Goal: Task Accomplishment & Management: Manage account settings

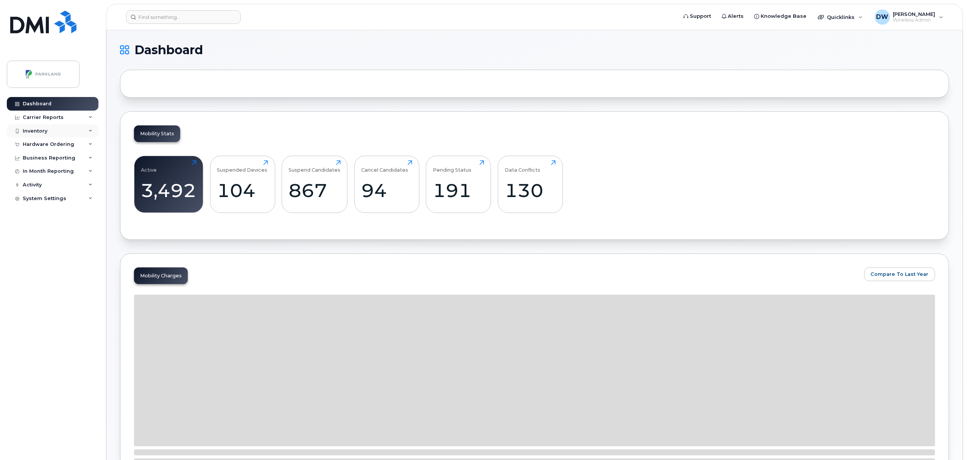
click at [37, 130] on div "Inventory" at bounding box center [35, 131] width 25 height 6
click at [55, 145] on div "Mobility Devices" at bounding box center [47, 144] width 43 height 7
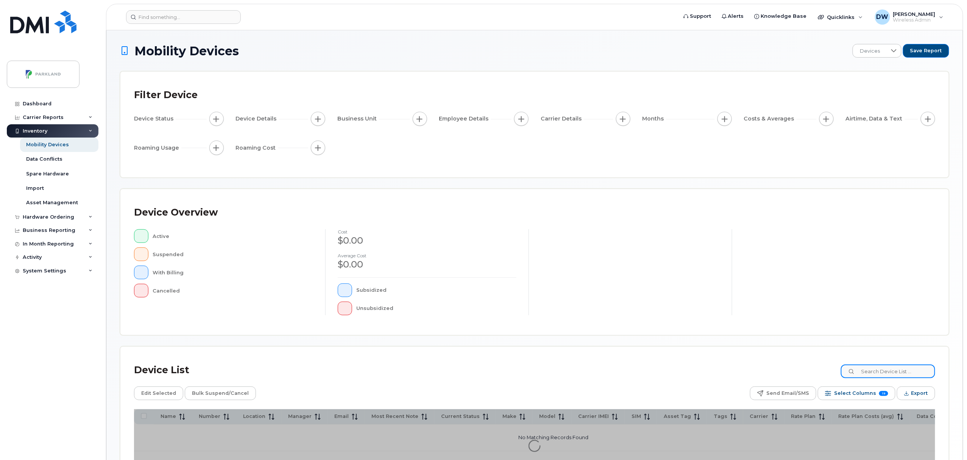
click at [888, 372] on input at bounding box center [888, 371] width 94 height 14
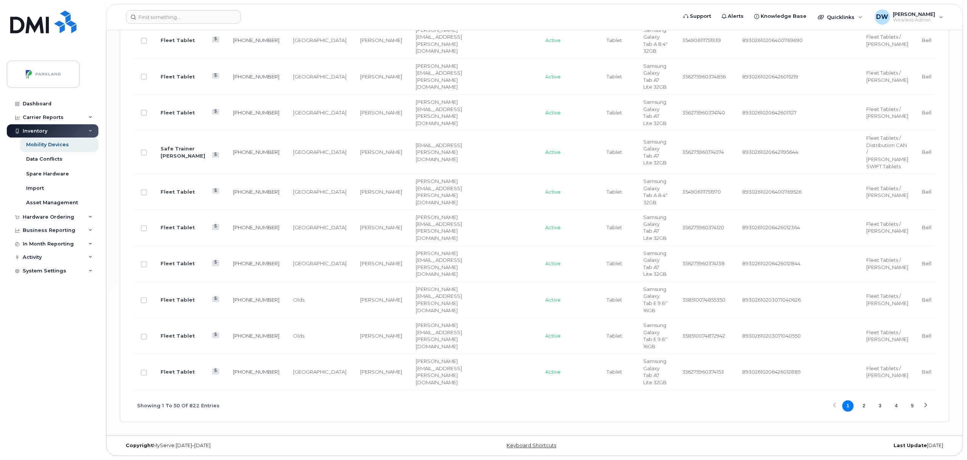
scroll to position [2176, 0]
type input "Fleet Tablet"
click at [926, 406] on div "Next Page" at bounding box center [925, 405] width 5 height 5
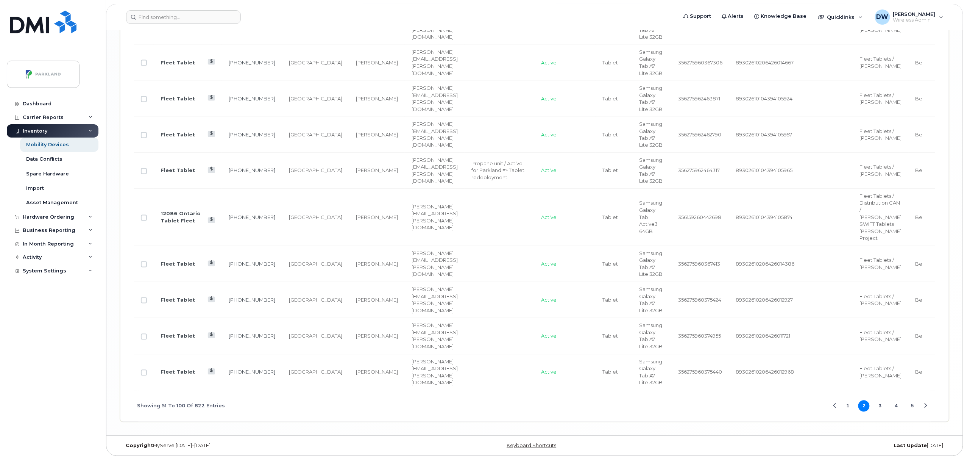
click at [927, 409] on div "Next Page" at bounding box center [925, 406] width 5 height 5
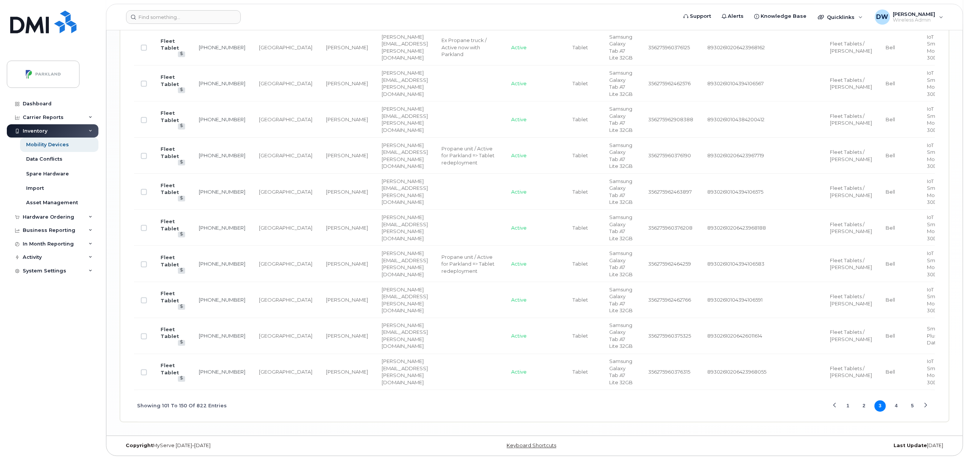
scroll to position [2133, 0]
click at [926, 406] on div "Next Page" at bounding box center [925, 405] width 5 height 5
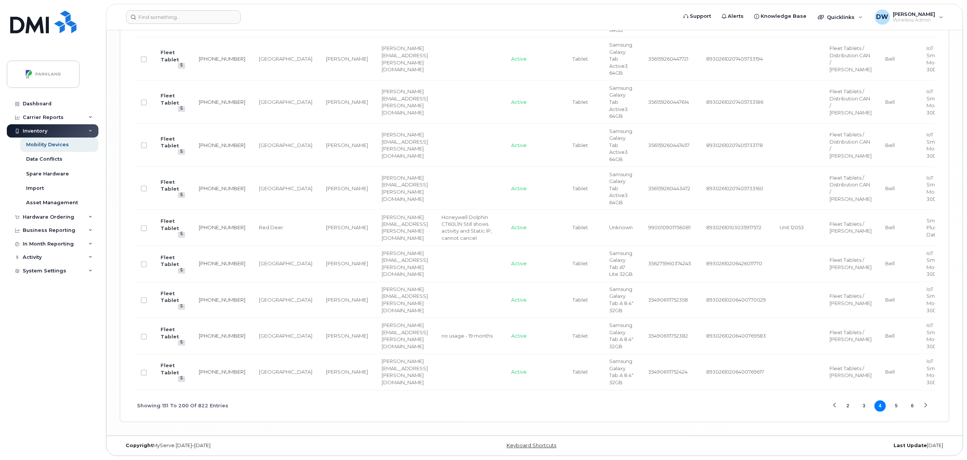
scroll to position [1986, 0]
click at [926, 406] on div "Next Page" at bounding box center [925, 405] width 5 height 5
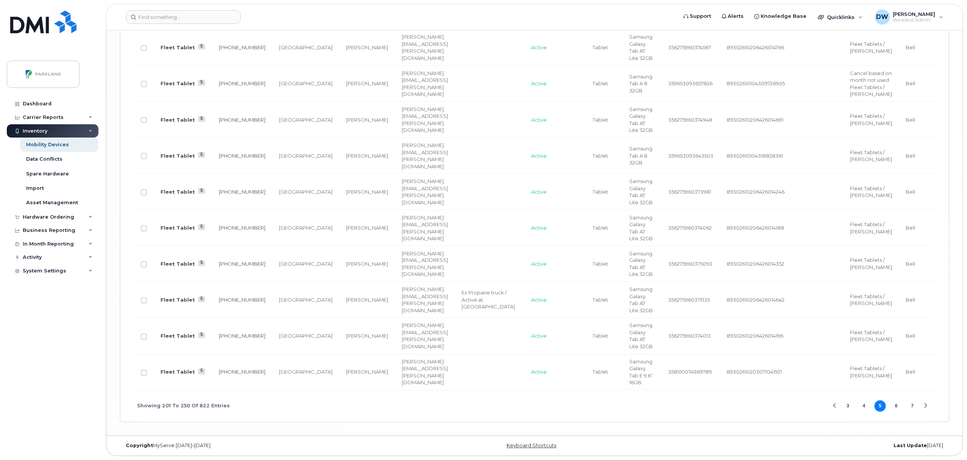
scroll to position [2084, 0]
click at [926, 406] on div "Next Page" at bounding box center [925, 406] width 5 height 5
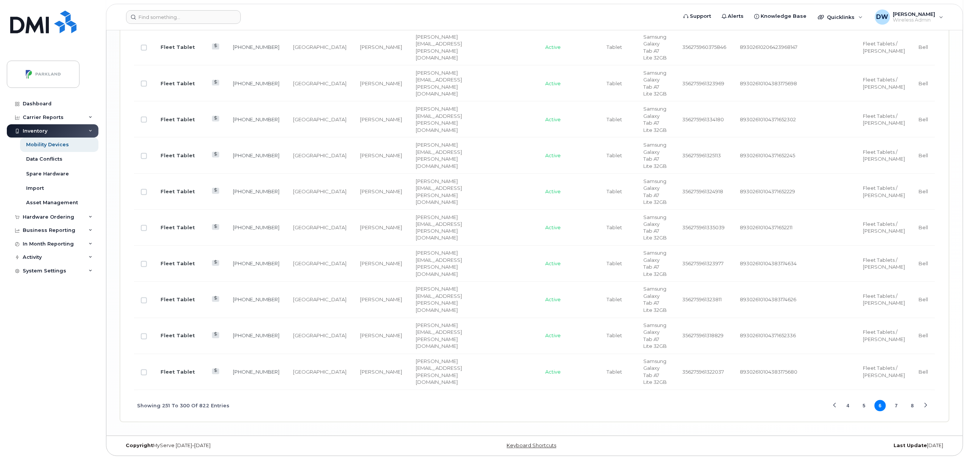
scroll to position [2126, 0]
click at [926, 406] on div "Next Page" at bounding box center [925, 405] width 5 height 5
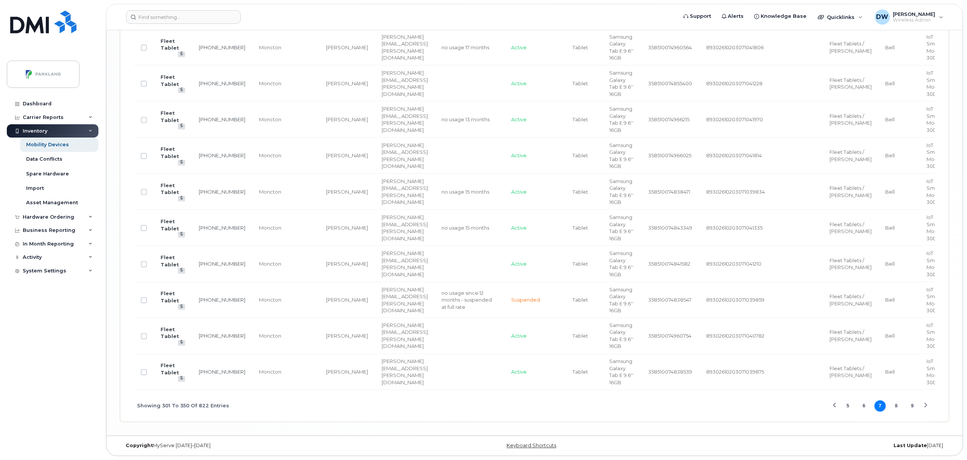
scroll to position [1915, 0]
click at [926, 406] on div "Next Page" at bounding box center [925, 405] width 5 height 5
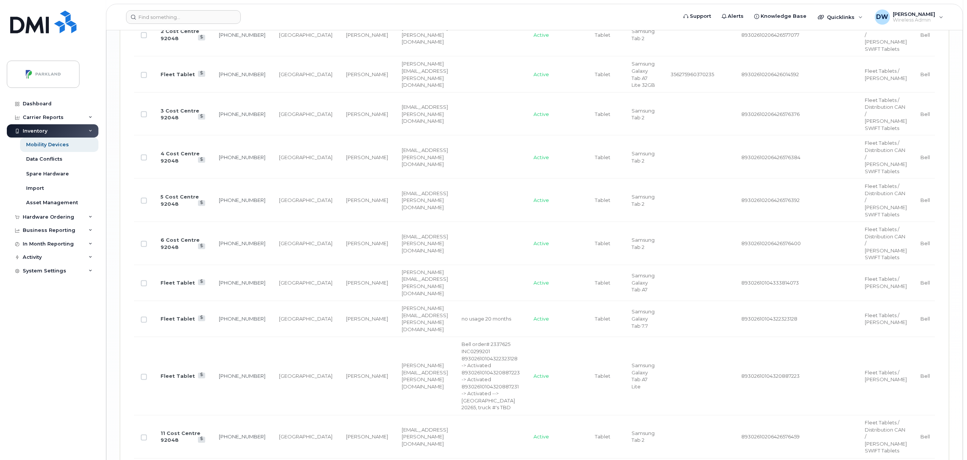
scroll to position [2176, 0]
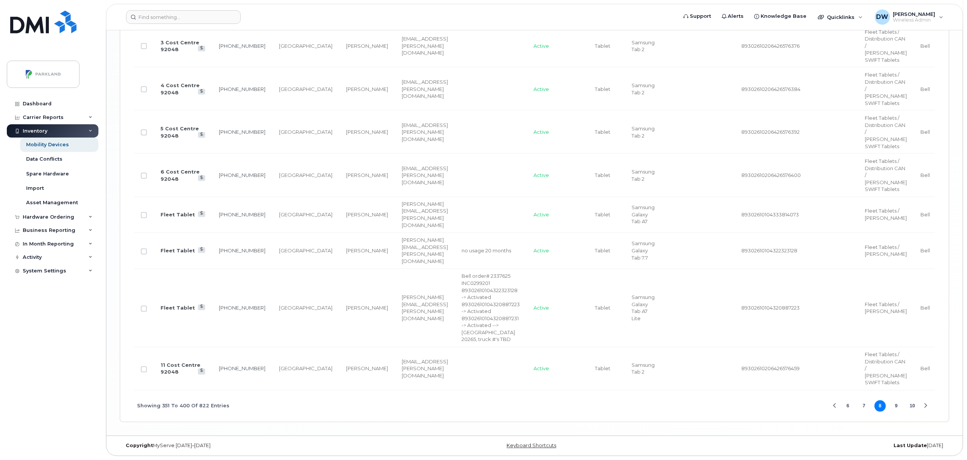
click at [896, 404] on button "9" at bounding box center [896, 405] width 11 height 11
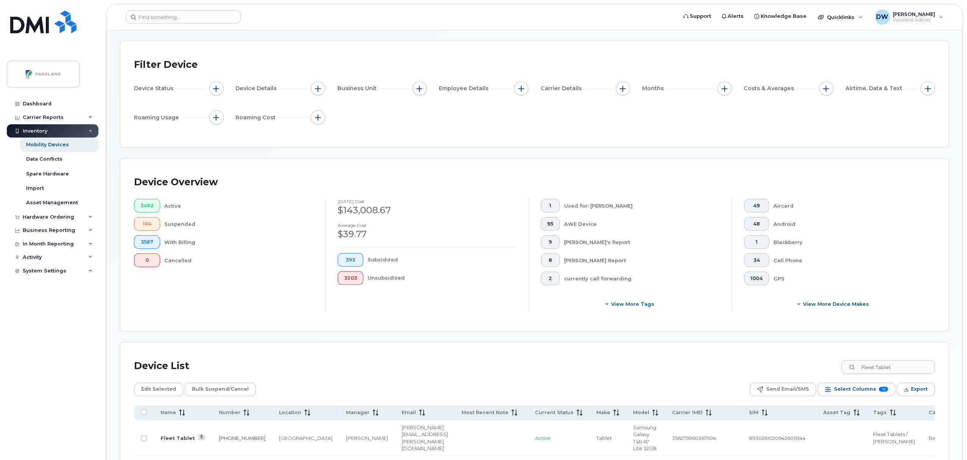
scroll to position [57, 0]
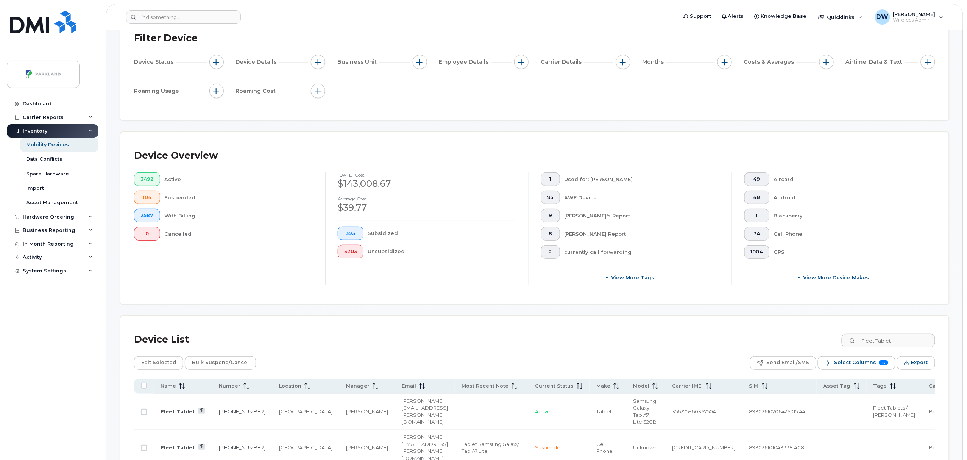
click at [272, 442] on td "[GEOGRAPHIC_DATA]" at bounding box center [305, 448] width 67 height 36
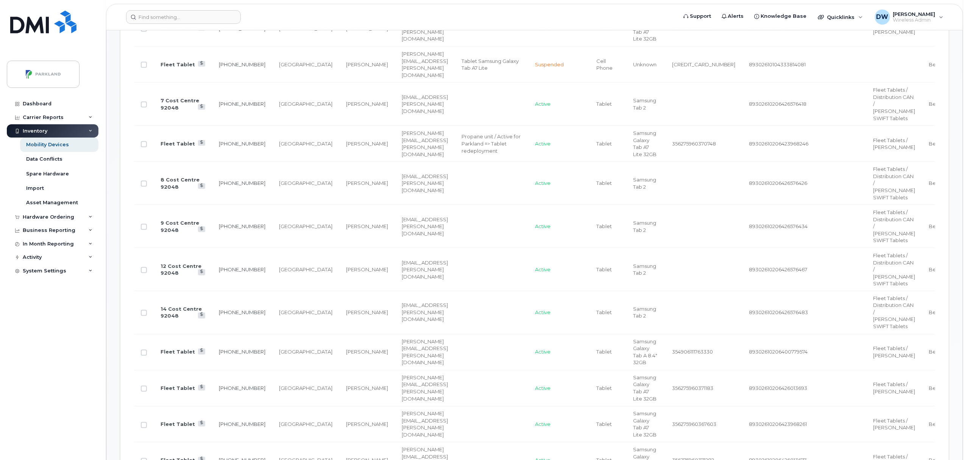
scroll to position [441, 0]
click at [144, 355] on input "Row Unselected" at bounding box center [144, 351] width 6 height 6
checkbox input "true"
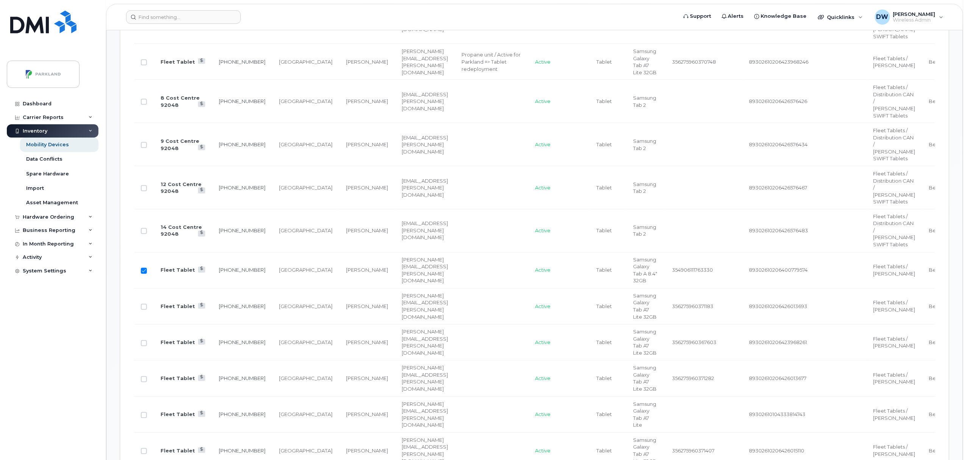
scroll to position [542, 0]
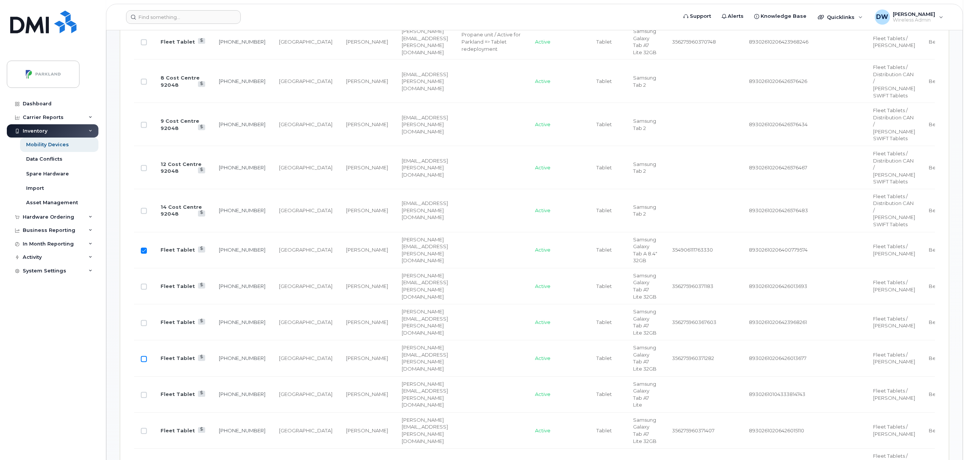
click at [143, 362] on input "Row Unselected" at bounding box center [144, 359] width 6 height 6
checkbox input "true"
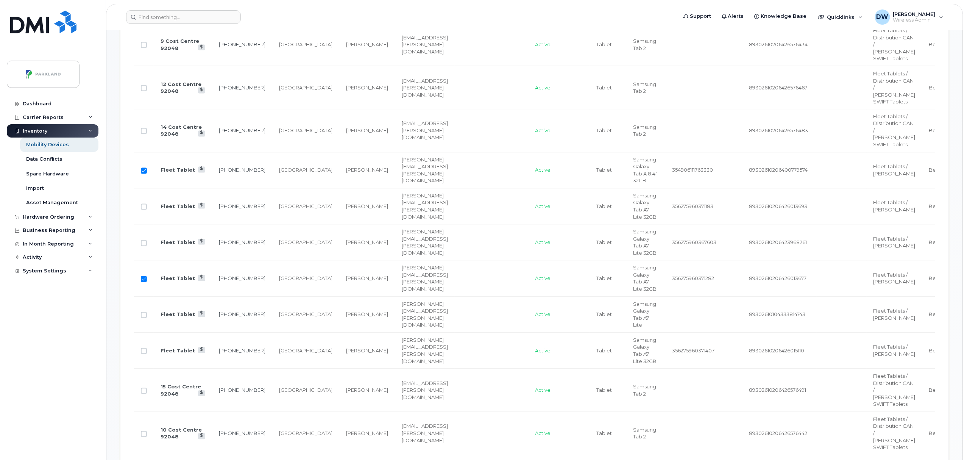
scroll to position [623, 0]
click at [272, 368] on td "[GEOGRAPHIC_DATA]" at bounding box center [305, 350] width 67 height 36
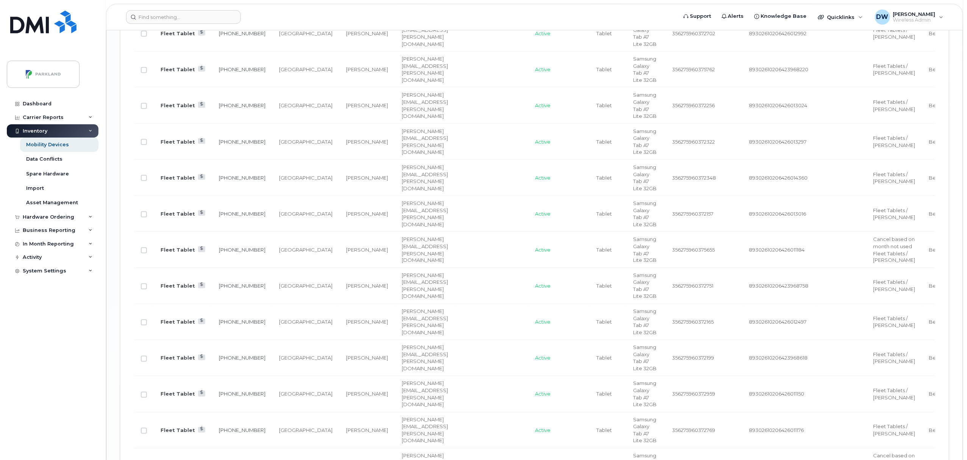
scroll to position [1936, 0]
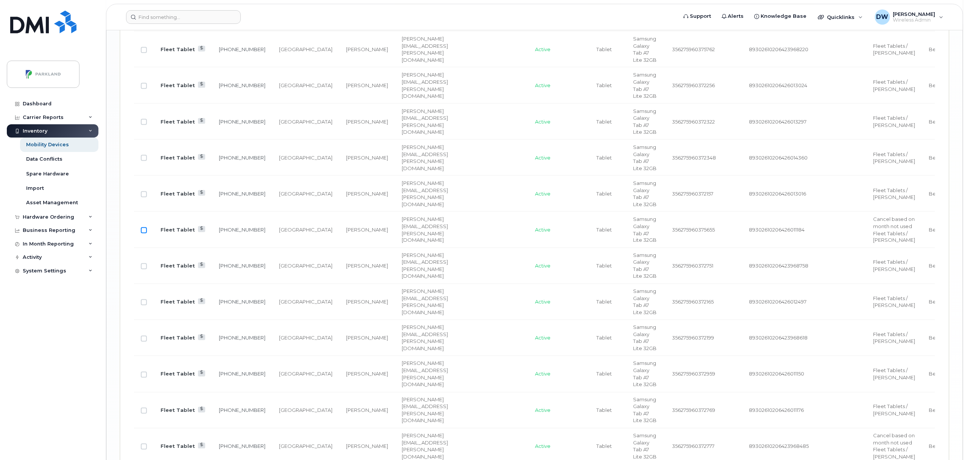
click at [144, 233] on input "Row Unselected" at bounding box center [144, 230] width 6 height 6
checkbox input "true"
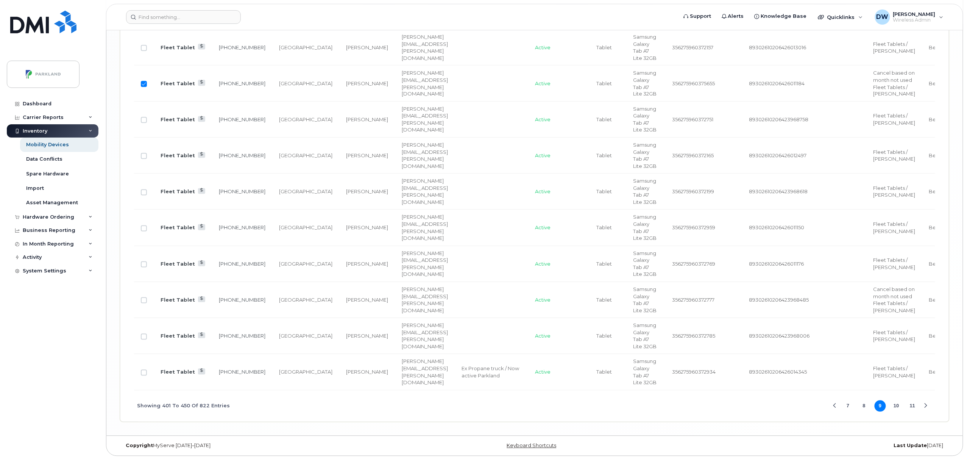
scroll to position [2198, 0]
click at [146, 303] on input "Row Unselected" at bounding box center [144, 300] width 6 height 6
checkbox input "true"
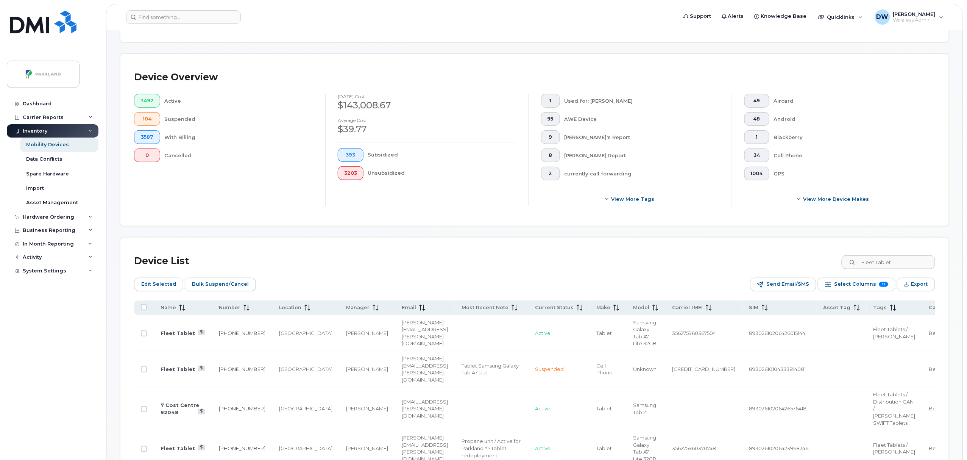
scroll to position [0, 0]
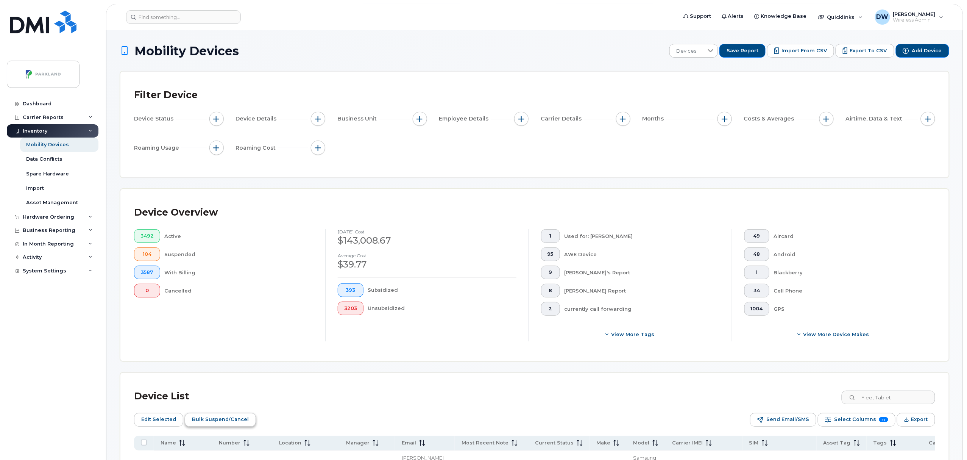
click at [222, 422] on span "Bulk Suspend/Cancel" at bounding box center [220, 419] width 57 height 11
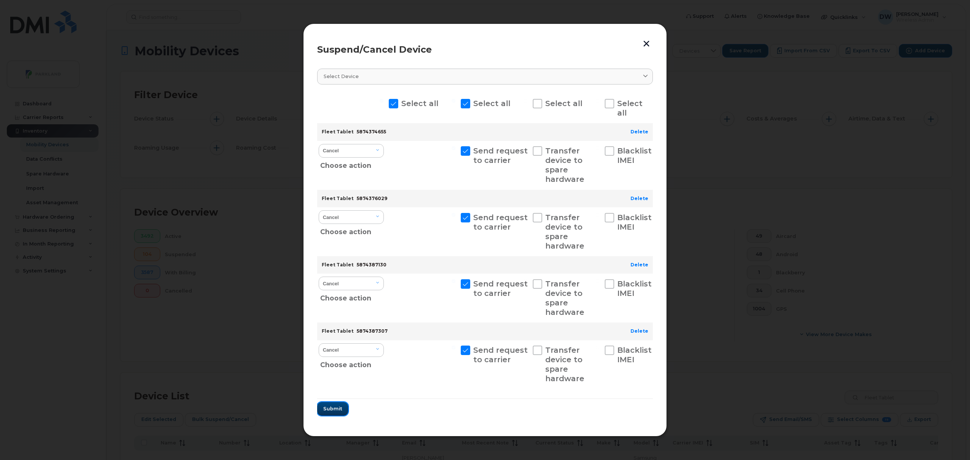
click at [329, 408] on span "Submit" at bounding box center [332, 408] width 19 height 7
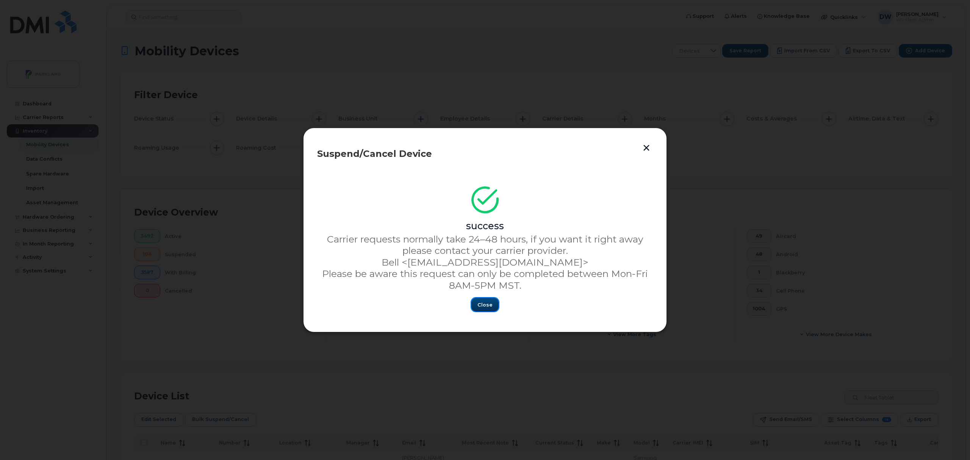
click at [483, 305] on span "Close" at bounding box center [484, 304] width 15 height 7
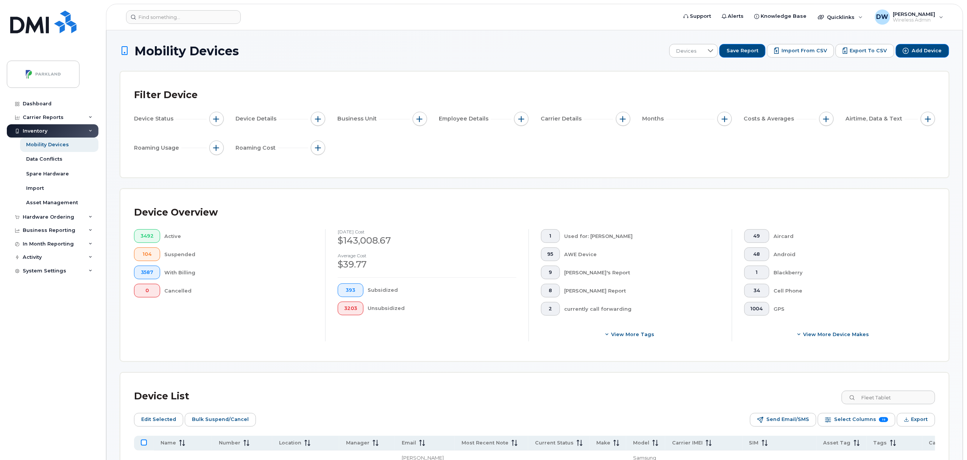
click at [143, 442] on input "All items unselected" at bounding box center [144, 442] width 6 height 6
checkbox input "true"
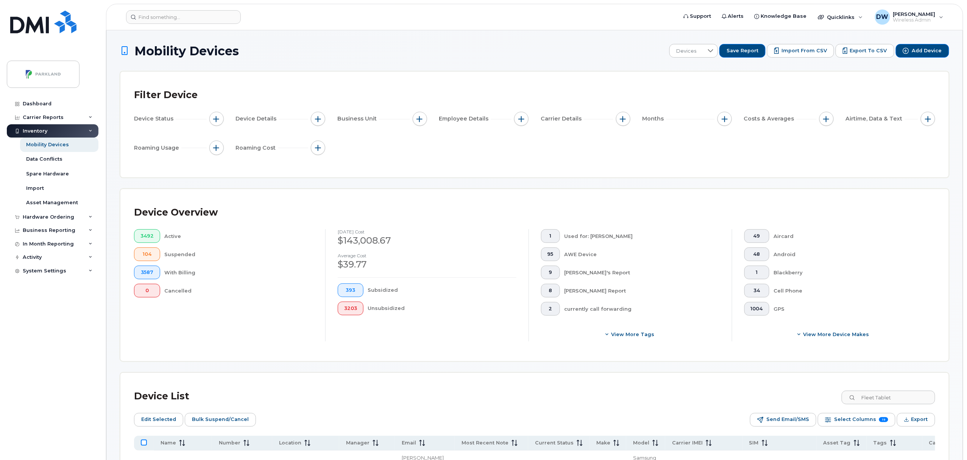
checkbox input "true"
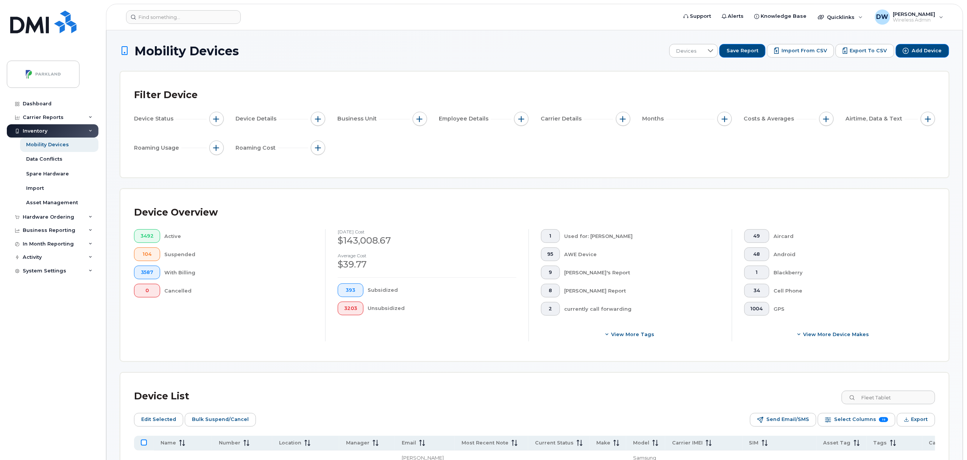
checkbox input "true"
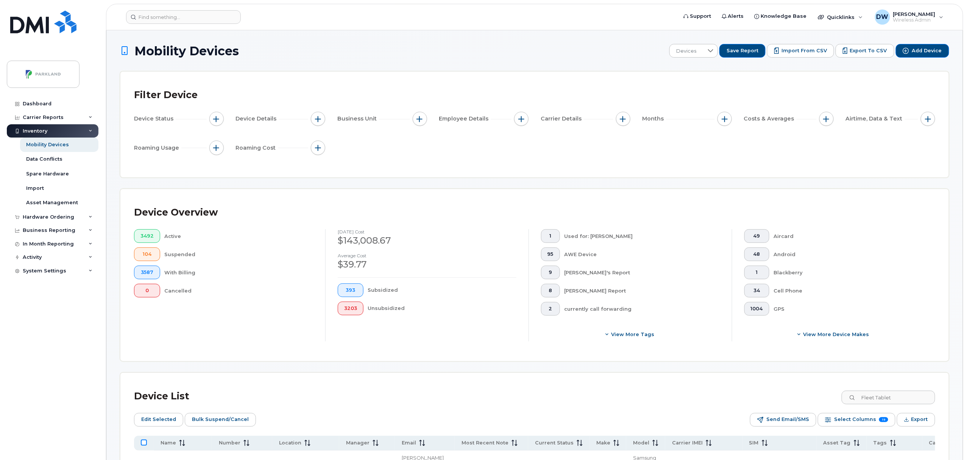
checkbox input "true"
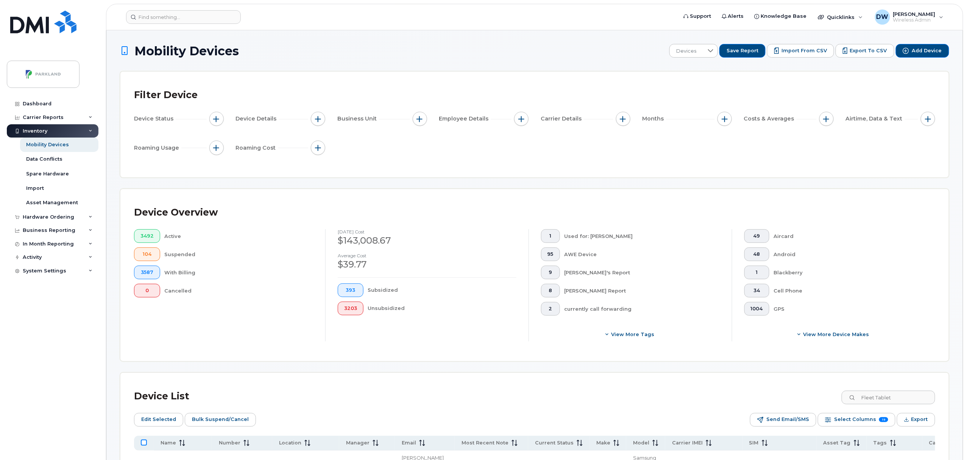
checkbox input "true"
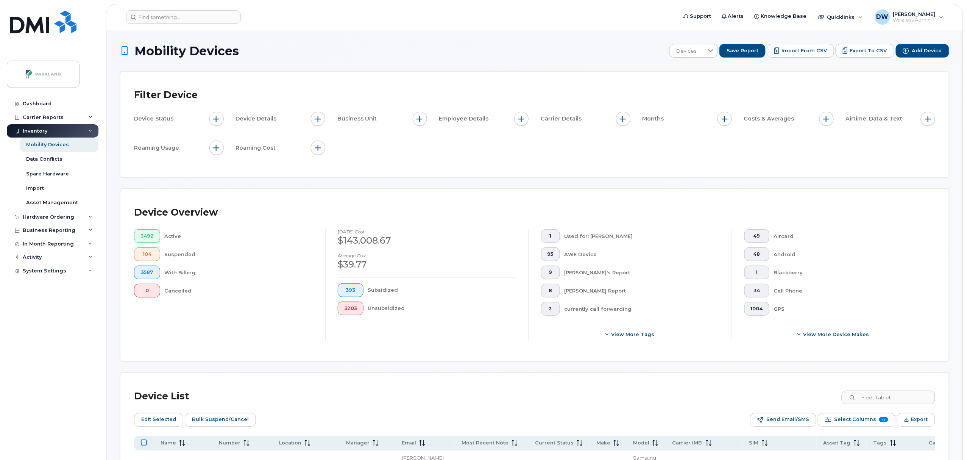
checkbox input "true"
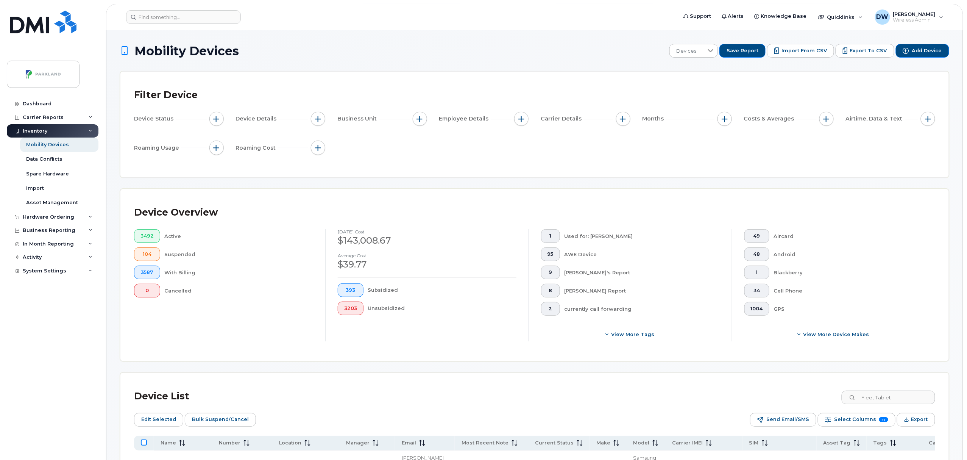
checkbox input "true"
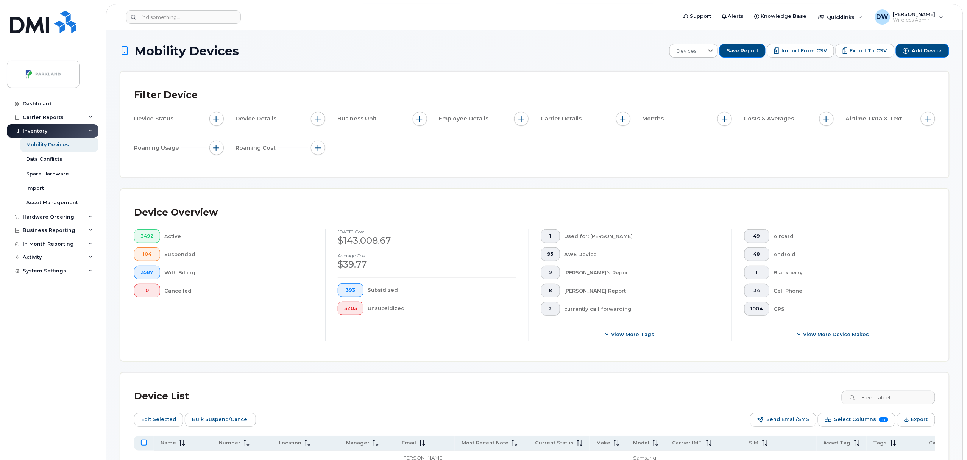
checkbox input "true"
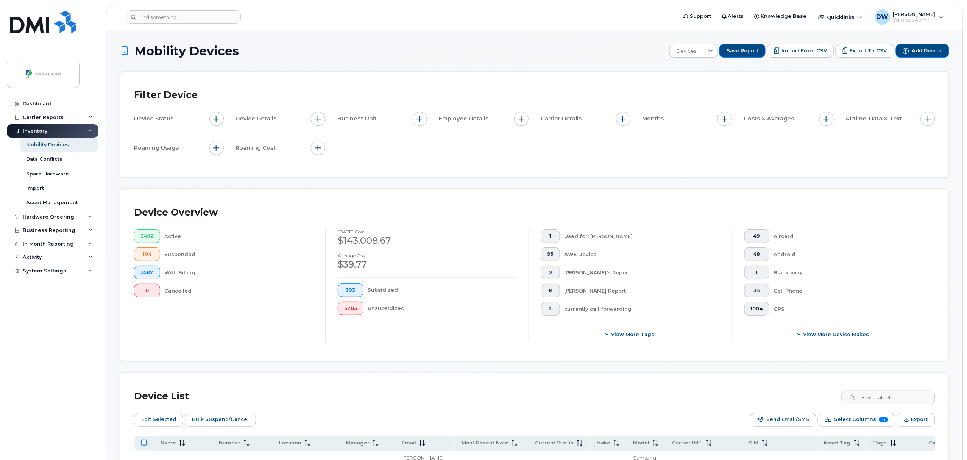
checkbox input "true"
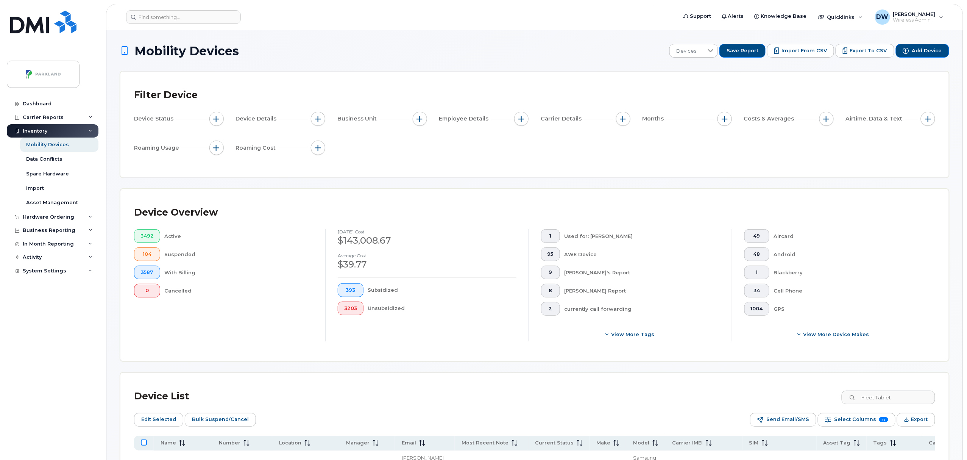
checkbox input "true"
click at [145, 443] on input "All items selected" at bounding box center [144, 442] width 6 height 6
checkbox input "false"
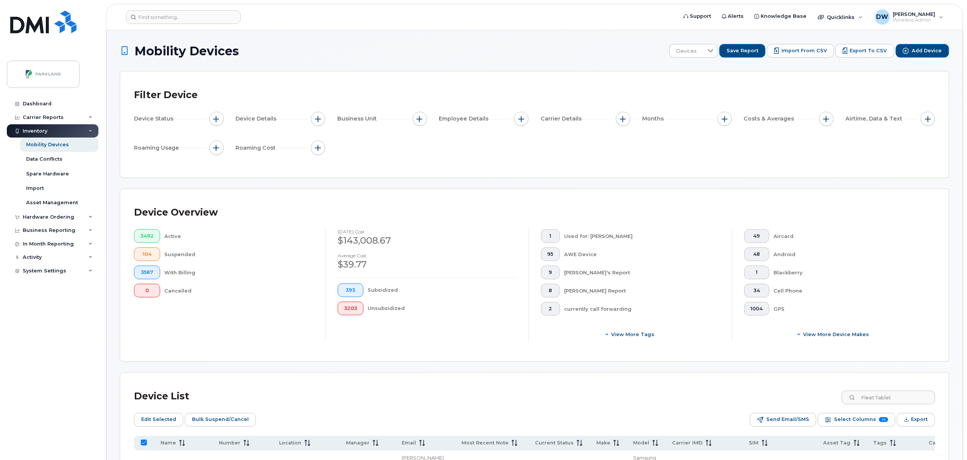
checkbox input "false"
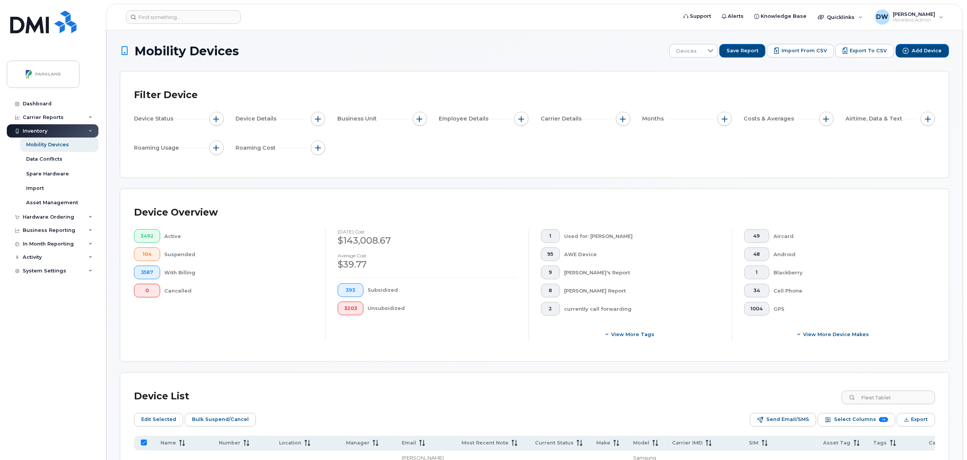
checkbox input "false"
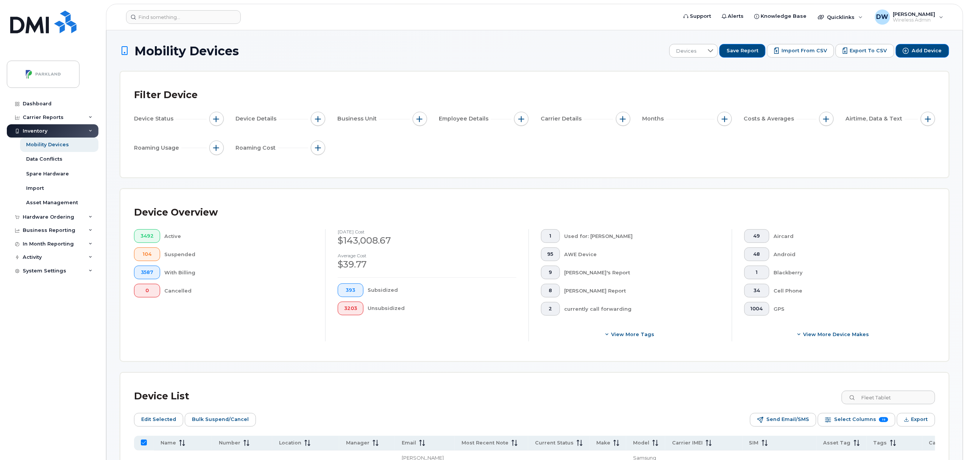
checkbox input "false"
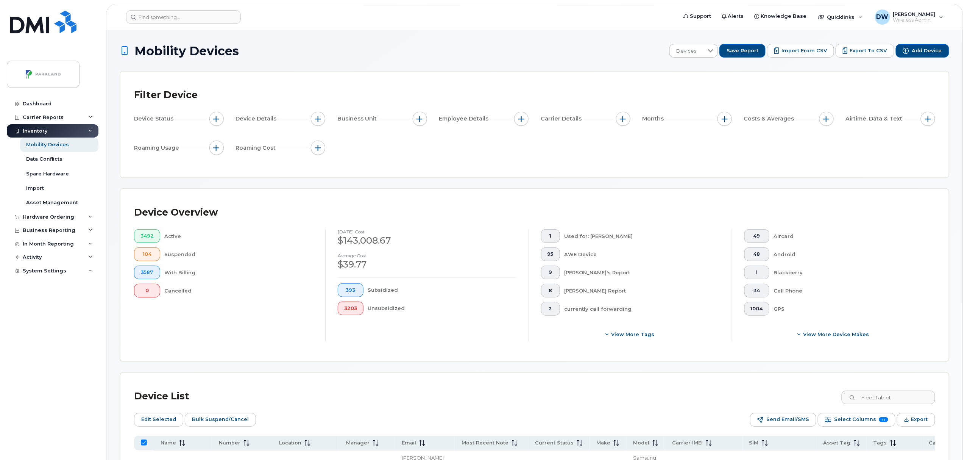
checkbox input "false"
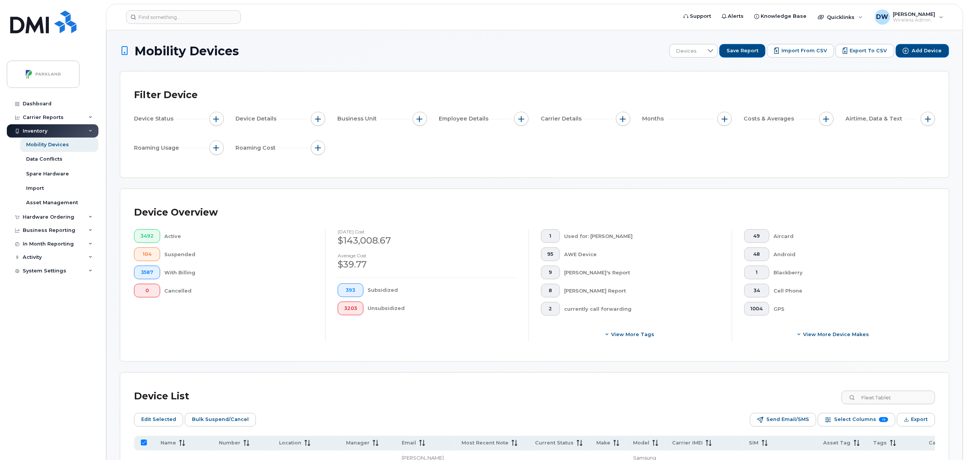
checkbox input "false"
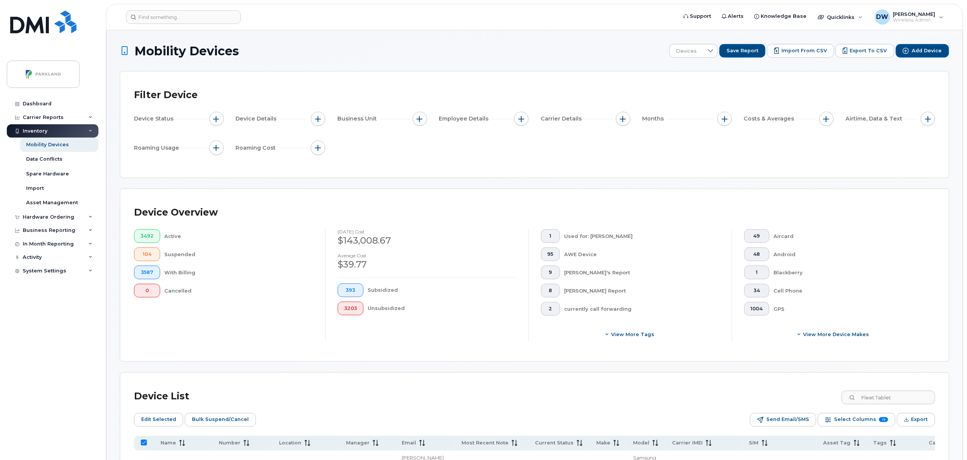
checkbox input "false"
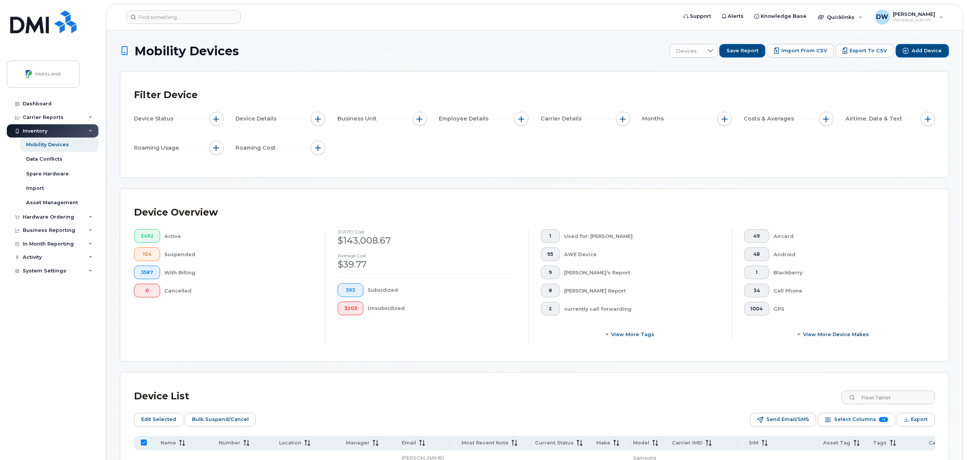
checkbox input "false"
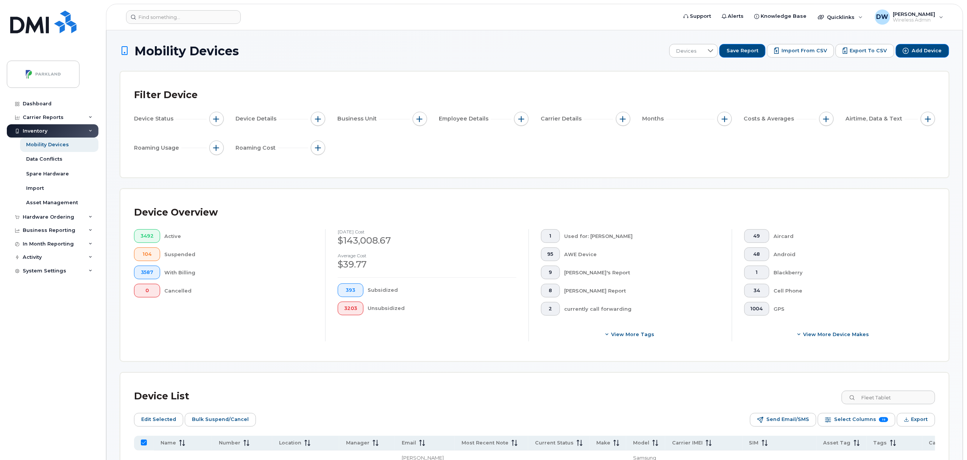
checkbox input "false"
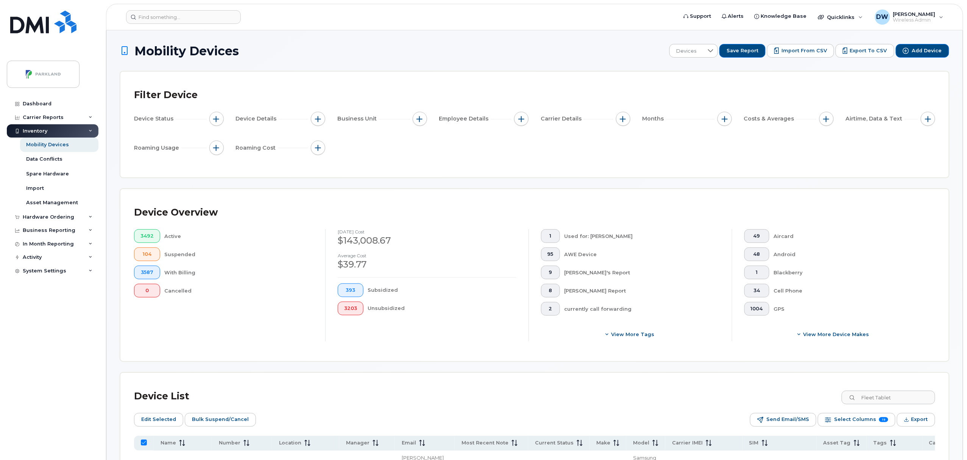
checkbox input "false"
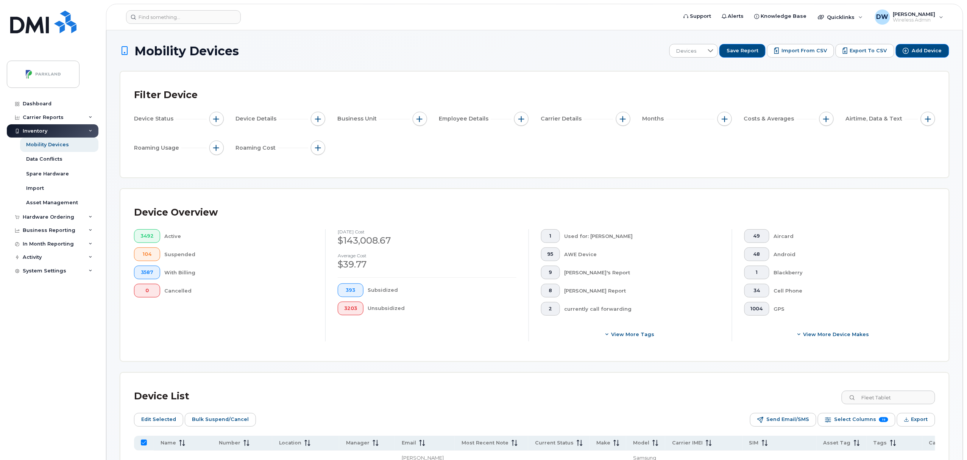
checkbox input "false"
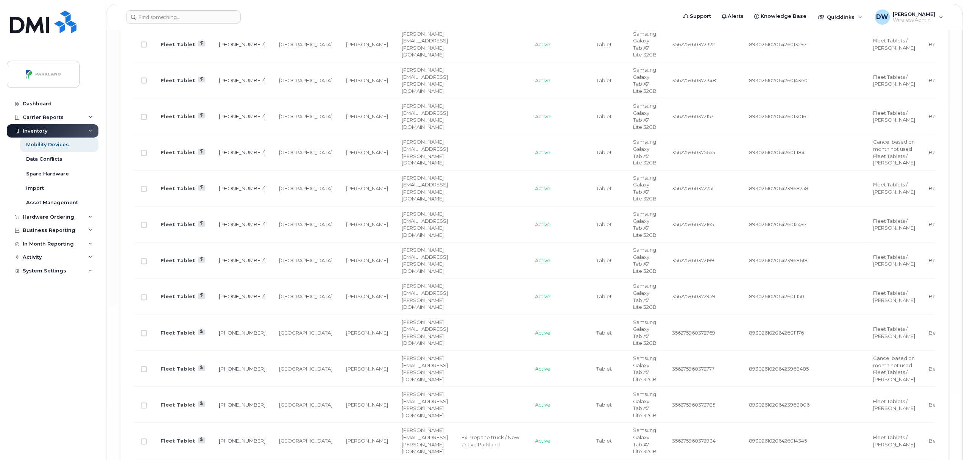
scroll to position [2288, 0]
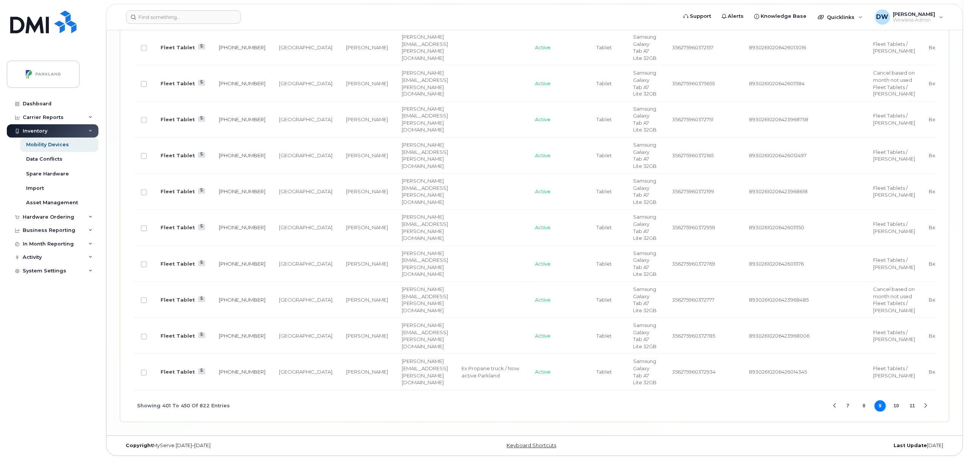
click at [897, 405] on button "10" at bounding box center [896, 405] width 11 height 11
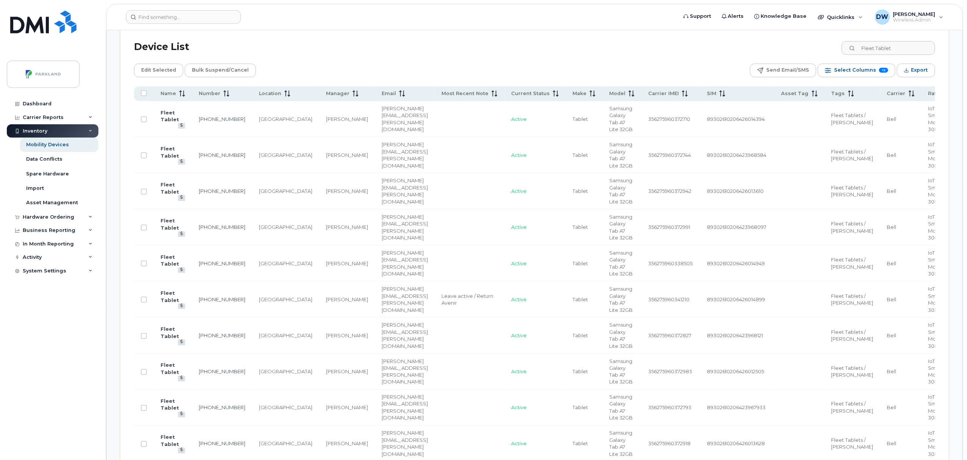
scroll to position [309, 0]
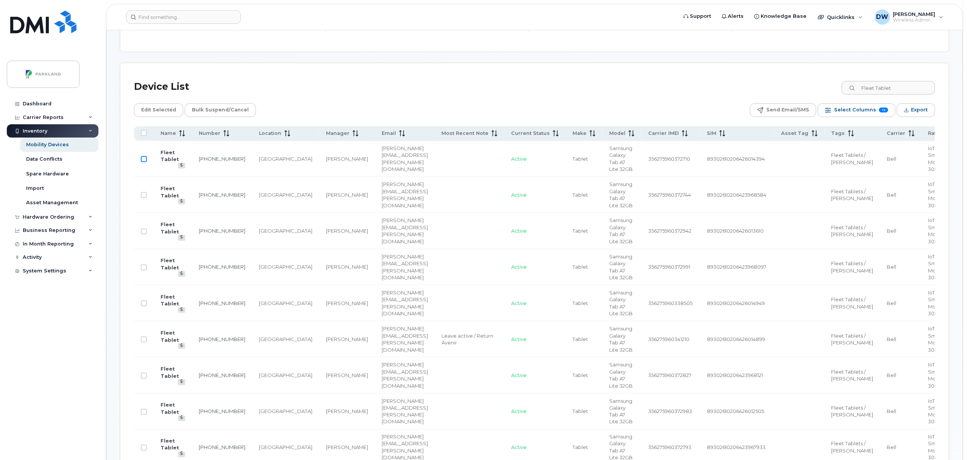
click at [143, 158] on input "Row Unselected" at bounding box center [144, 159] width 6 height 6
checkbox input "true"
click at [144, 378] on input "Row Unselected" at bounding box center [144, 376] width 6 height 6
checkbox input "true"
click at [143, 411] on input "Row Unselected" at bounding box center [144, 412] width 6 height 6
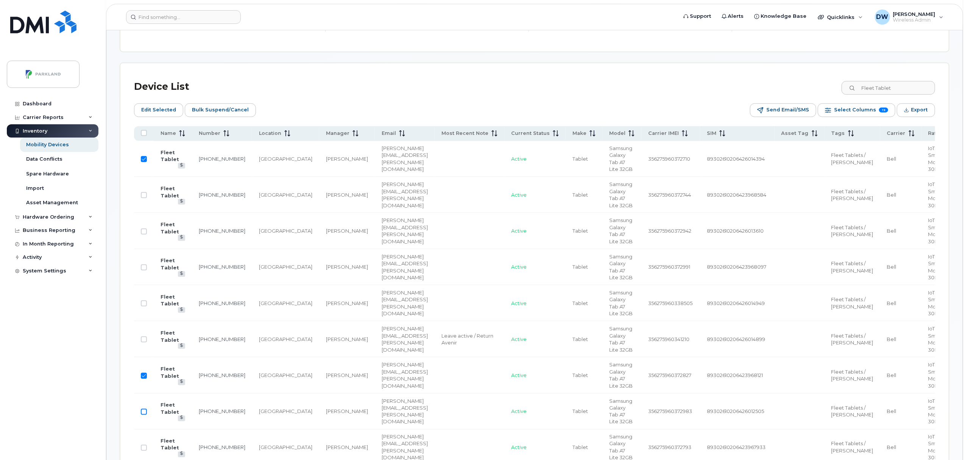
checkbox input "true"
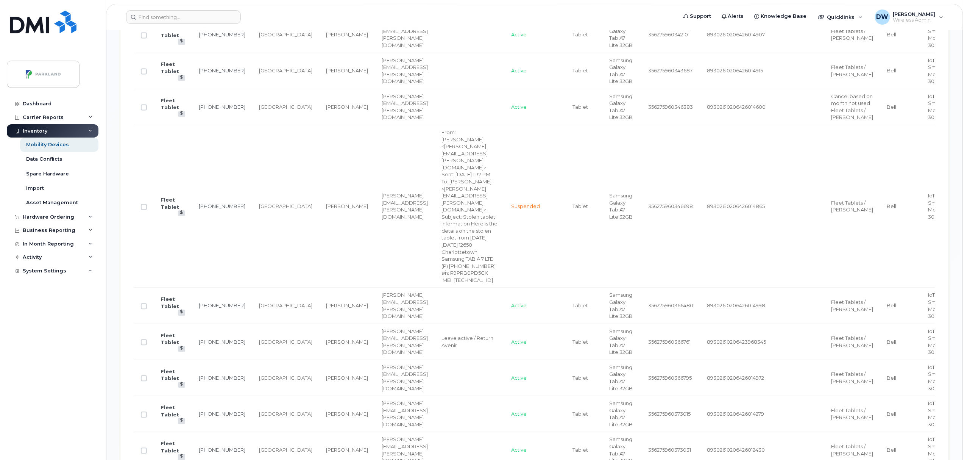
scroll to position [814, 0]
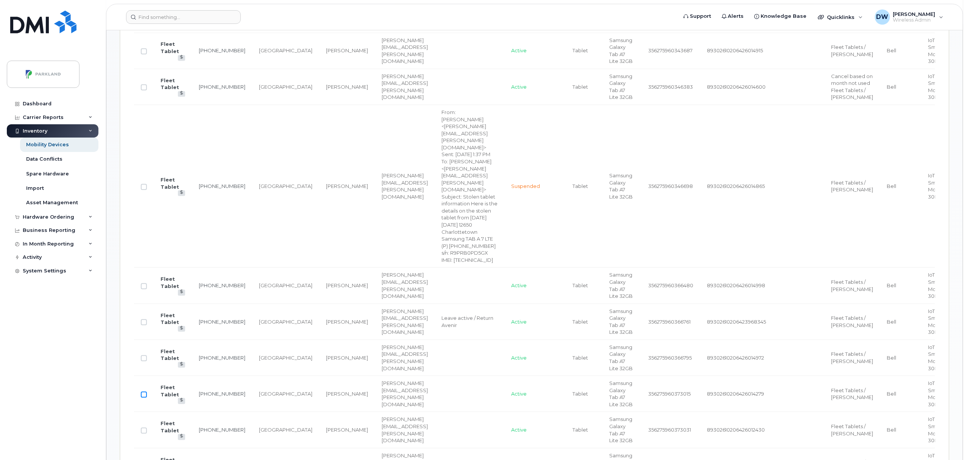
click at [143, 391] on input "Row Unselected" at bounding box center [144, 394] width 6 height 6
checkbox input "true"
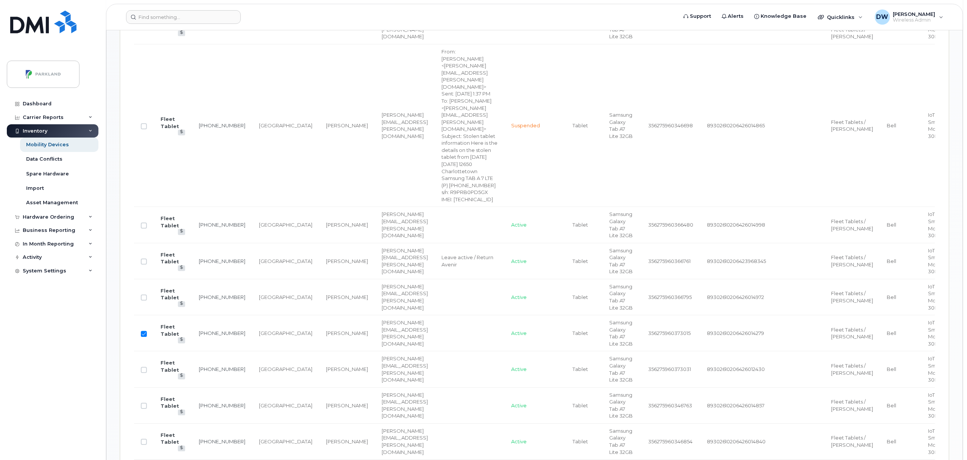
scroll to position [895, 0]
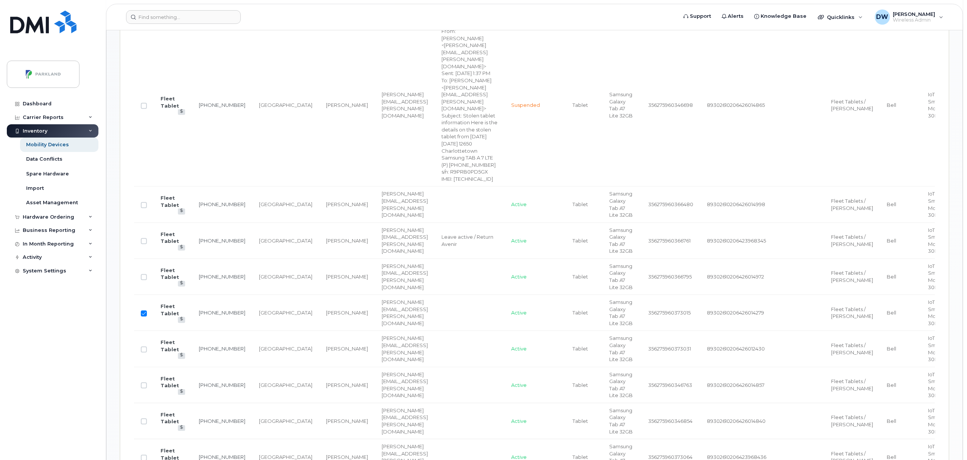
click at [252, 439] on td "[GEOGRAPHIC_DATA]" at bounding box center [285, 457] width 67 height 36
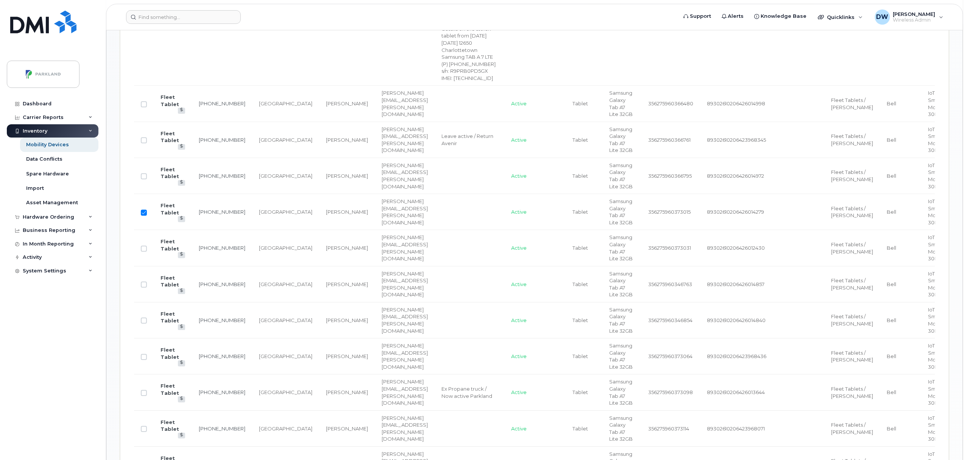
scroll to position [1017, 0]
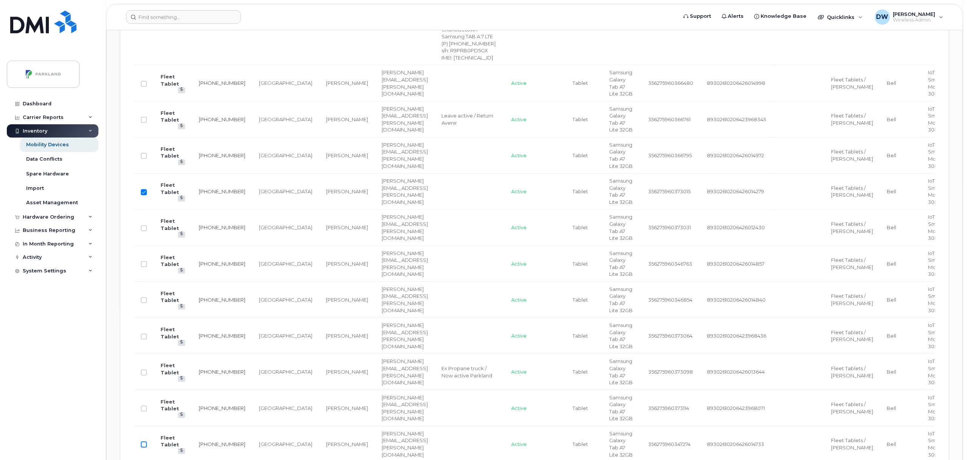
click at [143, 441] on input "Row Unselected" at bounding box center [144, 444] width 6 height 6
checkbox input "true"
click at [252, 426] on td "[GEOGRAPHIC_DATA]" at bounding box center [285, 444] width 67 height 36
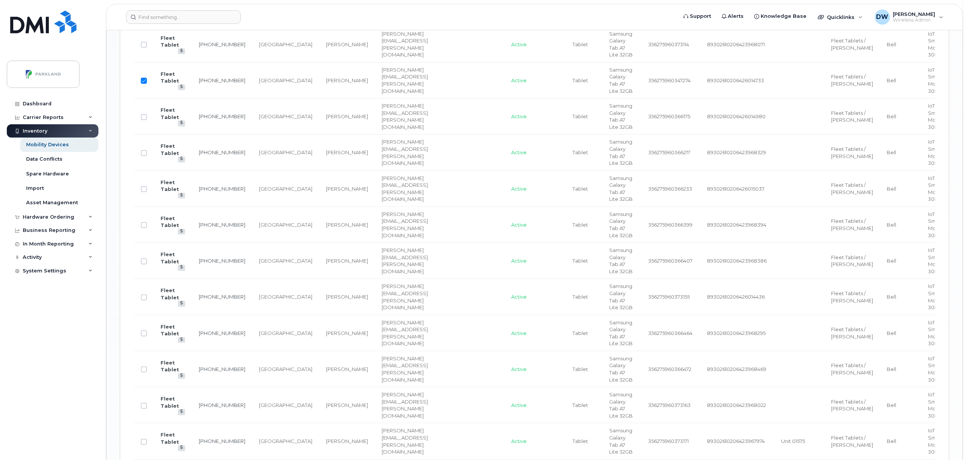
scroll to position [1400, 0]
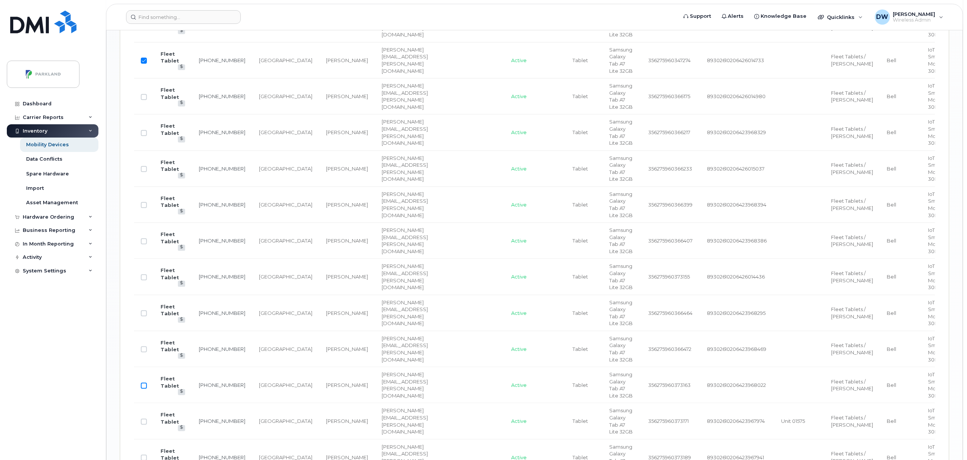
click at [143, 383] on input "Row Unselected" at bounding box center [144, 386] width 6 height 6
checkbox input "true"
click at [256, 403] on td "[GEOGRAPHIC_DATA]" at bounding box center [285, 421] width 67 height 36
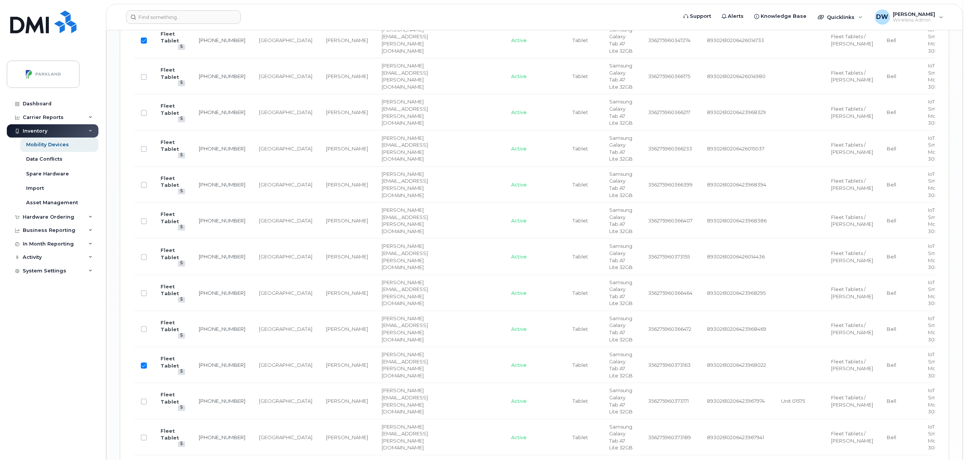
scroll to position [1441, 0]
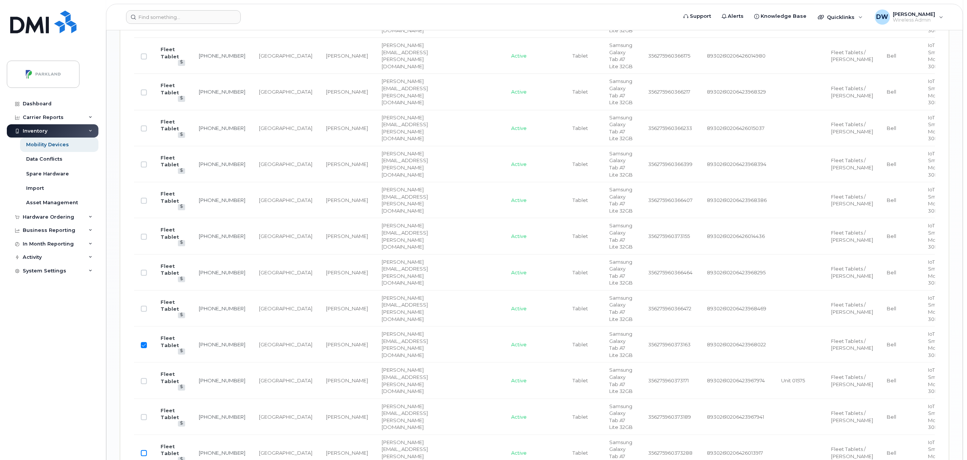
click at [144, 450] on input "Row Unselected" at bounding box center [144, 453] width 6 height 6
checkbox input "true"
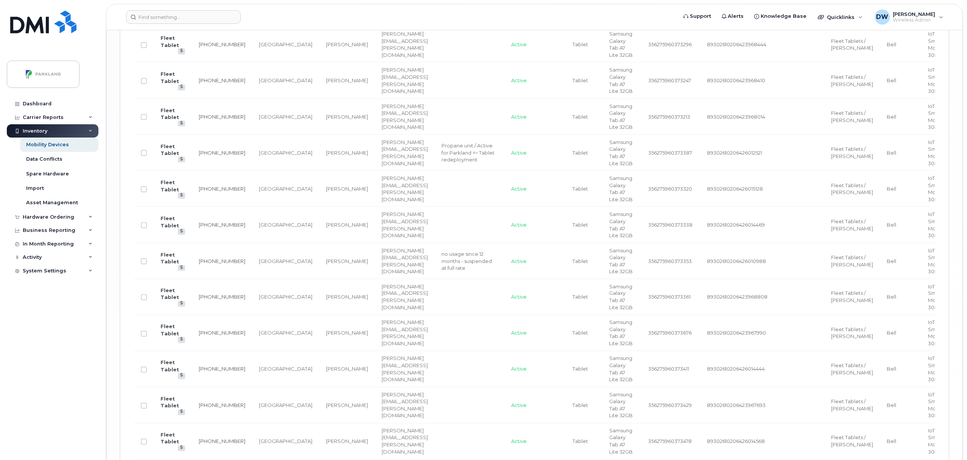
scroll to position [1905, 0]
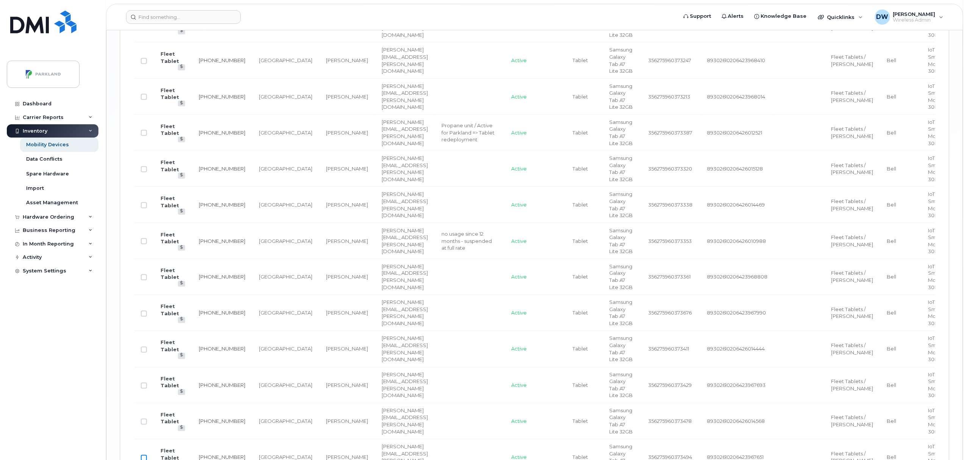
click at [145, 455] on input "Row Unselected" at bounding box center [144, 458] width 6 height 6
checkbox input "true"
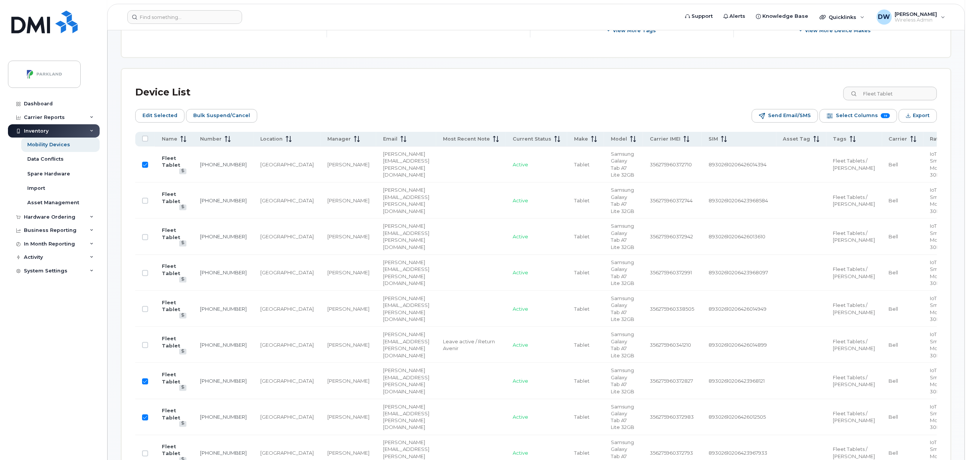
scroll to position [152, 0]
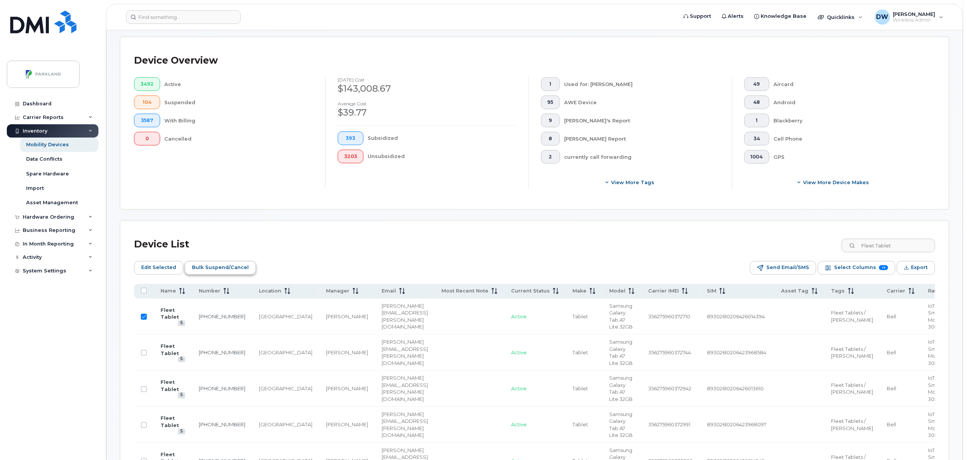
click at [202, 268] on span "Bulk Suspend/Cancel" at bounding box center [220, 267] width 57 height 11
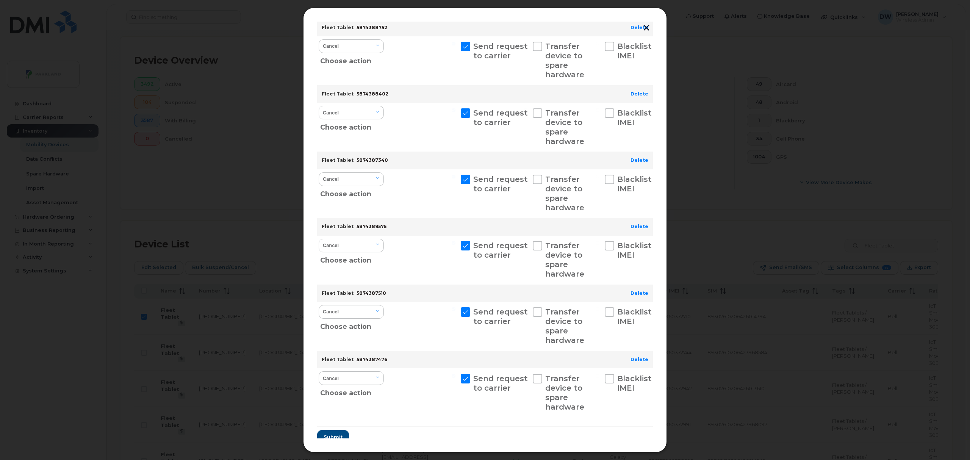
scroll to position [236, 0]
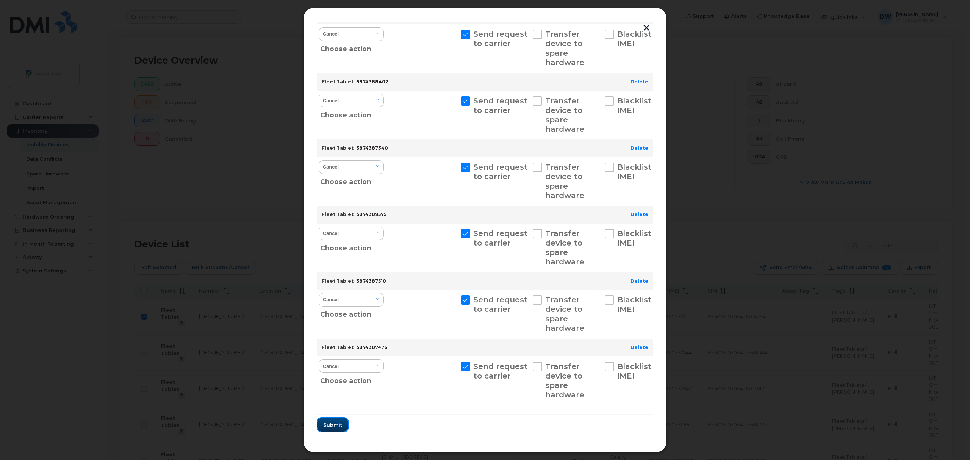
click at [328, 425] on span "Submit" at bounding box center [332, 424] width 19 height 7
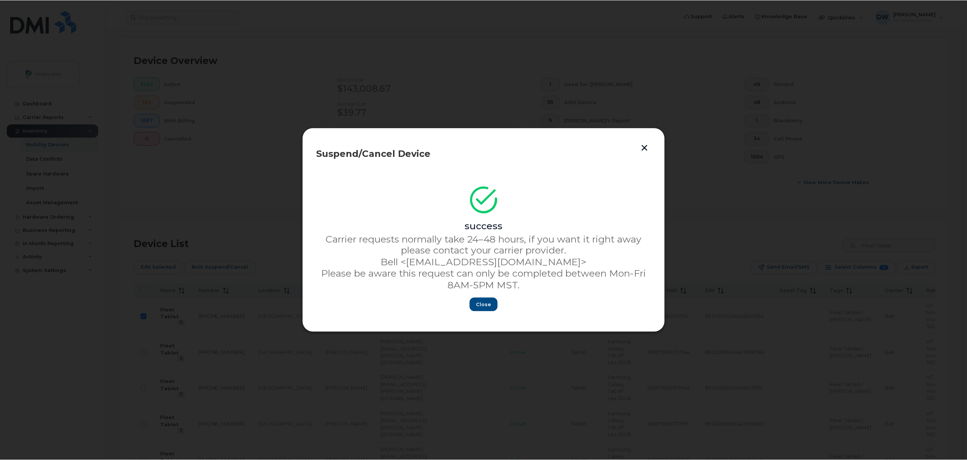
scroll to position [0, 0]
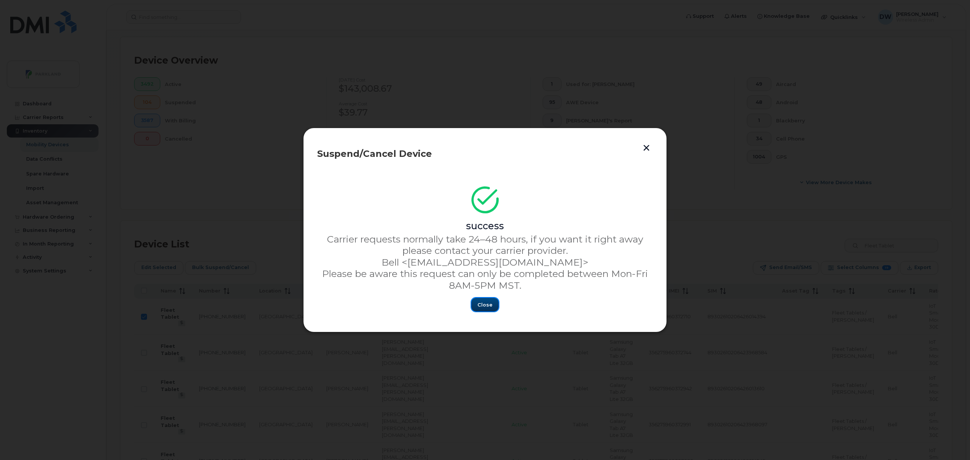
click at [484, 306] on span "Close" at bounding box center [484, 304] width 15 height 7
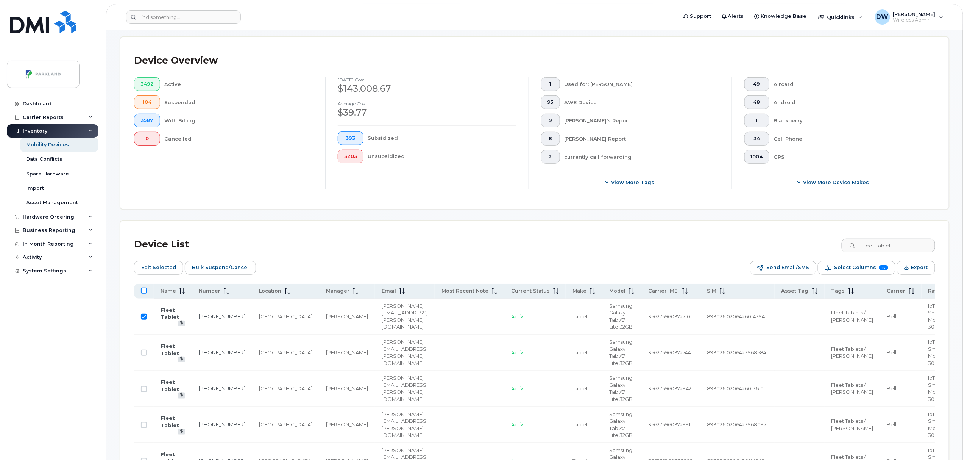
click at [143, 291] on input "All items unselected" at bounding box center [144, 290] width 6 height 6
checkbox input "true"
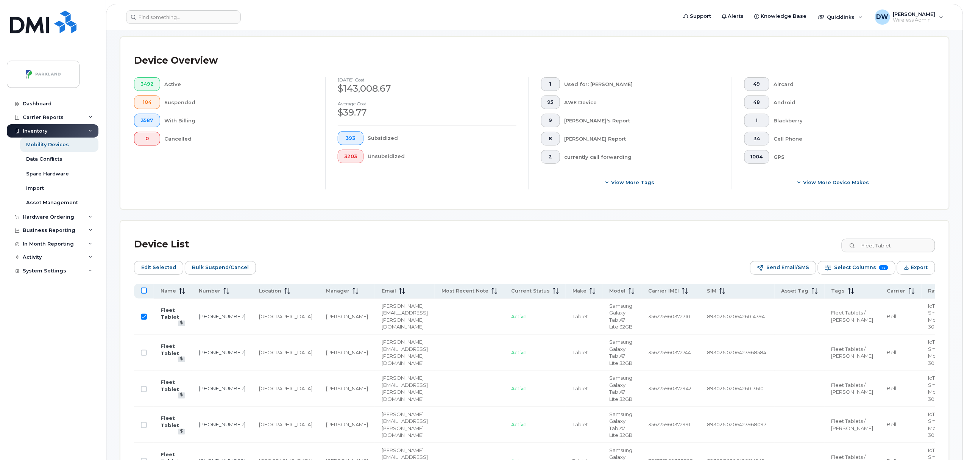
checkbox input "true"
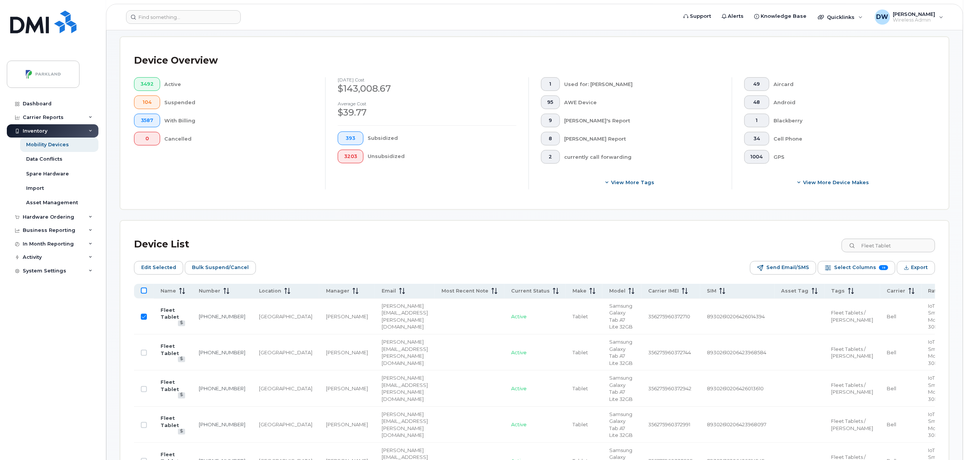
checkbox input "true"
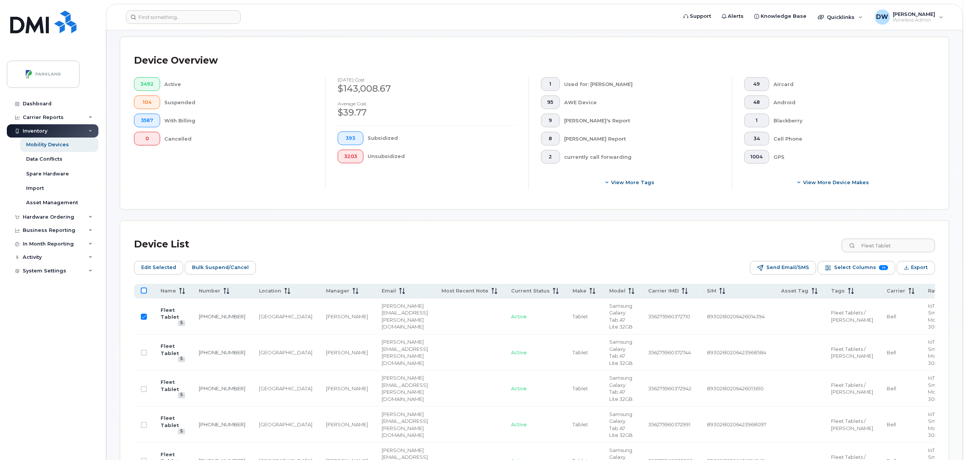
checkbox input "true"
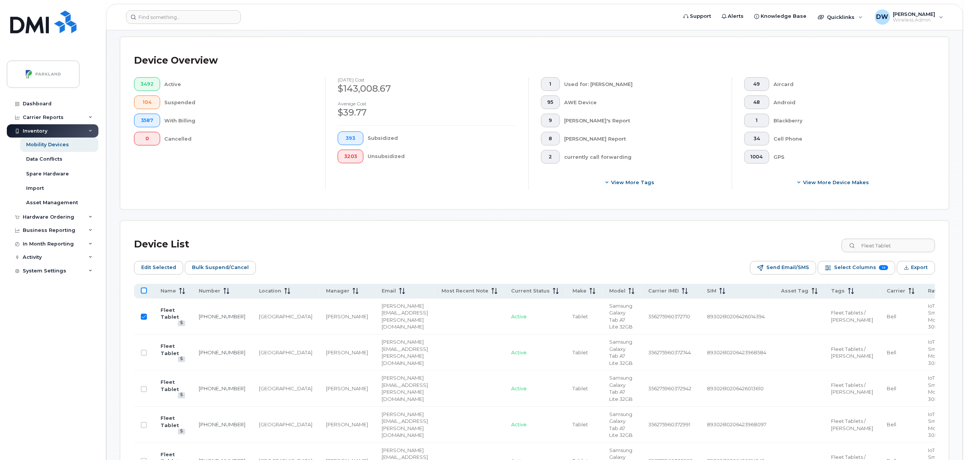
checkbox input "true"
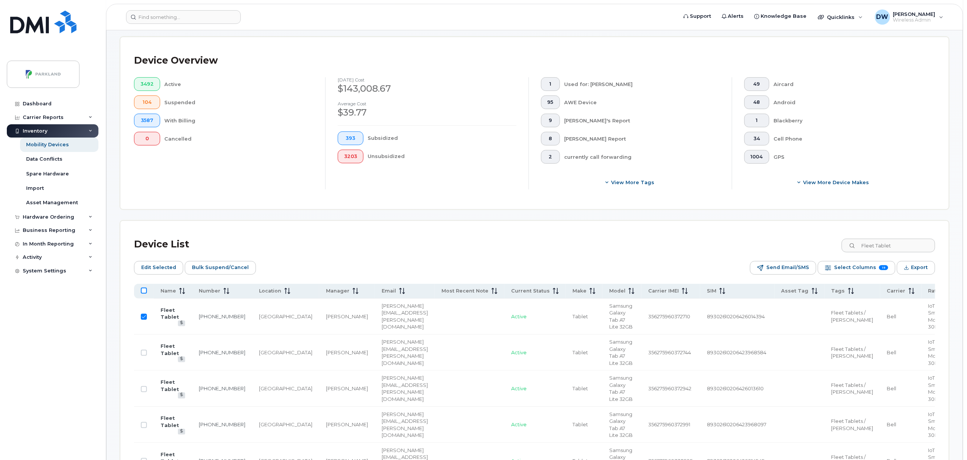
checkbox input "true"
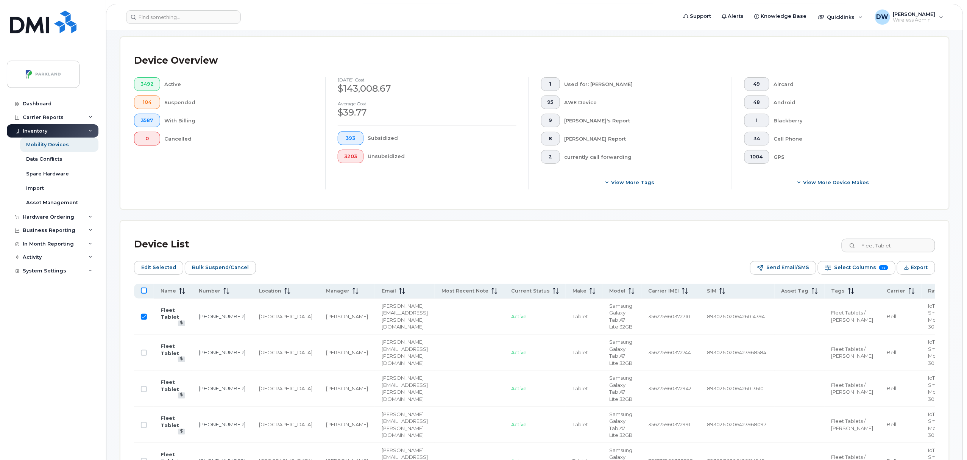
checkbox input "true"
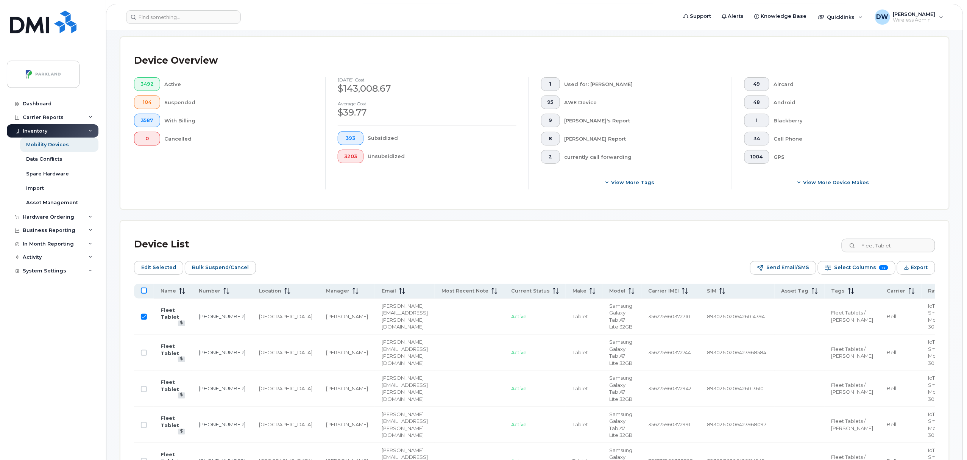
checkbox input "true"
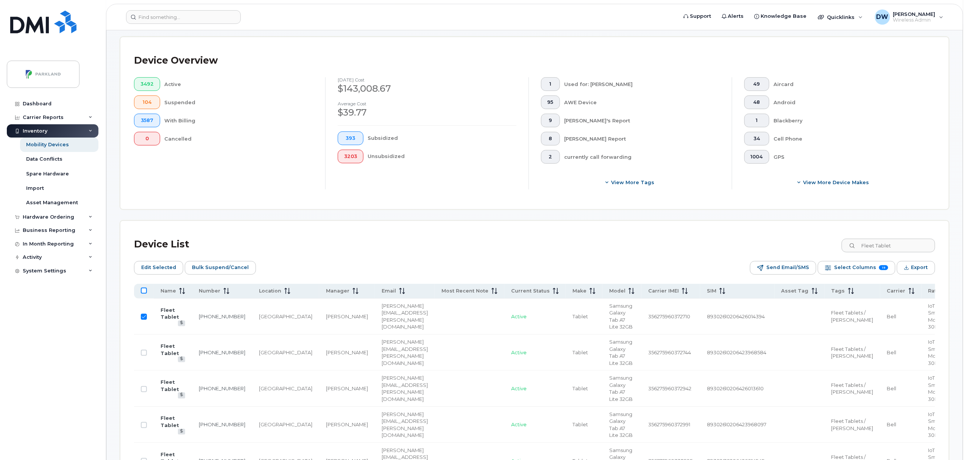
checkbox input "true"
click at [143, 291] on input "All items selected" at bounding box center [144, 290] width 6 height 6
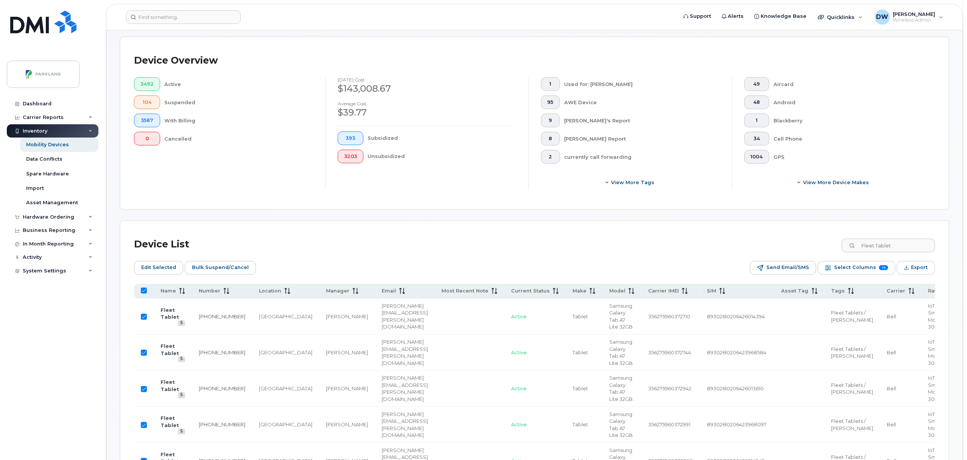
checkbox input "false"
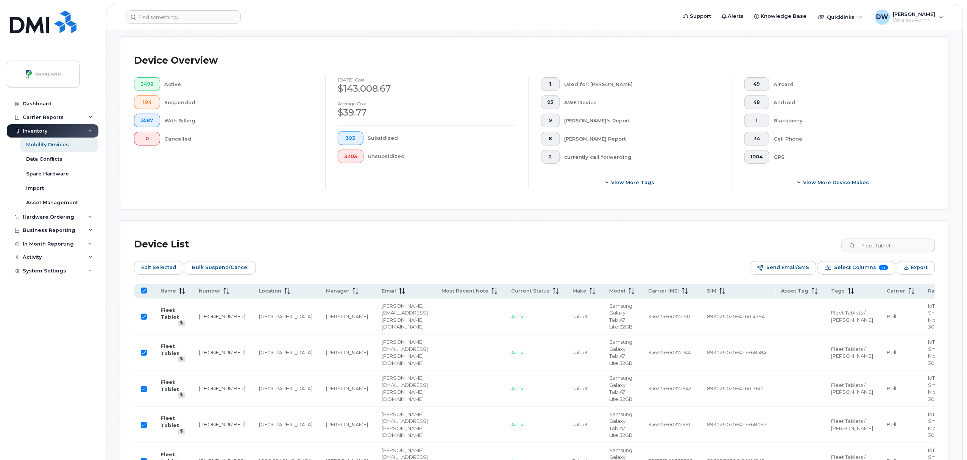
checkbox input "false"
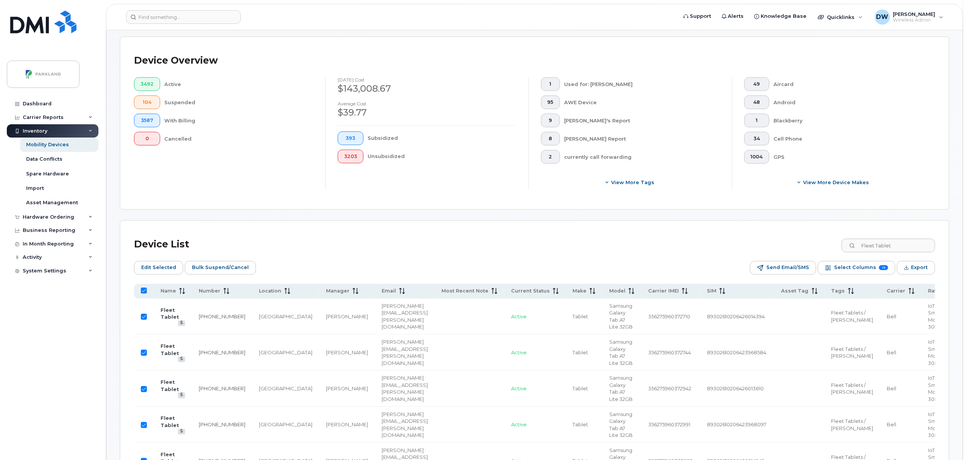
checkbox input "false"
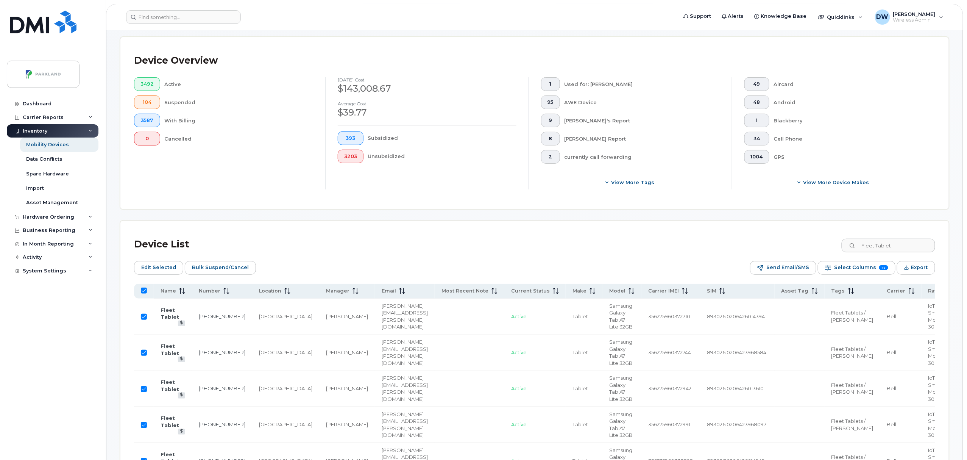
checkbox input "false"
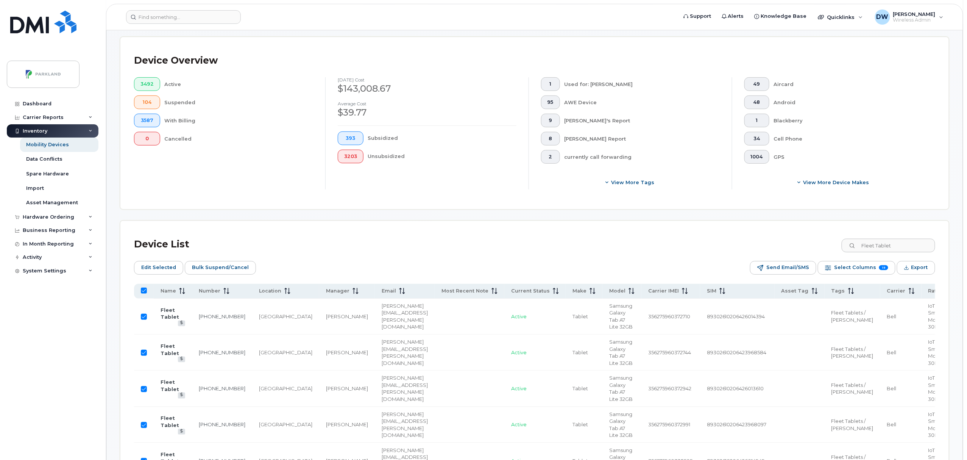
checkbox input "false"
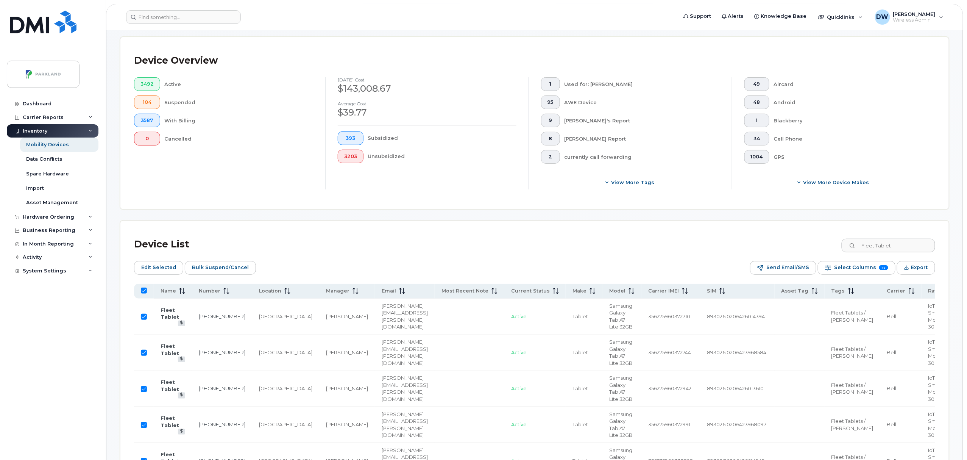
checkbox input "false"
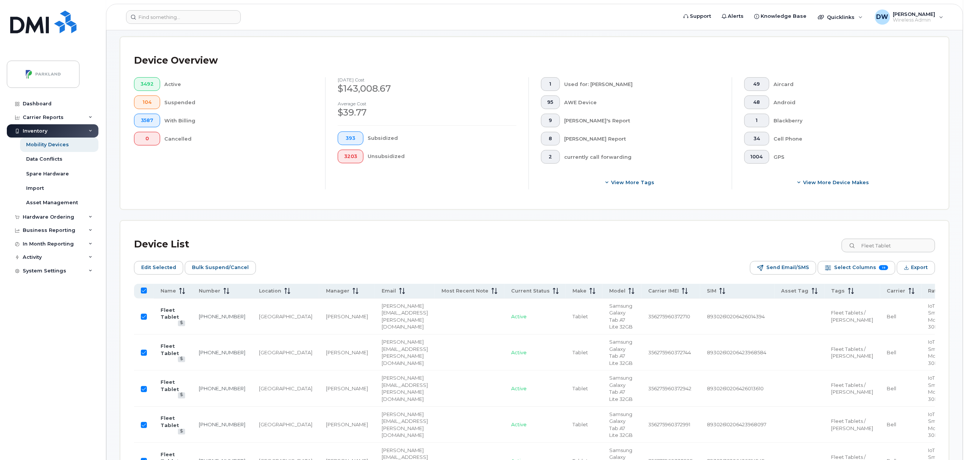
checkbox input "false"
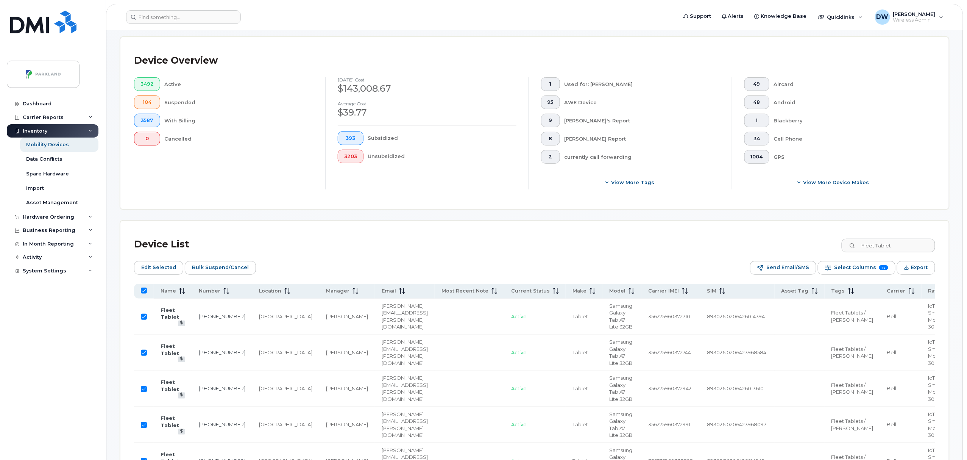
checkbox input "false"
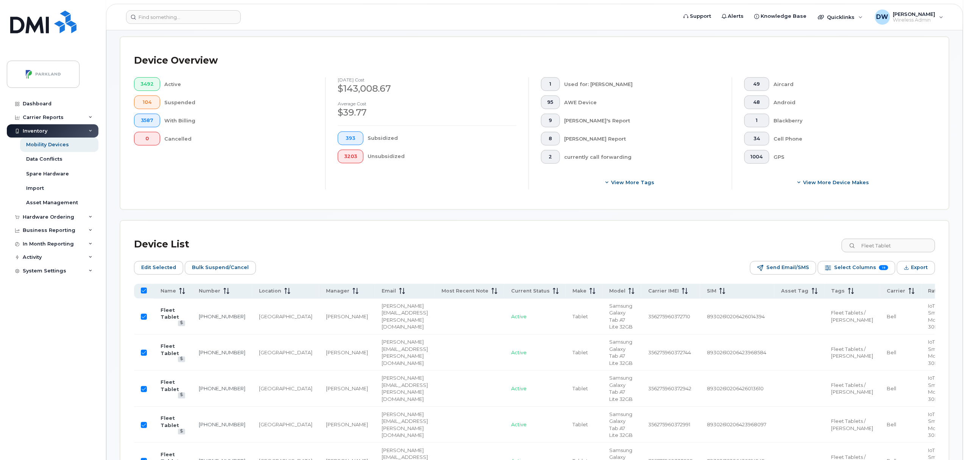
checkbox input "false"
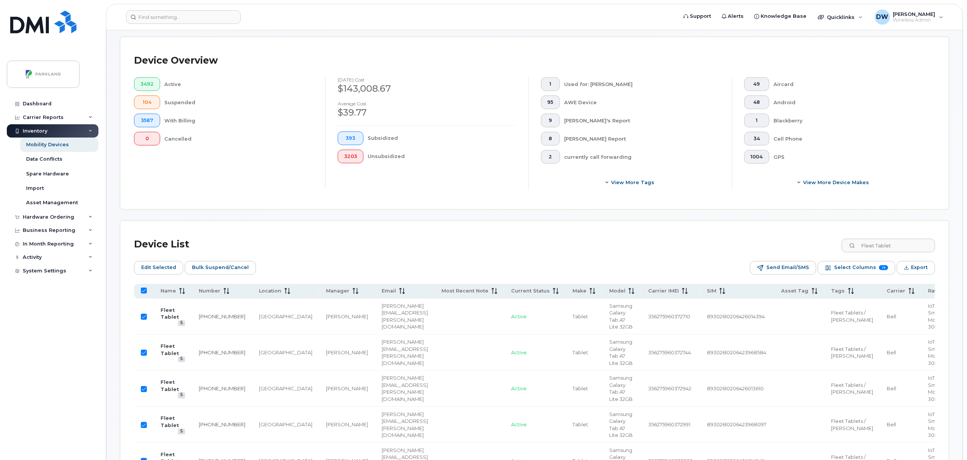
checkbox input "false"
drag, startPoint x: 967, startPoint y: 109, endPoint x: 953, endPoint y: 203, distance: 94.9
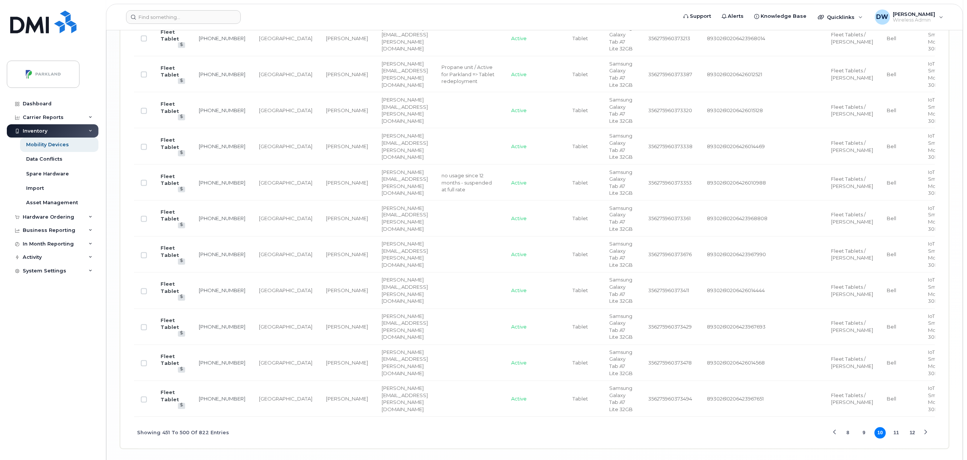
scroll to position [1972, 0]
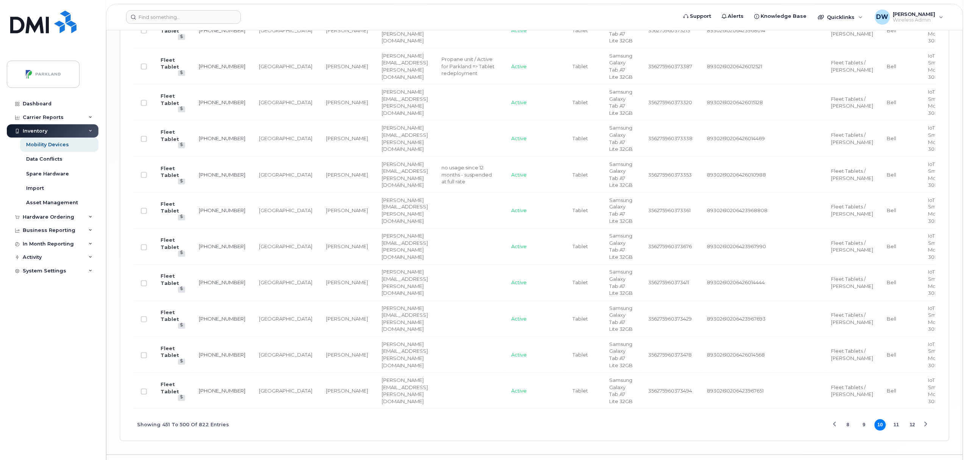
click at [898, 419] on button "11" at bounding box center [896, 424] width 11 height 11
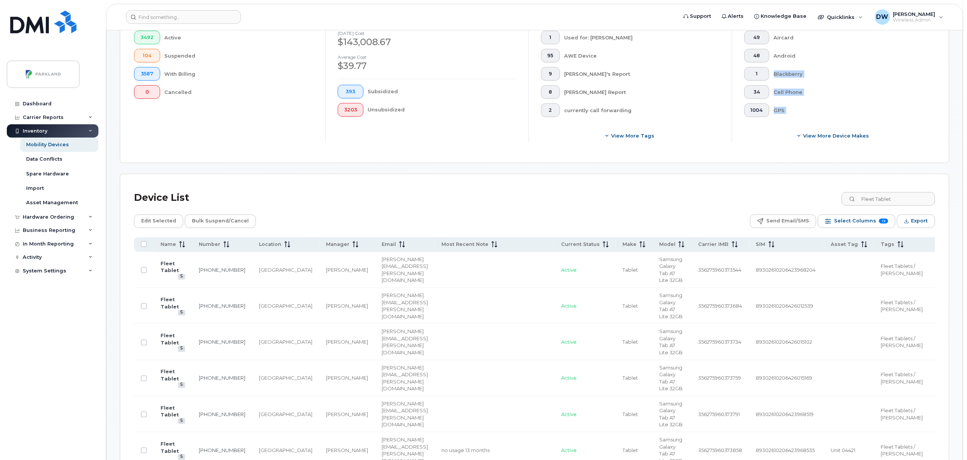
scroll to position [186, 0]
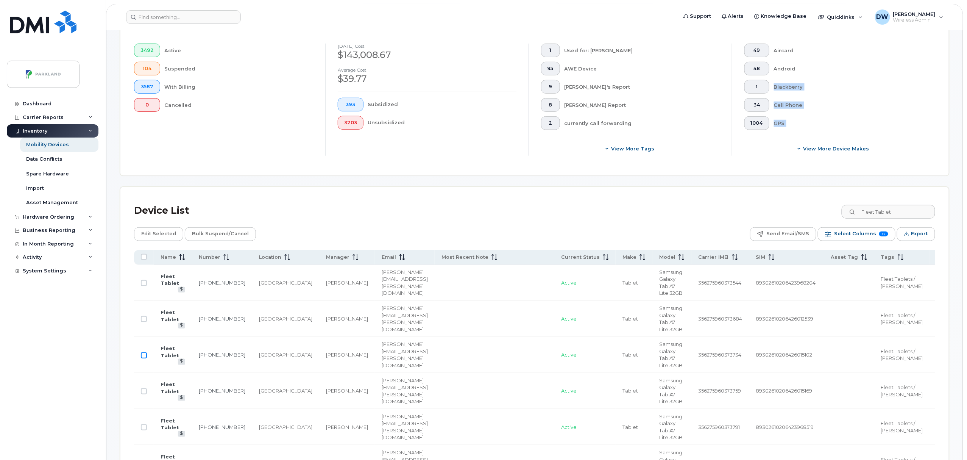
click at [143, 356] on input "Row Unselected" at bounding box center [144, 355] width 6 height 6
click at [144, 393] on input "Row Unselected" at bounding box center [144, 391] width 6 height 6
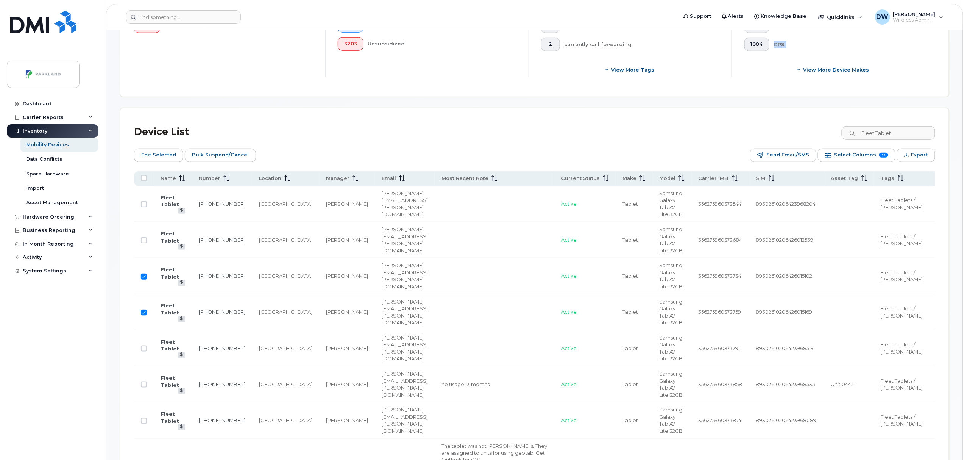
scroll to position [267, 0]
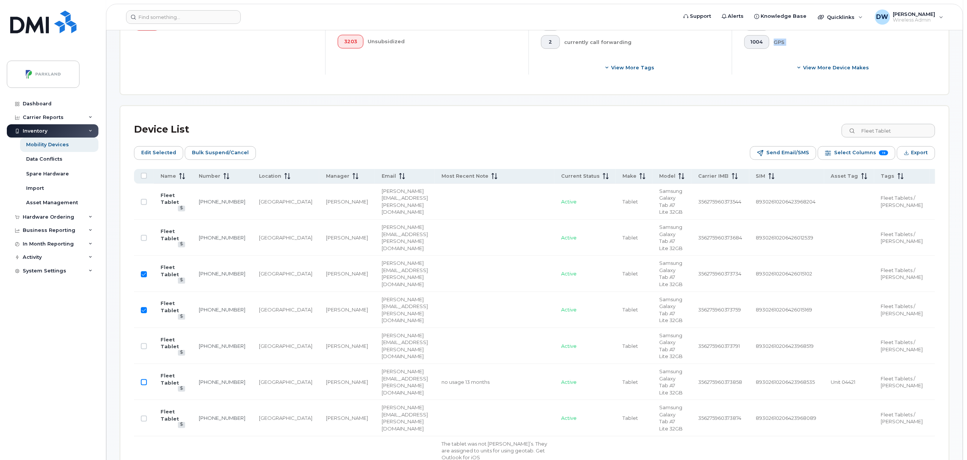
click at [143, 384] on input "Row Unselected" at bounding box center [144, 382] width 6 height 6
click at [145, 420] on input "Row Unselected" at bounding box center [144, 419] width 6 height 6
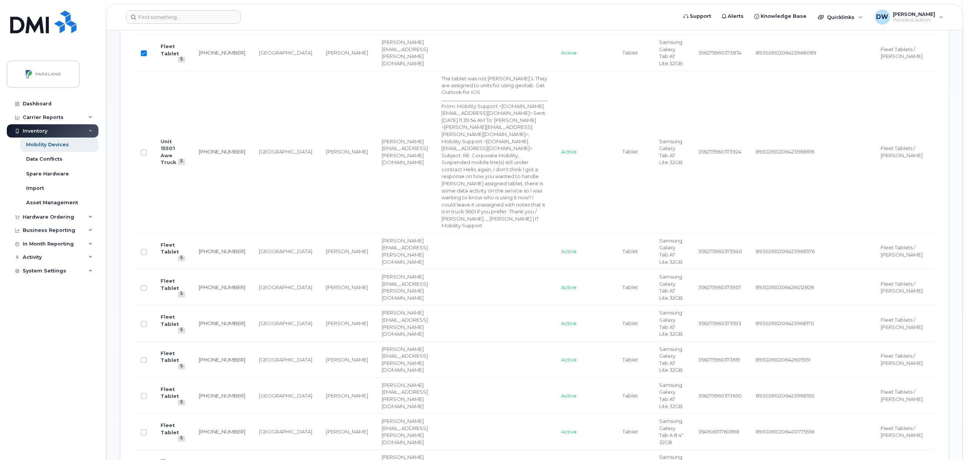
scroll to position [650, 0]
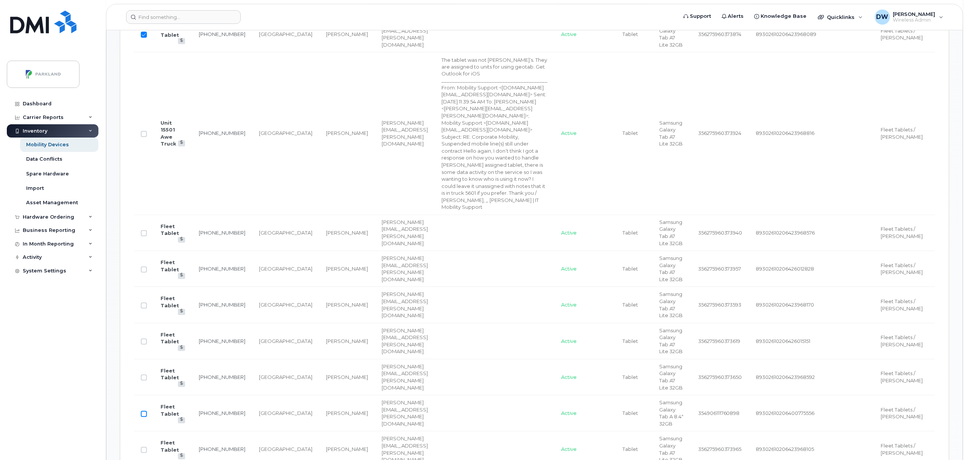
click at [144, 414] on input "Row Unselected" at bounding box center [144, 414] width 6 height 6
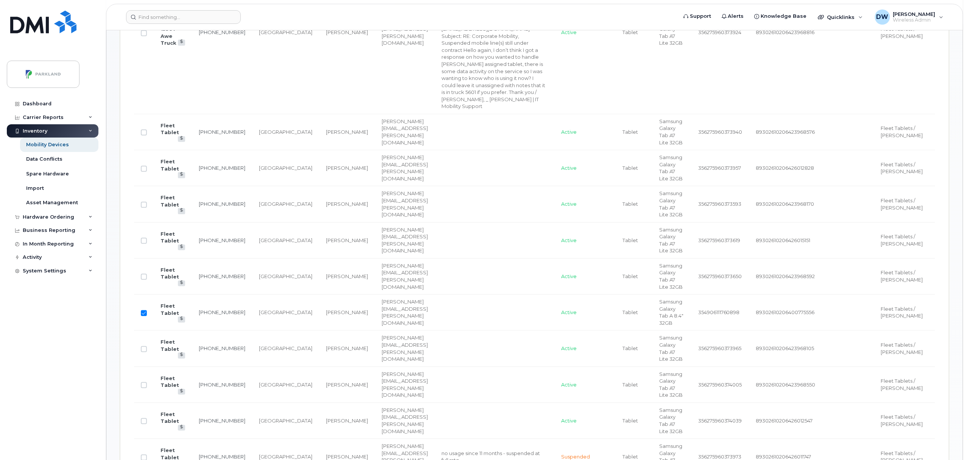
scroll to position [772, 0]
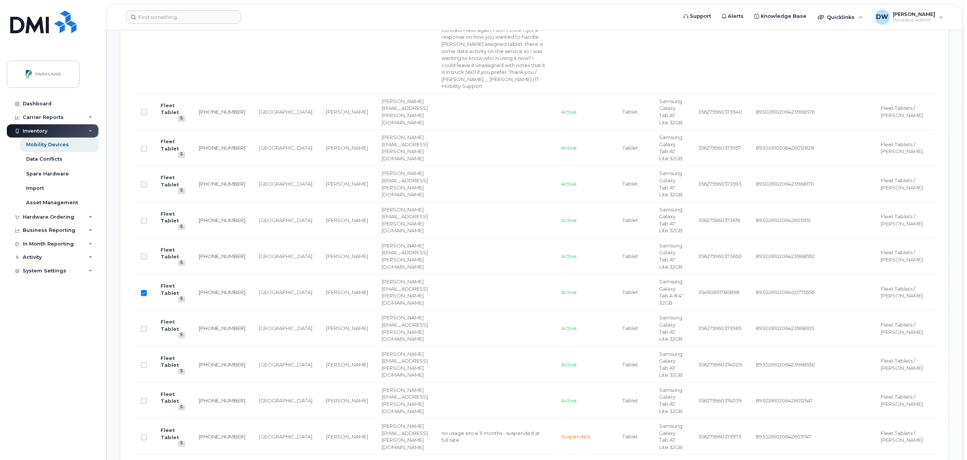
click at [261, 399] on td "[GEOGRAPHIC_DATA]" at bounding box center [285, 401] width 67 height 36
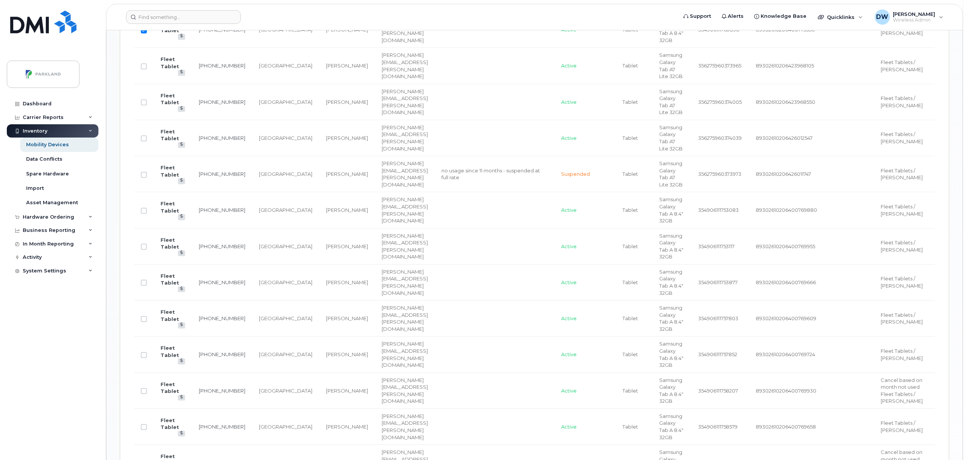
scroll to position [1055, 0]
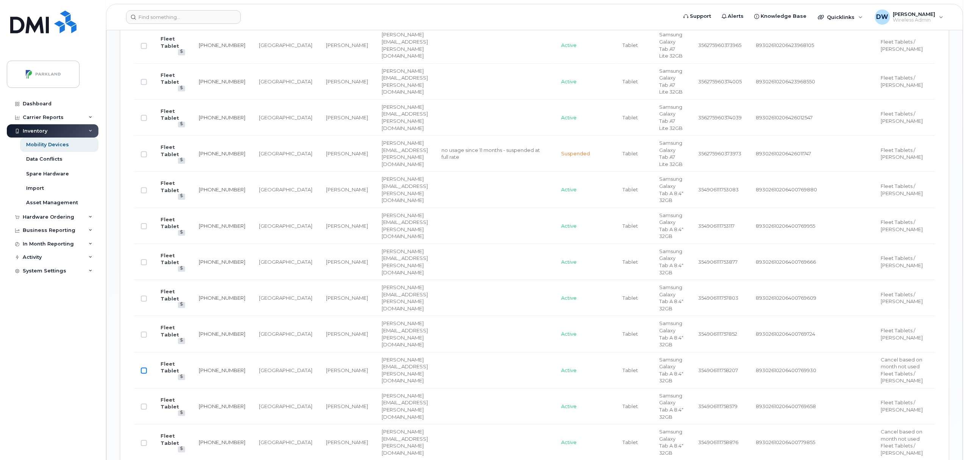
click at [145, 373] on input "Row Unselected" at bounding box center [144, 370] width 6 height 6
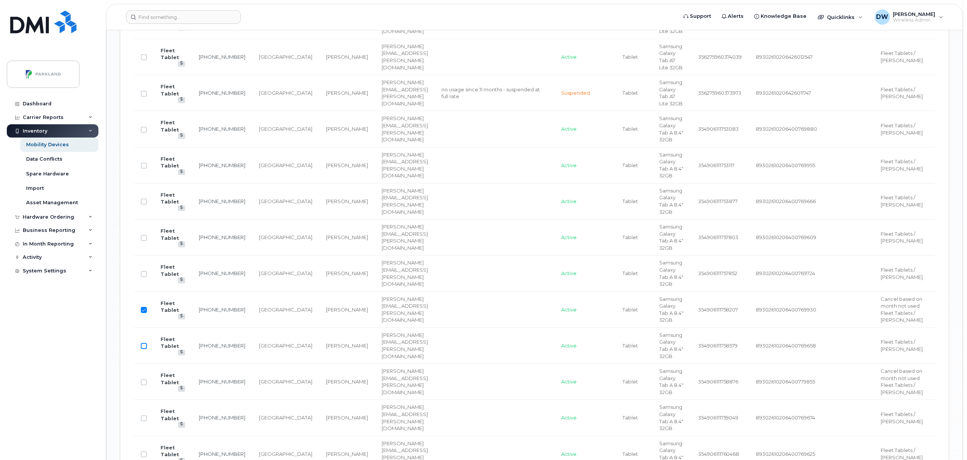
click at [143, 349] on input "Row Unselected" at bounding box center [144, 346] width 6 height 6
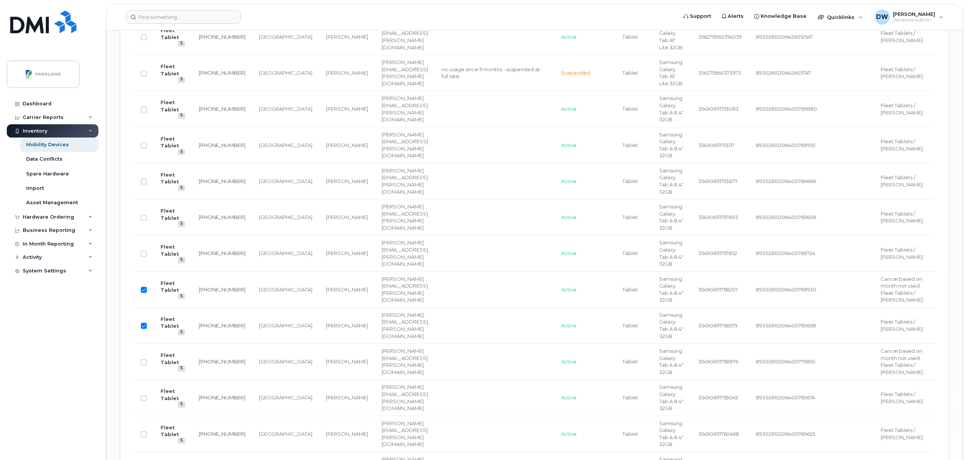
scroll to position [1155, 0]
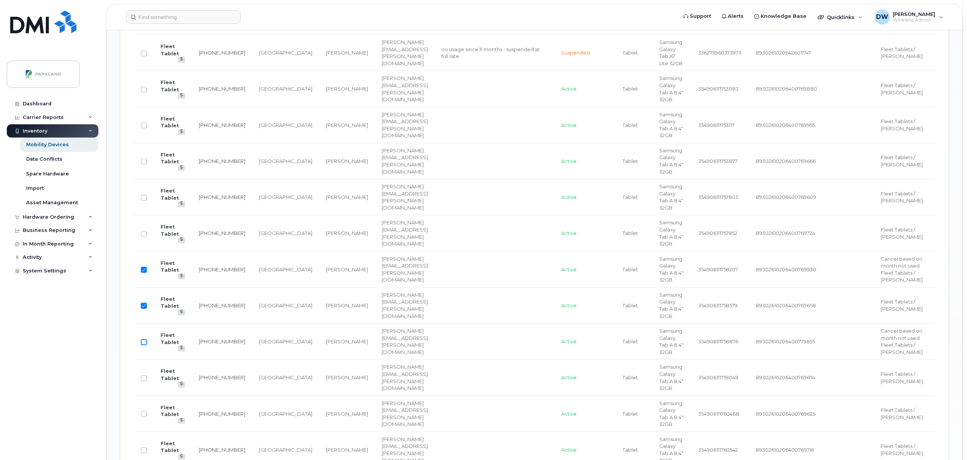
click at [143, 345] on input "Row Unselected" at bounding box center [144, 342] width 6 height 6
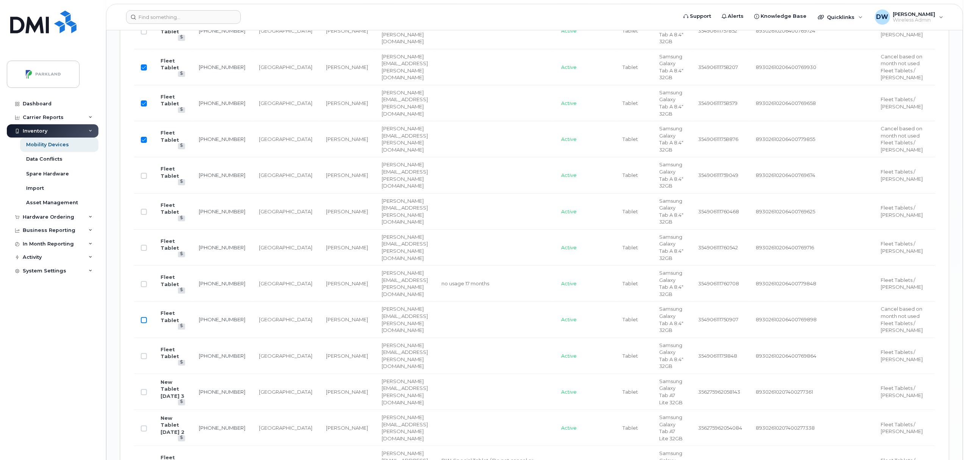
click at [144, 323] on input "Row Unselected" at bounding box center [144, 320] width 6 height 6
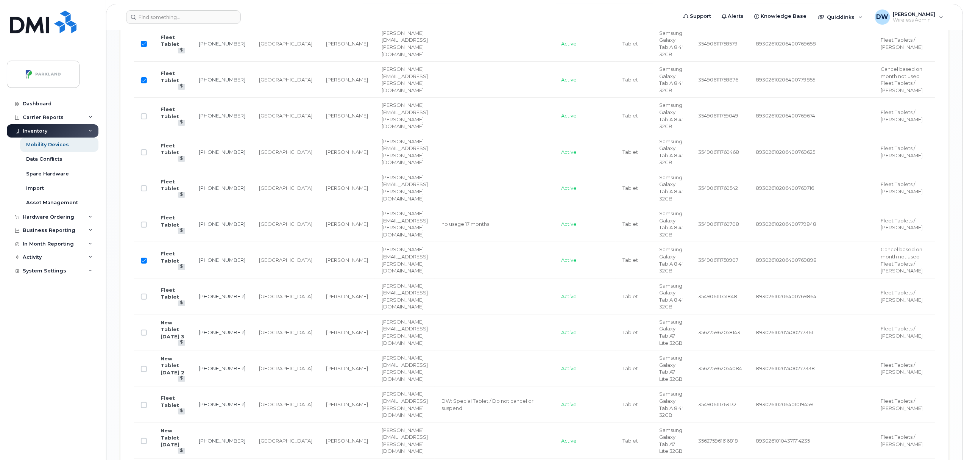
scroll to position [1418, 0]
click at [144, 298] on input "Row Unselected" at bounding box center [144, 295] width 6 height 6
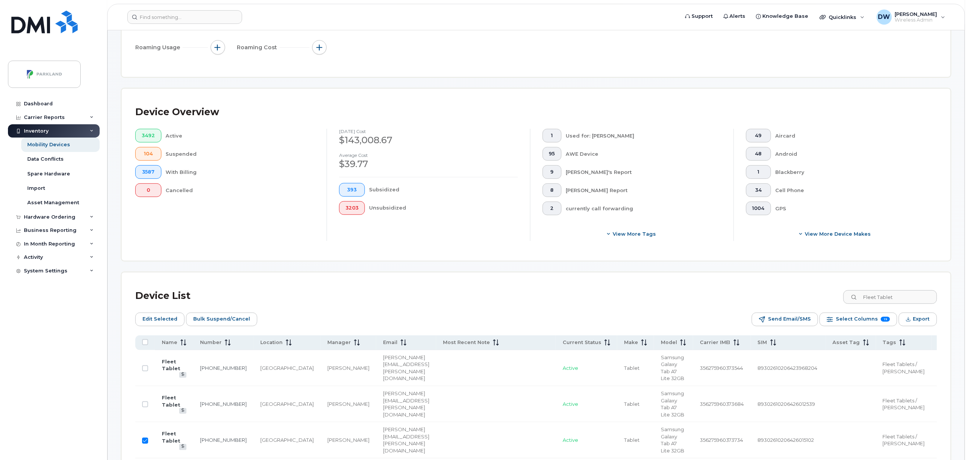
scroll to position [67, 0]
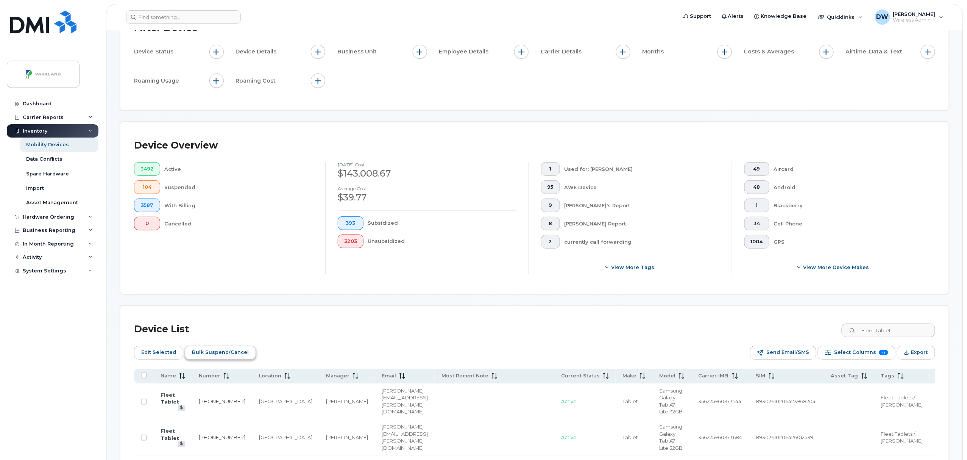
click at [219, 352] on span "Bulk Suspend/Cancel" at bounding box center [220, 352] width 57 height 11
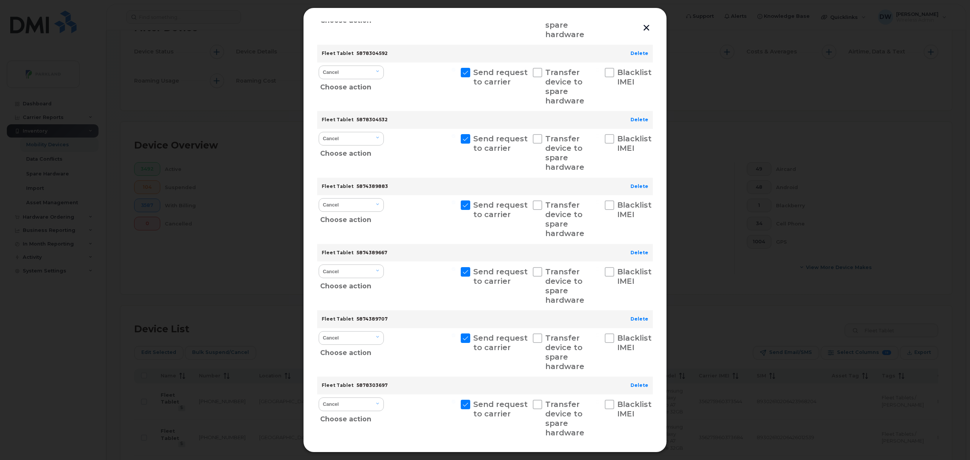
scroll to position [369, 0]
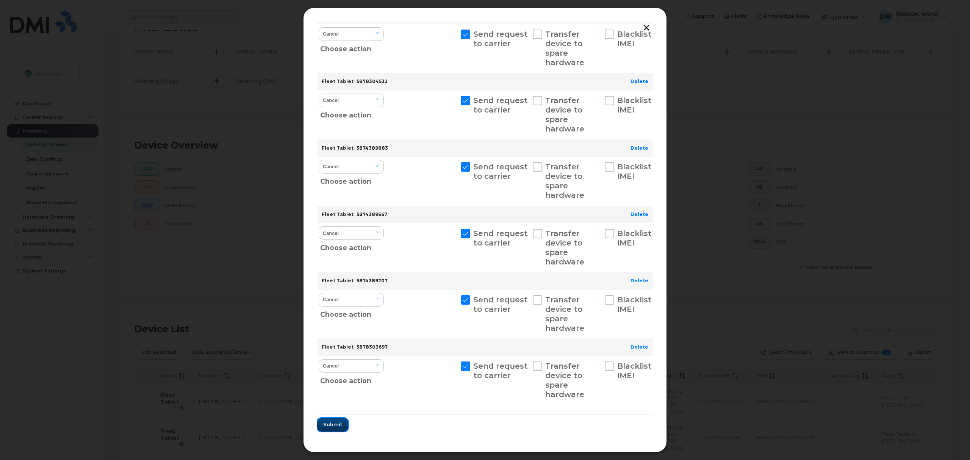
click at [338, 425] on span "Submit" at bounding box center [332, 424] width 19 height 7
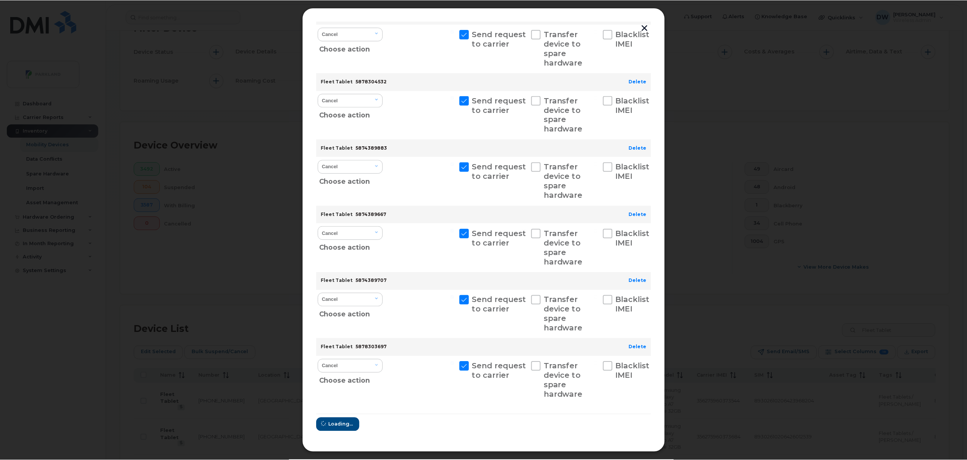
scroll to position [0, 0]
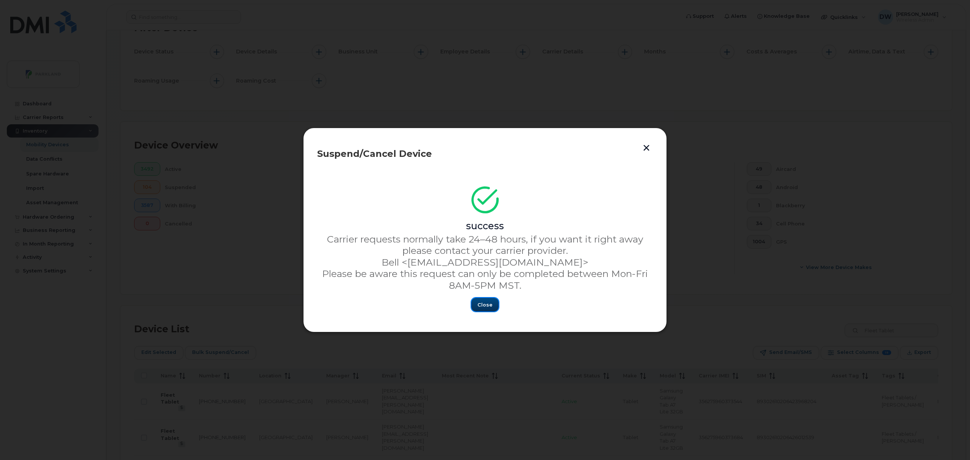
click at [482, 303] on span "Close" at bounding box center [484, 304] width 15 height 7
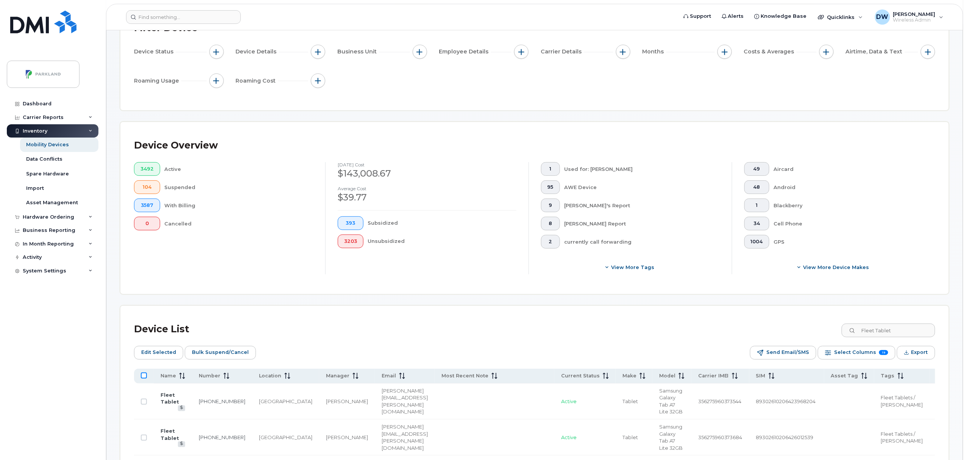
click at [144, 376] on input "All items unselected" at bounding box center [144, 375] width 6 height 6
click at [144, 376] on input "All items selected" at bounding box center [144, 375] width 6 height 6
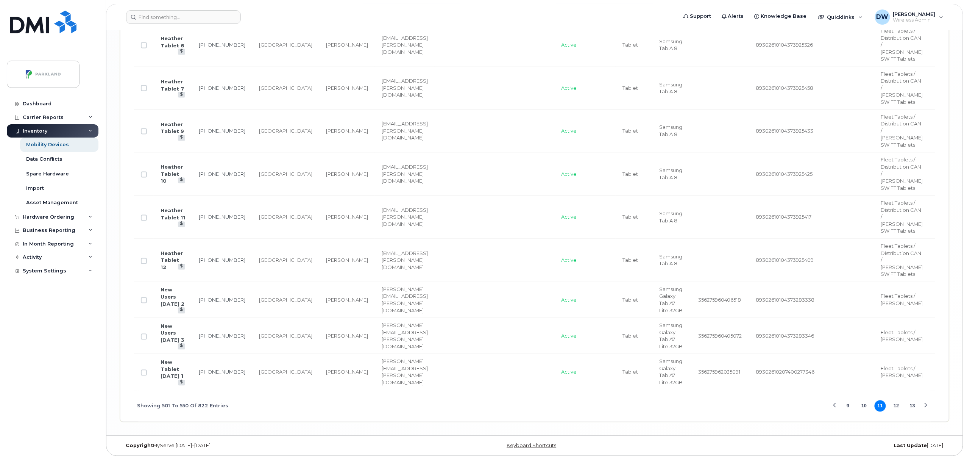
scroll to position [2316, 0]
click at [896, 405] on button "12" at bounding box center [896, 405] width 11 height 11
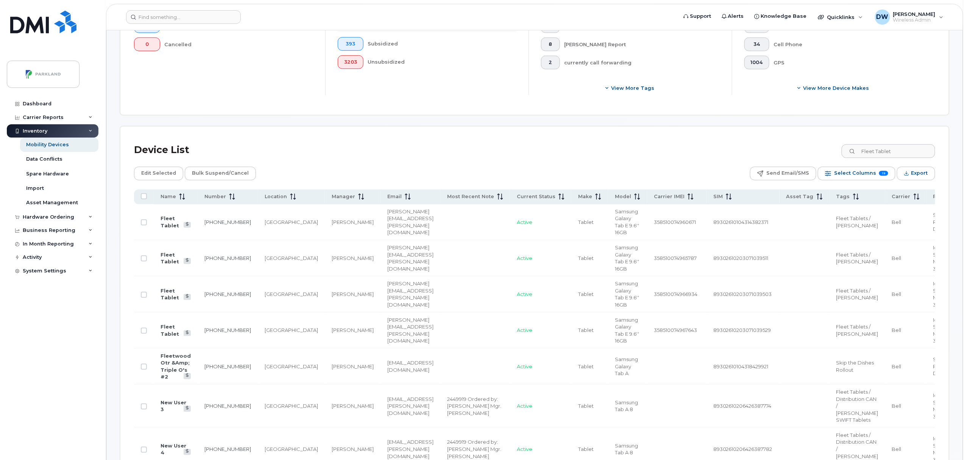
scroll to position [242, 0]
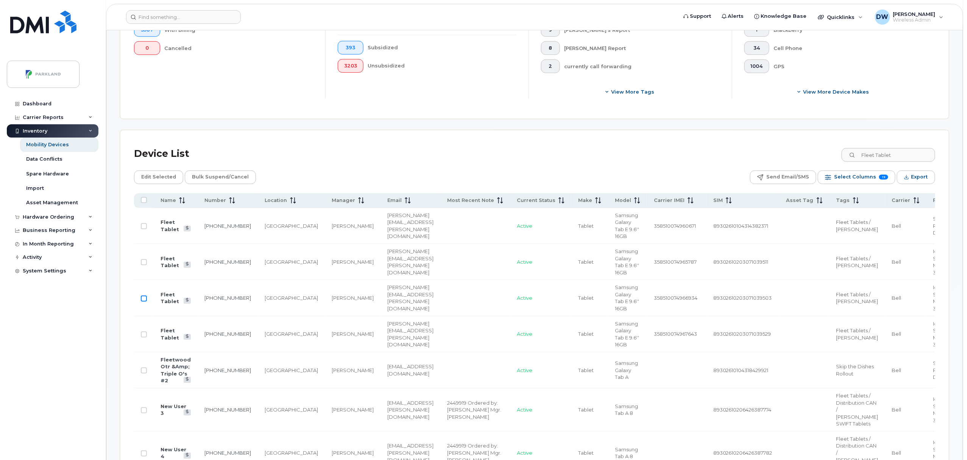
click at [143, 299] on input "Row Unselected" at bounding box center [144, 298] width 6 height 6
click at [266, 380] on td "[GEOGRAPHIC_DATA]" at bounding box center [291, 370] width 67 height 36
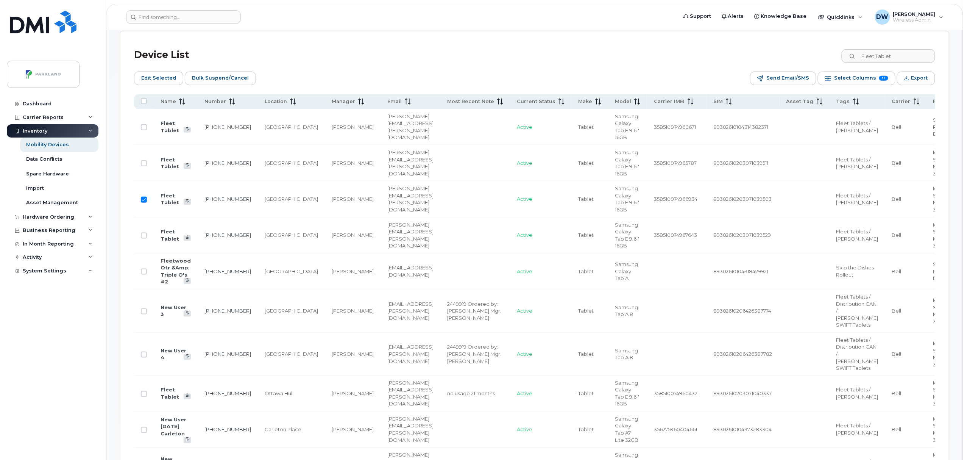
scroll to position [343, 0]
click at [145, 395] on input "Row Unselected" at bounding box center [144, 392] width 6 height 6
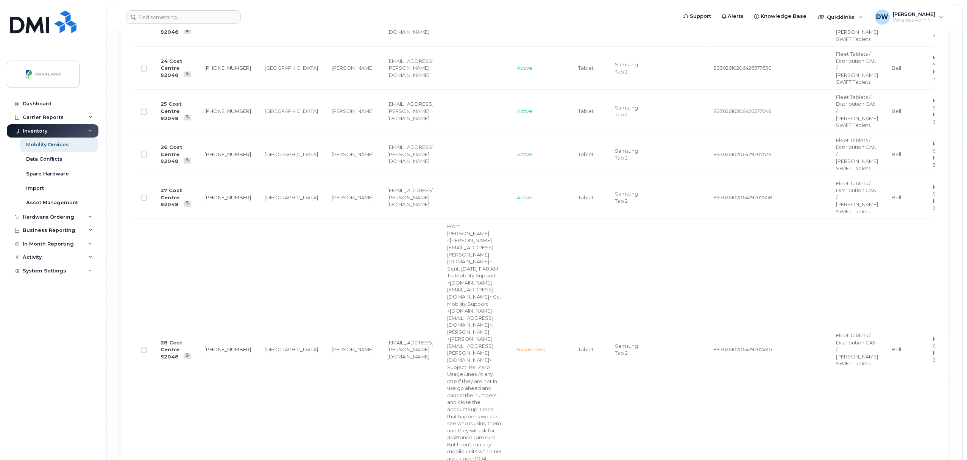
scroll to position [3160, 0]
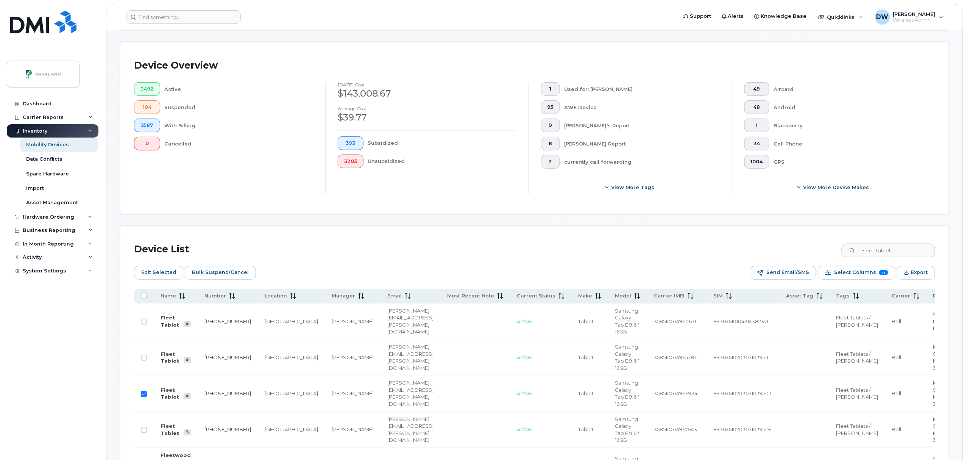
scroll to position [0, 0]
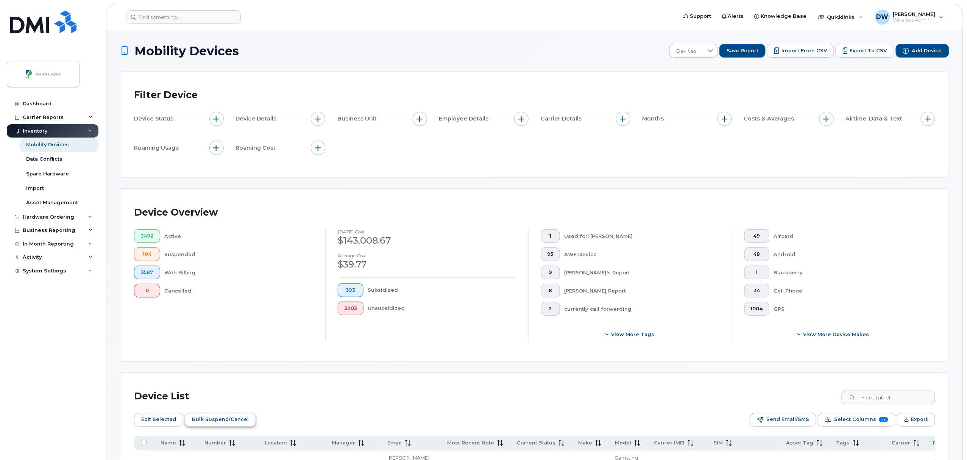
click at [214, 419] on span "Bulk Suspend/Cancel" at bounding box center [220, 419] width 57 height 11
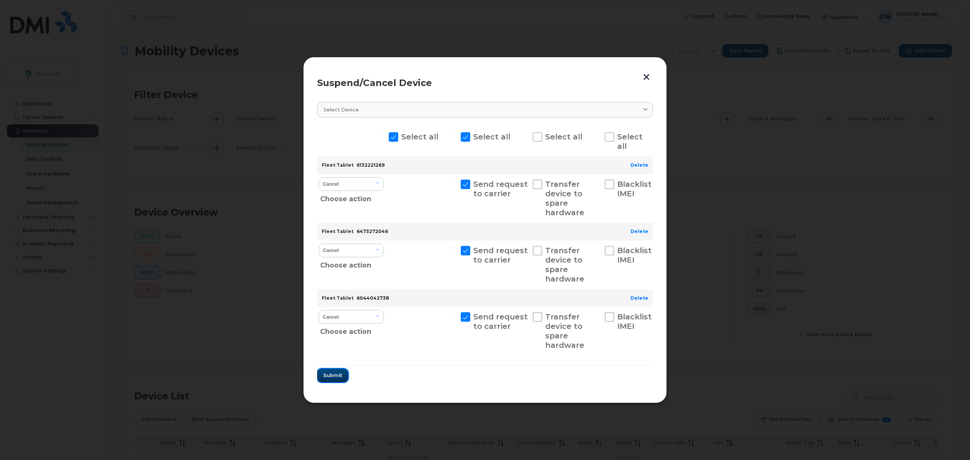
click at [333, 377] on span "Submit" at bounding box center [332, 375] width 19 height 7
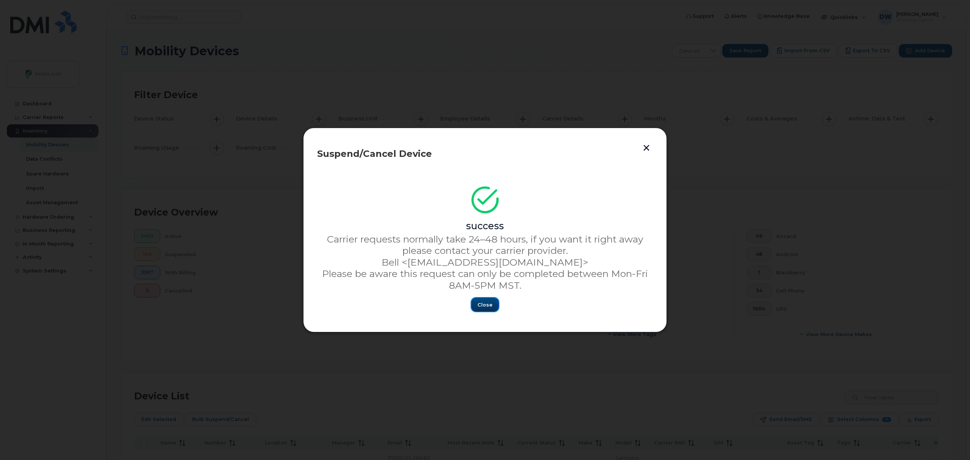
click at [483, 306] on span "Close" at bounding box center [484, 304] width 15 height 7
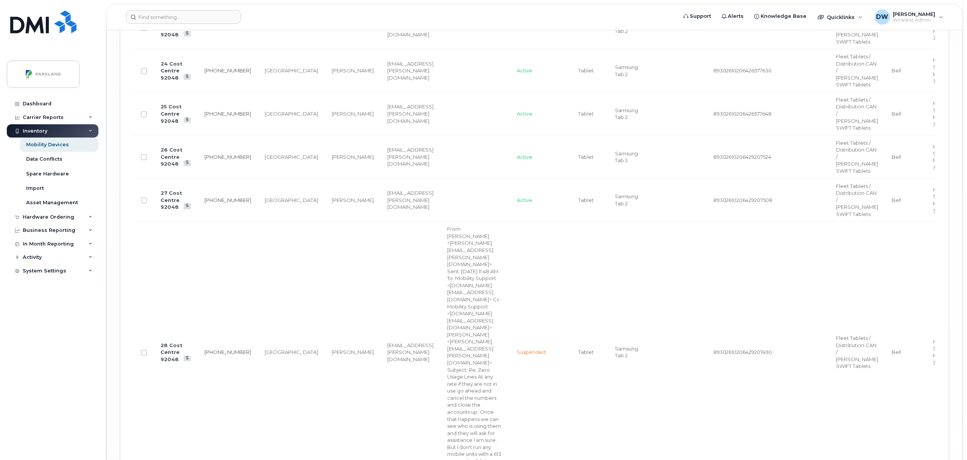
scroll to position [3160, 0]
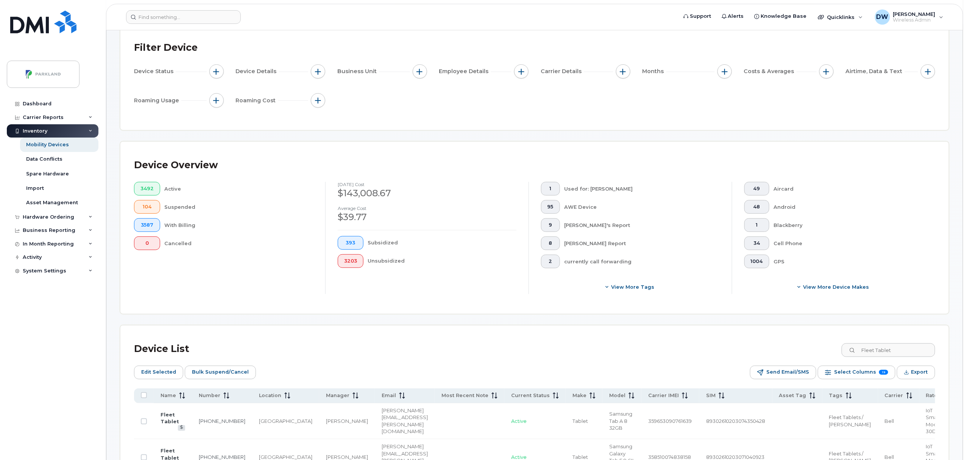
scroll to position [167, 0]
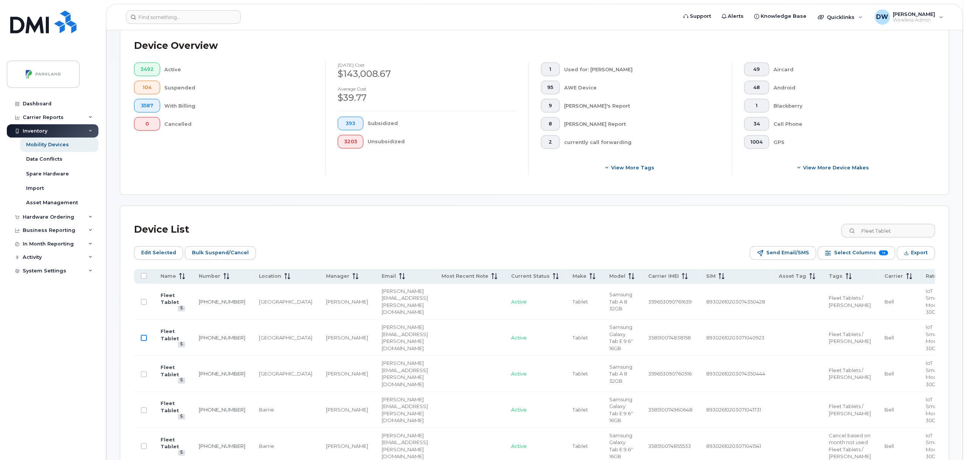
click at [145, 339] on input "Row Unselected" at bounding box center [144, 338] width 6 height 6
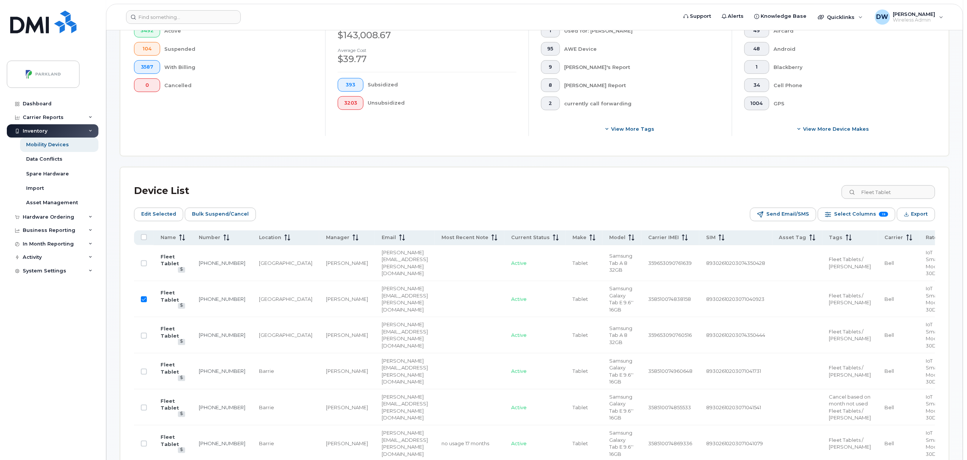
scroll to position [207, 0]
click at [144, 335] on input "Row Unselected" at bounding box center [144, 334] width 6 height 6
click at [146, 370] on input "Row Unselected" at bounding box center [144, 370] width 6 height 6
click at [145, 409] on input "Row Unselected" at bounding box center [144, 406] width 6 height 6
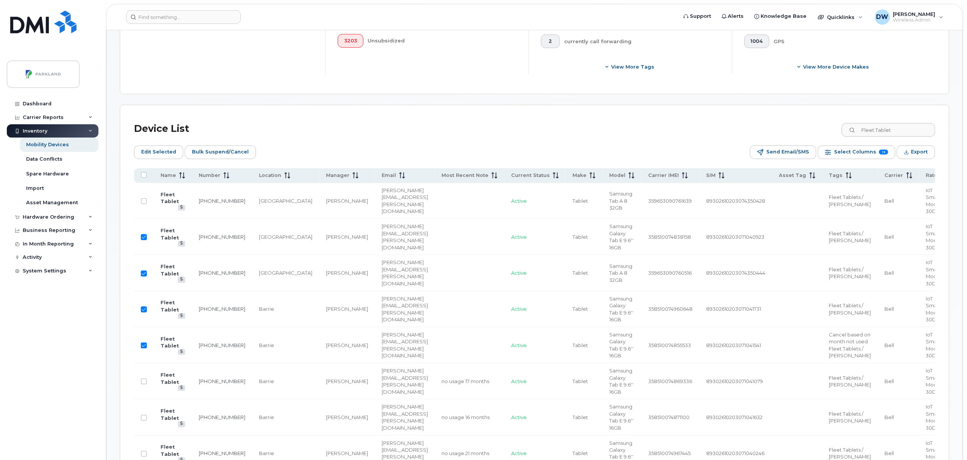
scroll to position [288, 0]
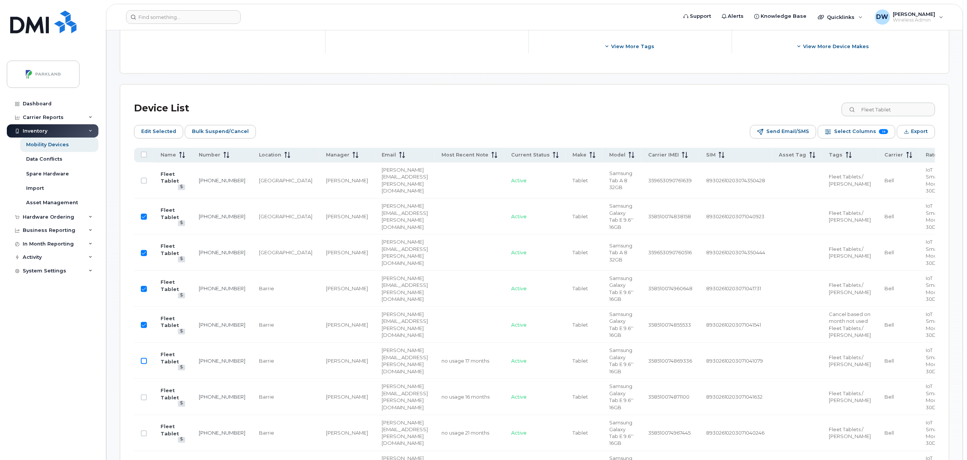
click at [142, 364] on input "Row Unselected" at bounding box center [144, 361] width 6 height 6
click at [145, 400] on input "Row Unselected" at bounding box center [144, 397] width 6 height 6
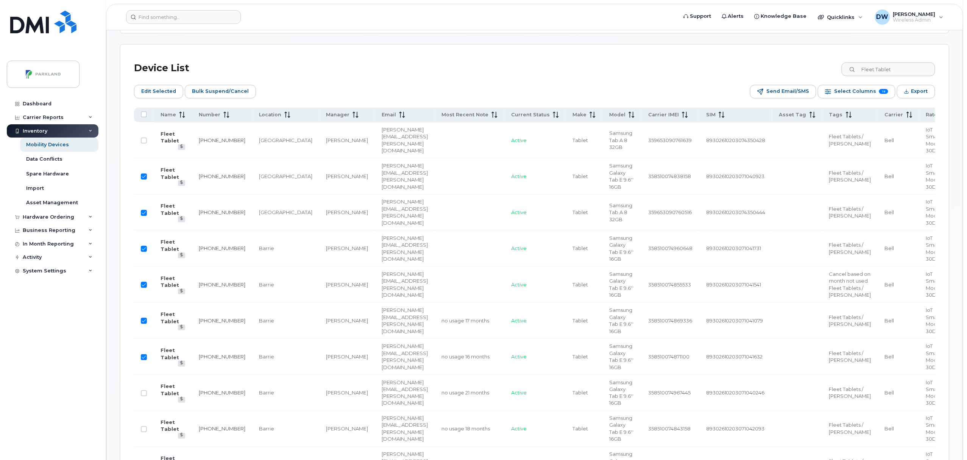
scroll to position [348, 0]
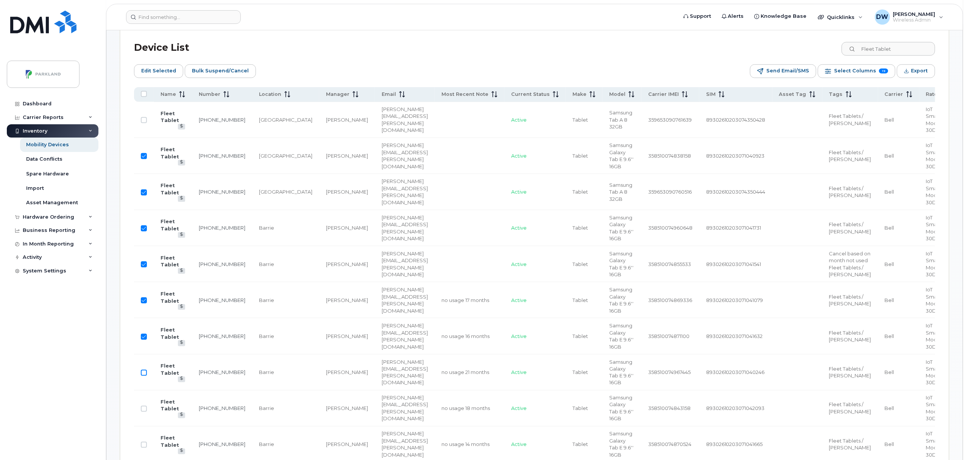
click at [145, 376] on input "Row Unselected" at bounding box center [144, 373] width 6 height 6
click at [143, 412] on input "Row Unselected" at bounding box center [144, 409] width 6 height 6
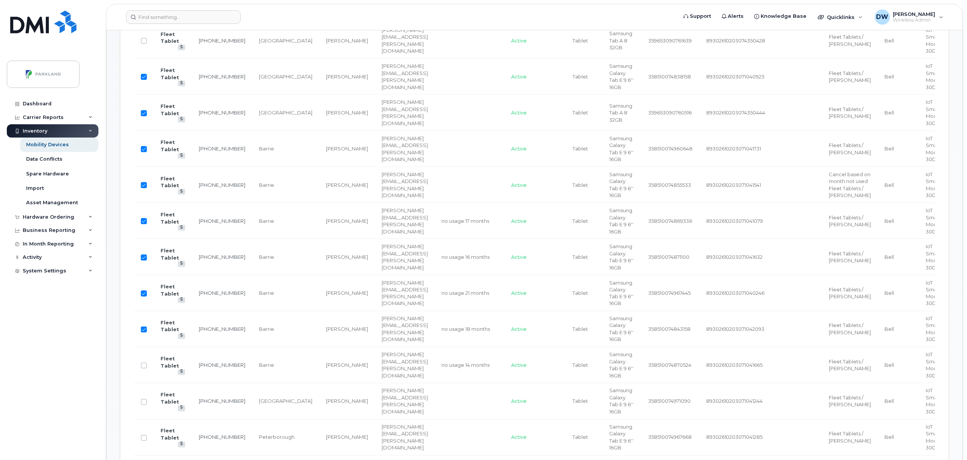
scroll to position [429, 0]
click at [144, 367] on input "Row Unselected" at bounding box center [144, 364] width 6 height 6
click at [144, 403] on input "Row Unselected" at bounding box center [144, 400] width 6 height 6
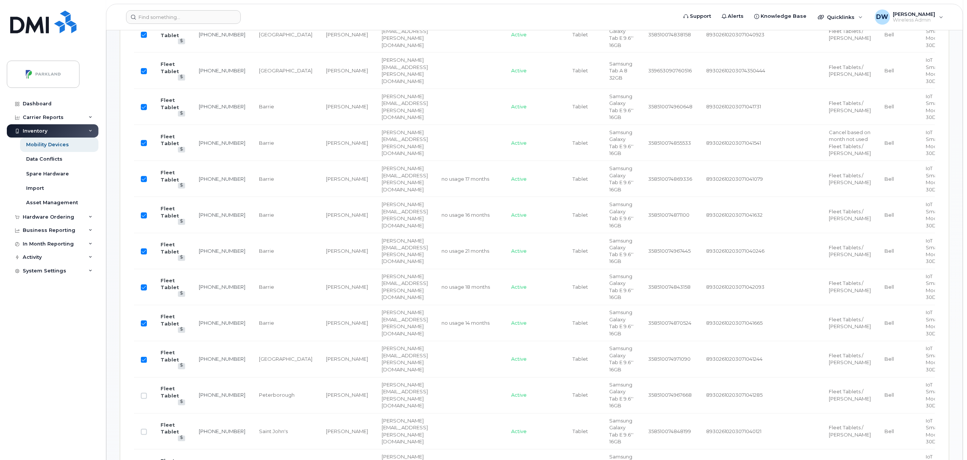
scroll to position [490, 0]
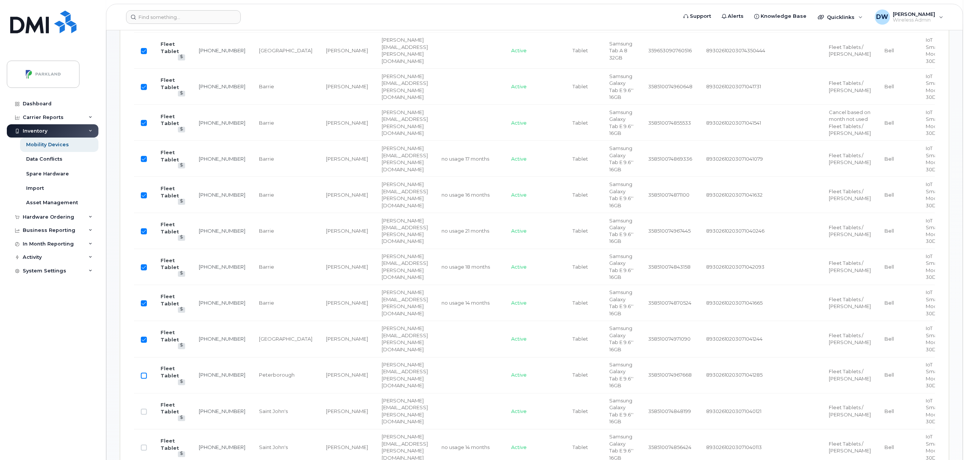
click at [144, 379] on input "Row Unselected" at bounding box center [144, 376] width 6 height 6
click at [144, 415] on input "Row Unselected" at bounding box center [144, 412] width 6 height 6
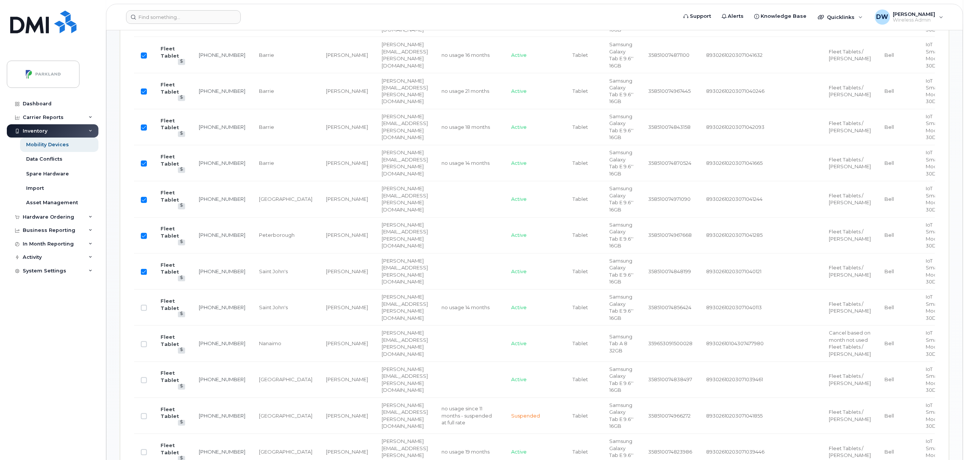
scroll to position [631, 0]
click at [143, 309] on input "Row Unselected" at bounding box center [144, 306] width 6 height 6
click at [144, 346] on input "Row Unselected" at bounding box center [144, 343] width 6 height 6
click at [145, 382] on input "Row Unselected" at bounding box center [144, 379] width 6 height 6
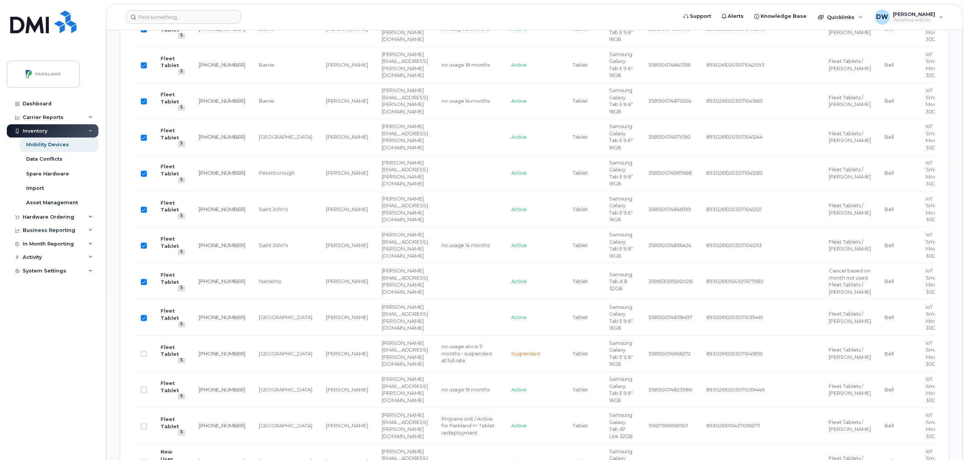
scroll to position [712, 0]
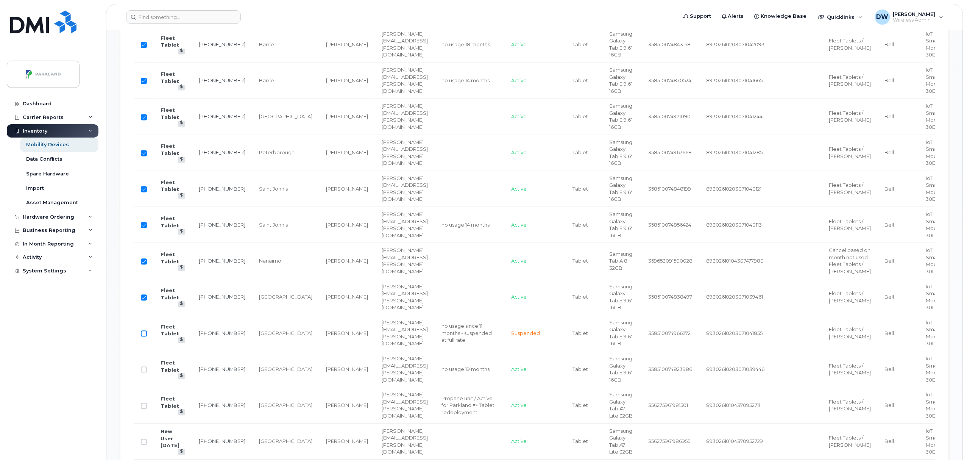
click at [144, 337] on input "Row Unselected" at bounding box center [144, 334] width 6 height 6
click at [144, 373] on input "Row Unselected" at bounding box center [144, 370] width 6 height 6
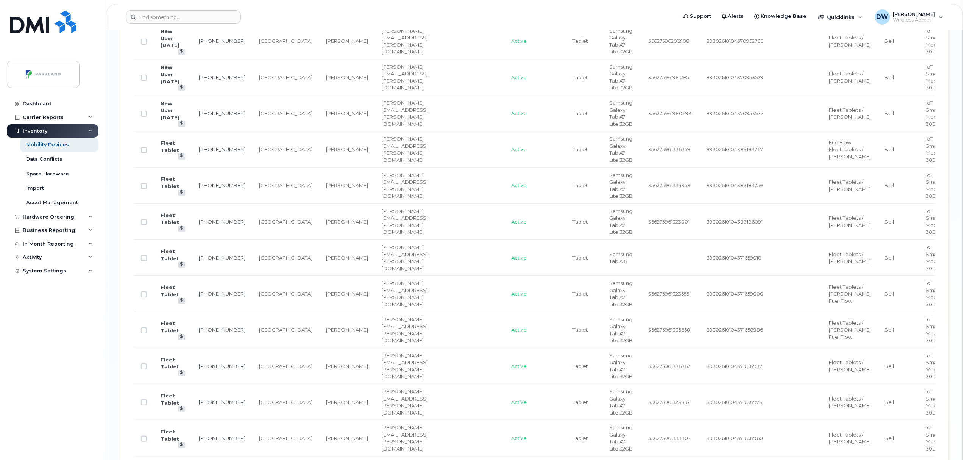
scroll to position [1258, 0]
click at [144, 260] on input "Row Unselected" at bounding box center [144, 257] width 6 height 6
click at [259, 260] on span "[GEOGRAPHIC_DATA]" at bounding box center [285, 257] width 53 height 6
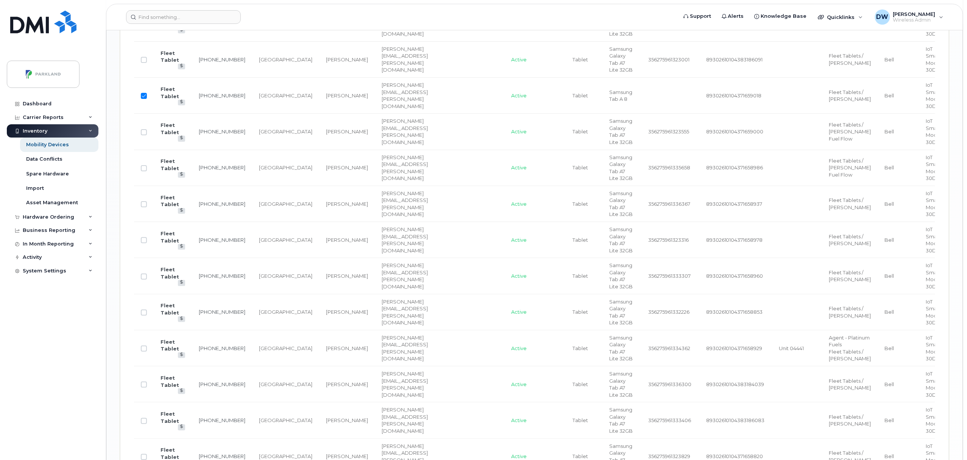
scroll to position [1439, 0]
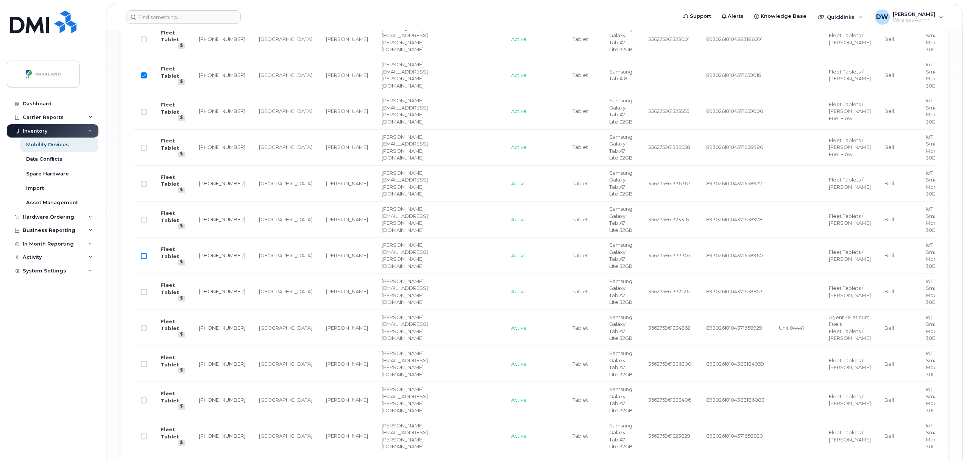
click at [145, 259] on input "Row Unselected" at bounding box center [144, 256] width 6 height 6
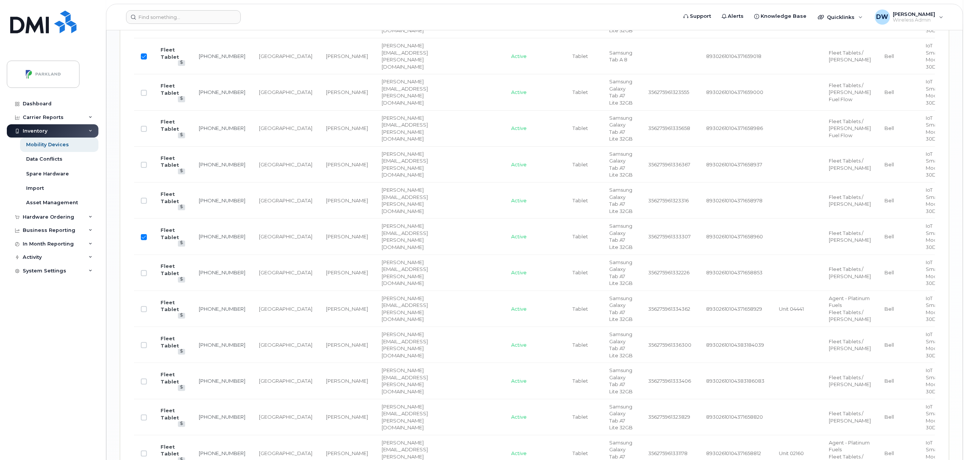
scroll to position [1459, 0]
click at [257, 253] on td "[GEOGRAPHIC_DATA]" at bounding box center [285, 235] width 67 height 36
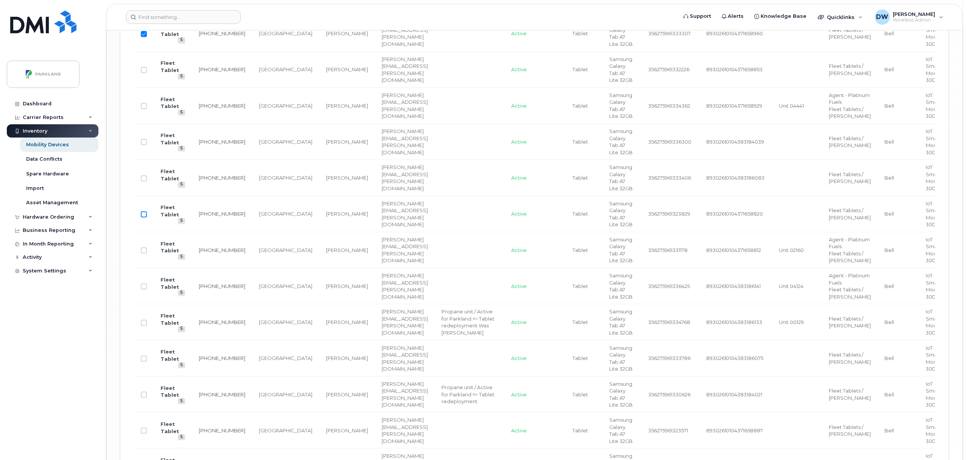
click at [144, 217] on input "Row Unselected" at bounding box center [144, 214] width 6 height 6
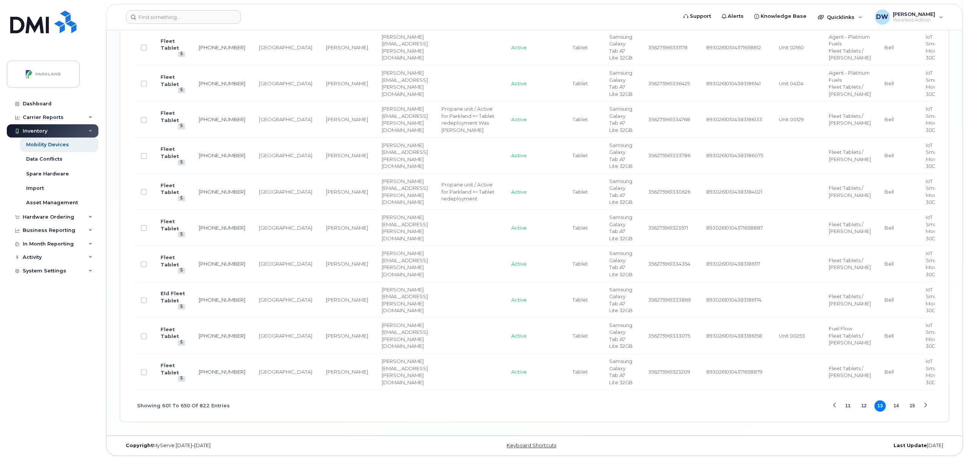
scroll to position [1884, 0]
click at [144, 231] on input "Row Unselected" at bounding box center [144, 228] width 6 height 6
click at [323, 246] on td "[PERSON_NAME]" at bounding box center [347, 228] width 56 height 36
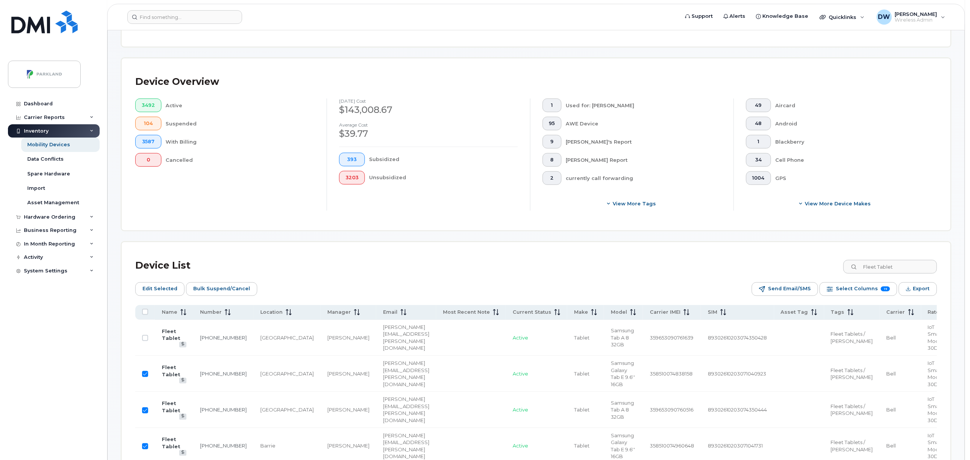
scroll to position [0, 0]
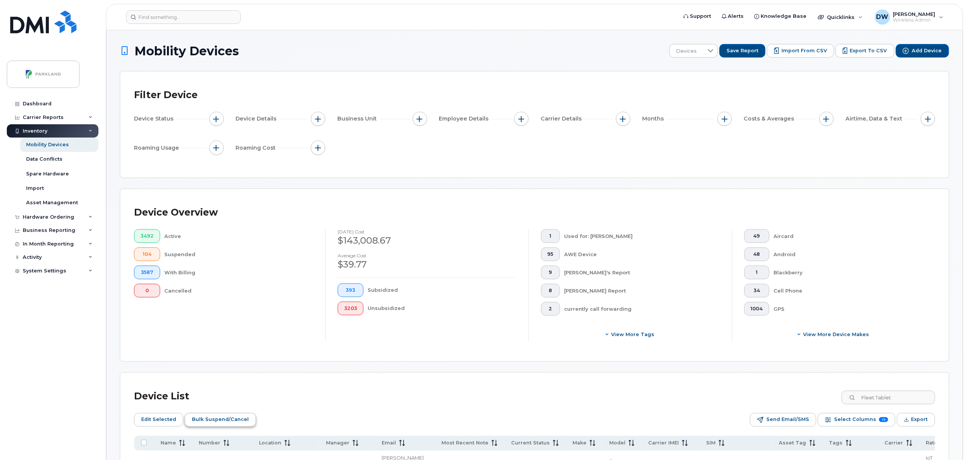
click at [214, 417] on span "Bulk Suspend/Cancel" at bounding box center [220, 419] width 57 height 11
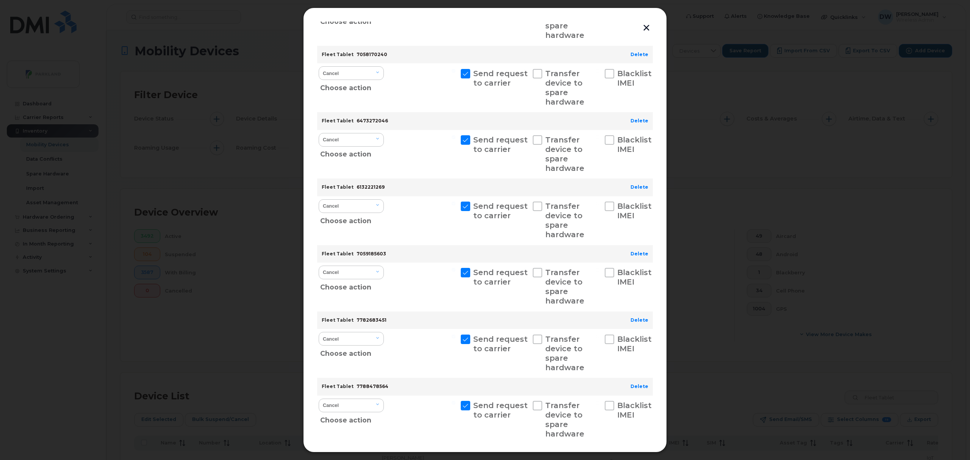
scroll to position [1298, 0]
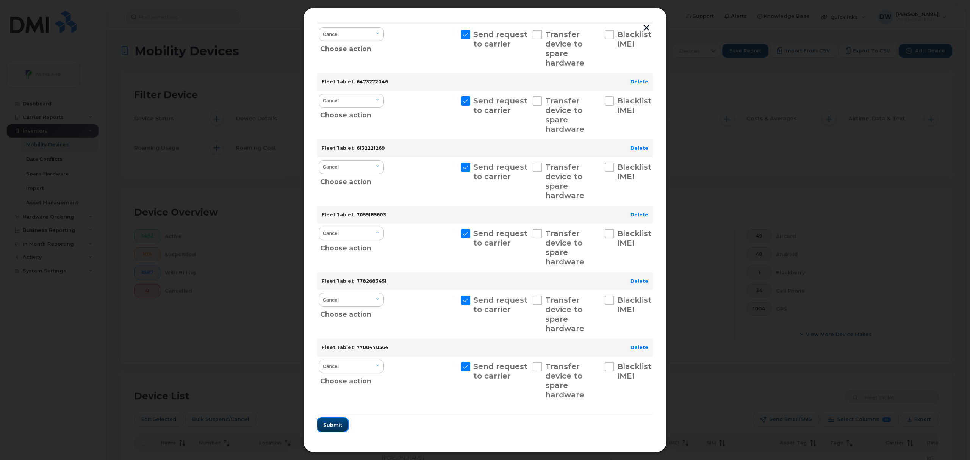
click at [332, 426] on span "Submit" at bounding box center [332, 424] width 19 height 7
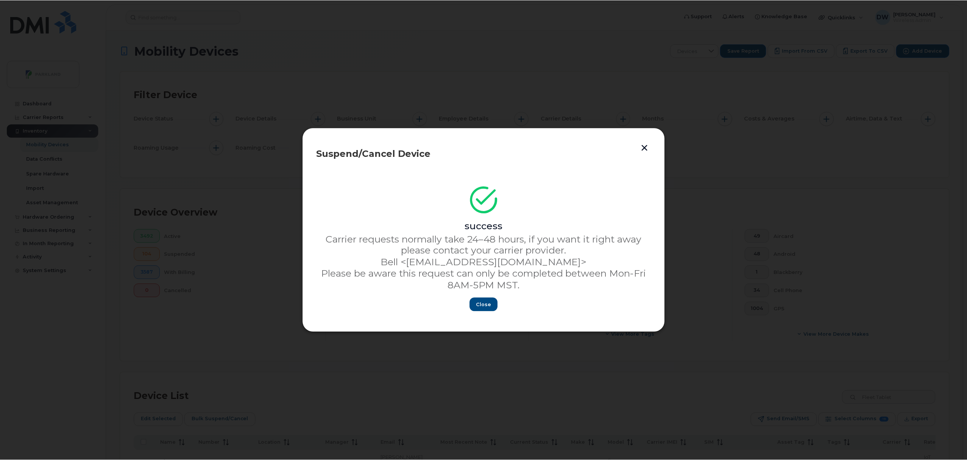
scroll to position [0, 0]
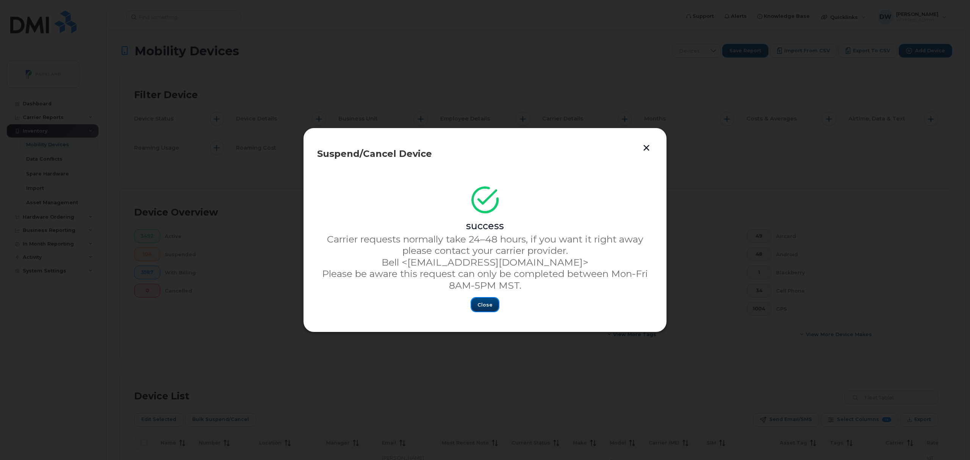
click at [479, 302] on span "Close" at bounding box center [484, 304] width 15 height 7
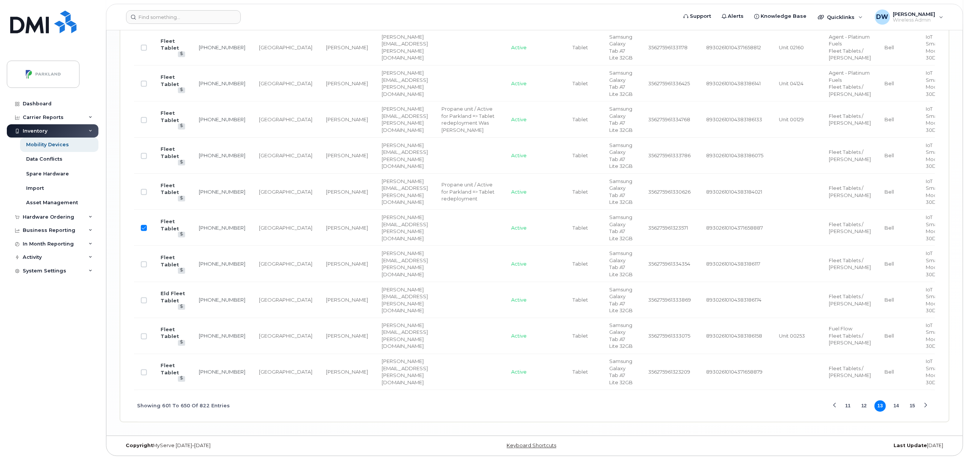
scroll to position [2070, 0]
click at [898, 404] on button "14" at bounding box center [896, 405] width 11 height 11
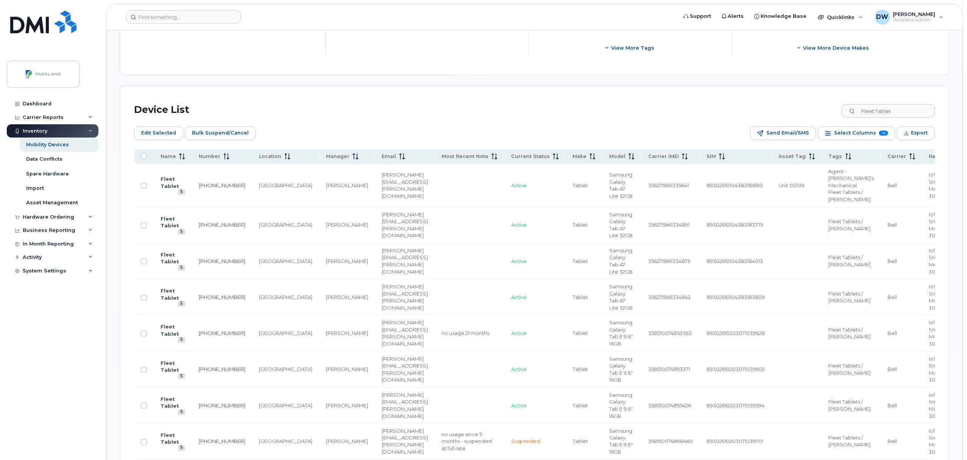
scroll to position [283, 0]
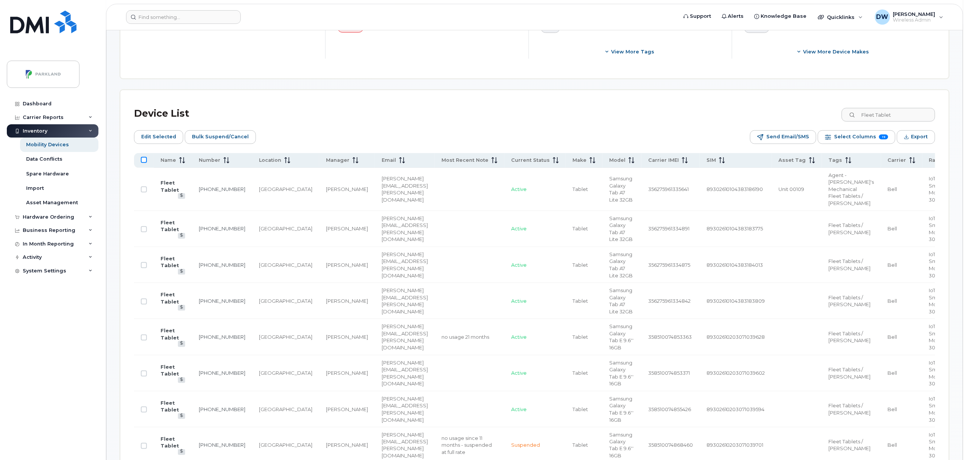
click at [145, 159] on input "All items unselected" at bounding box center [144, 160] width 6 height 6
click at [145, 159] on input "All items selected" at bounding box center [144, 160] width 6 height 6
click at [142, 192] on input "Row Unselected" at bounding box center [144, 189] width 6 height 6
click at [143, 341] on input "Row Unselected" at bounding box center [144, 337] width 6 height 6
click at [145, 377] on input "Row Unselected" at bounding box center [144, 373] width 6 height 6
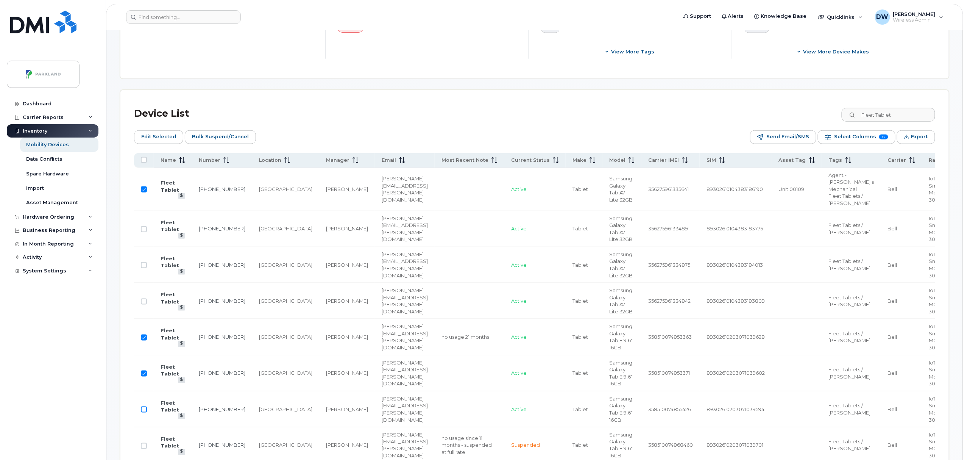
click at [144, 412] on input "Row Unselected" at bounding box center [144, 409] width 6 height 6
click at [253, 419] on td "[GEOGRAPHIC_DATA]" at bounding box center [285, 409] width 67 height 36
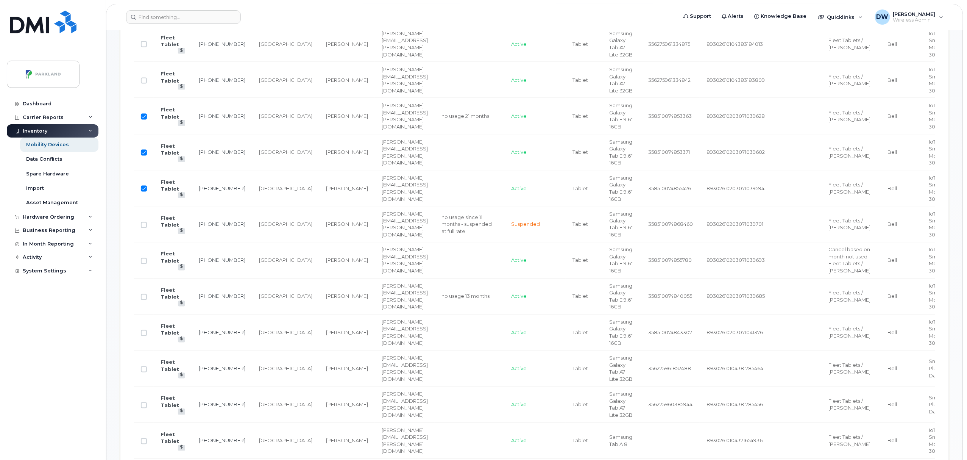
scroll to position [505, 0]
click at [142, 262] on input "Row Unselected" at bounding box center [144, 259] width 6 height 6
click at [144, 298] on input "Row Unselected" at bounding box center [144, 295] width 6 height 6
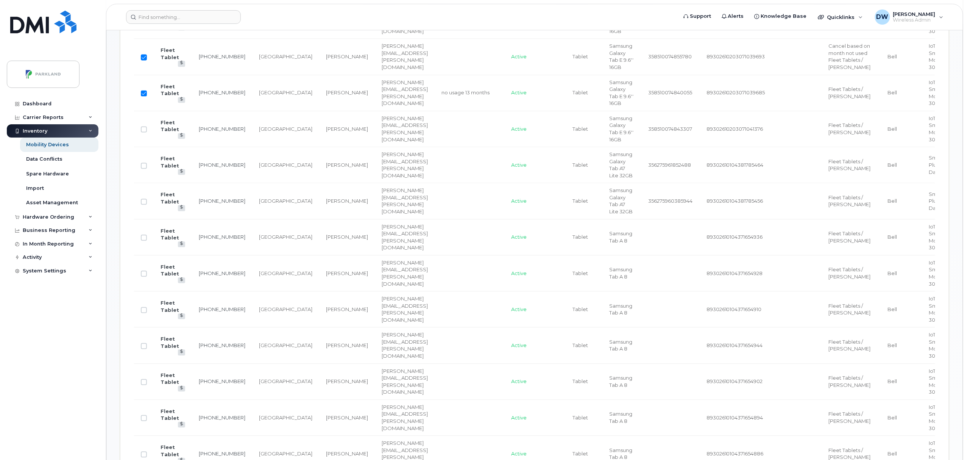
scroll to position [727, 0]
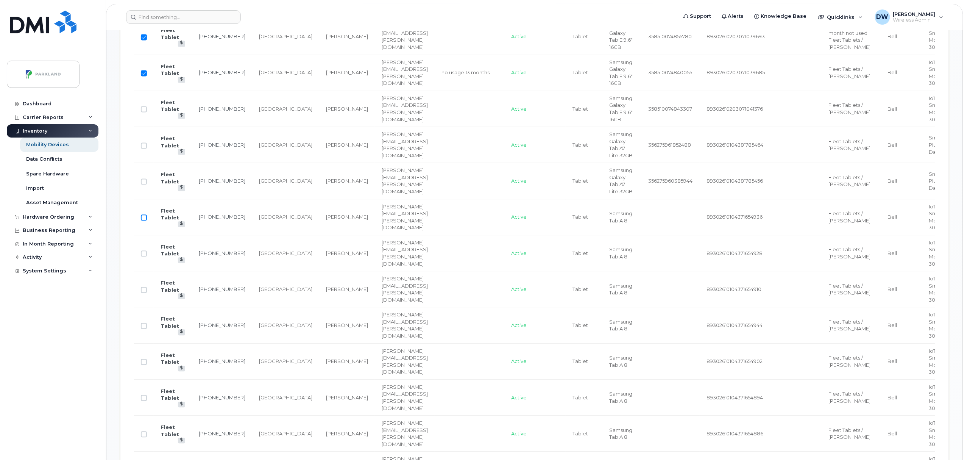
click at [144, 220] on input "Row Unselected" at bounding box center [144, 217] width 6 height 6
click at [144, 401] on input "Row Unselected" at bounding box center [144, 398] width 6 height 6
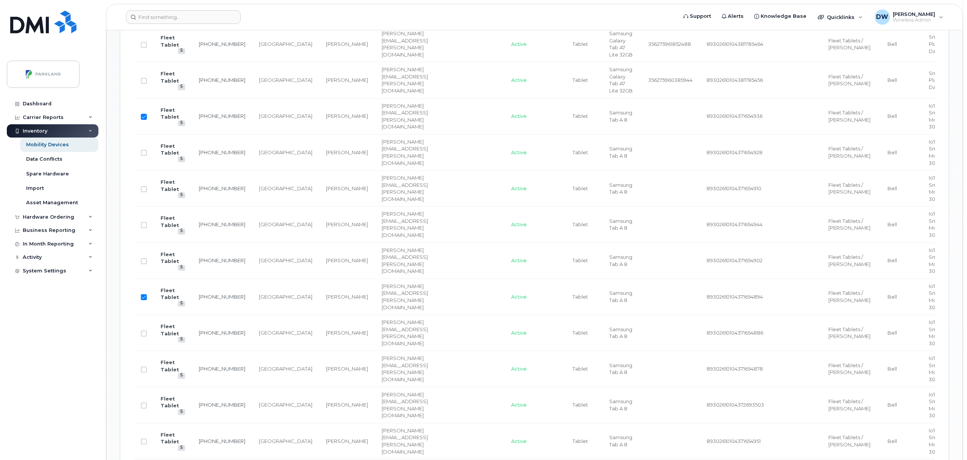
scroll to position [848, 0]
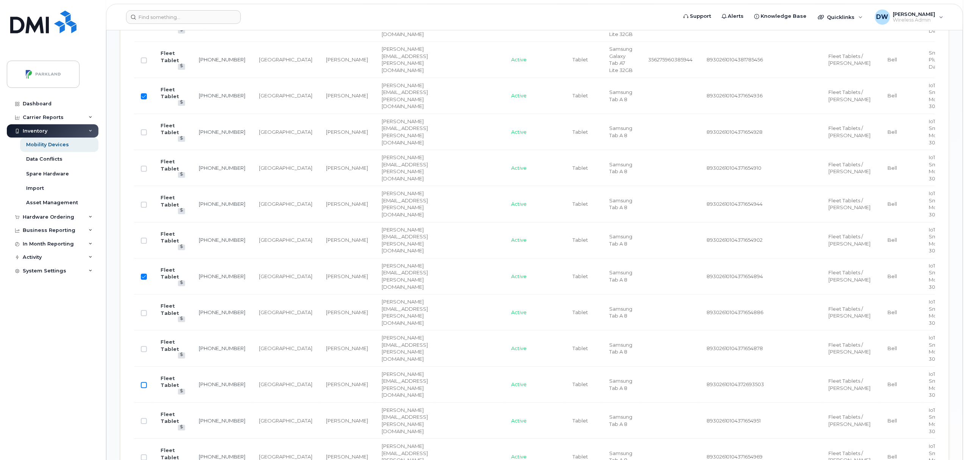
click at [144, 388] on input "Row Unselected" at bounding box center [144, 385] width 6 height 6
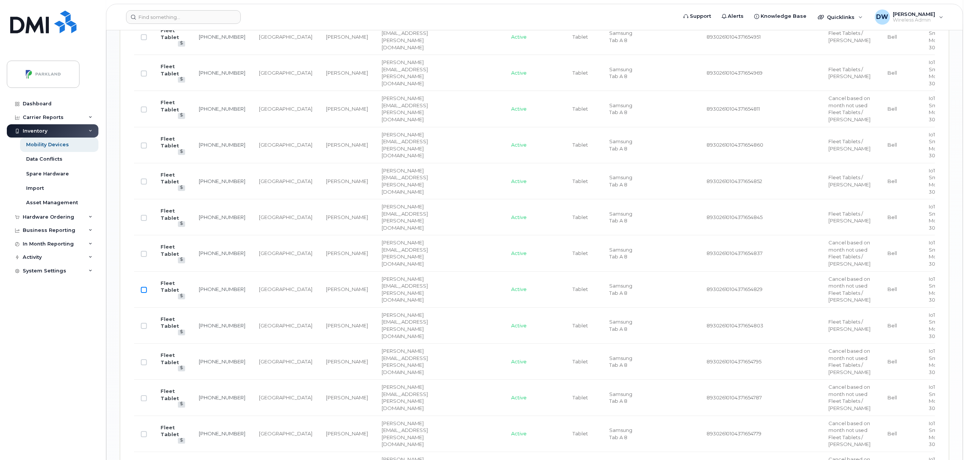
click at [144, 293] on input "Row Unselected" at bounding box center [144, 290] width 6 height 6
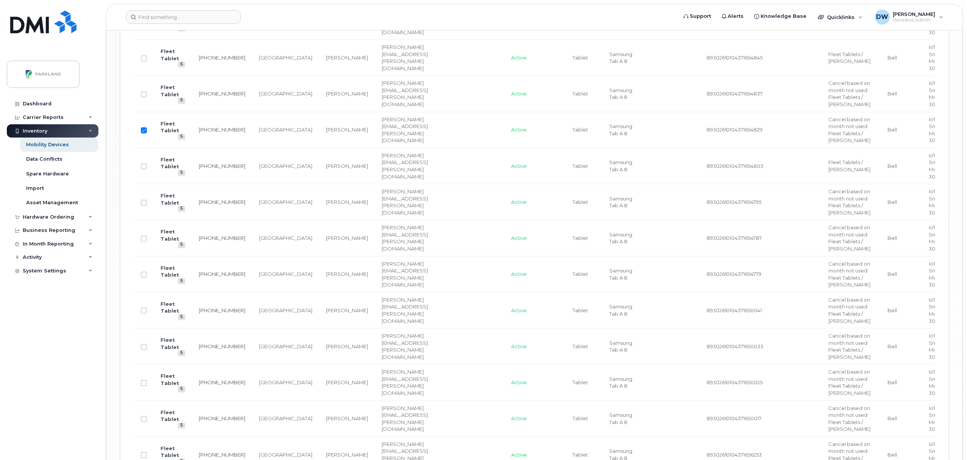
scroll to position [1394, 0]
click at [145, 239] on input "Row Unselected" at bounding box center [144, 236] width 6 height 6
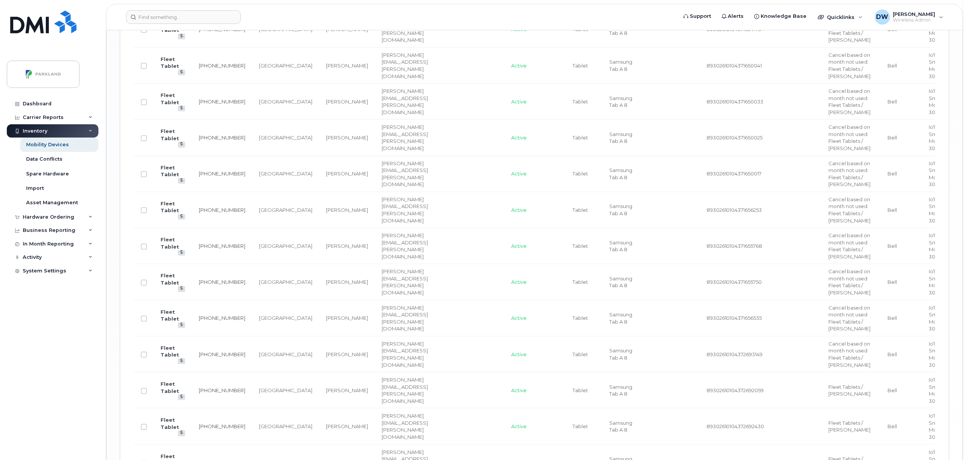
scroll to position [1656, 0]
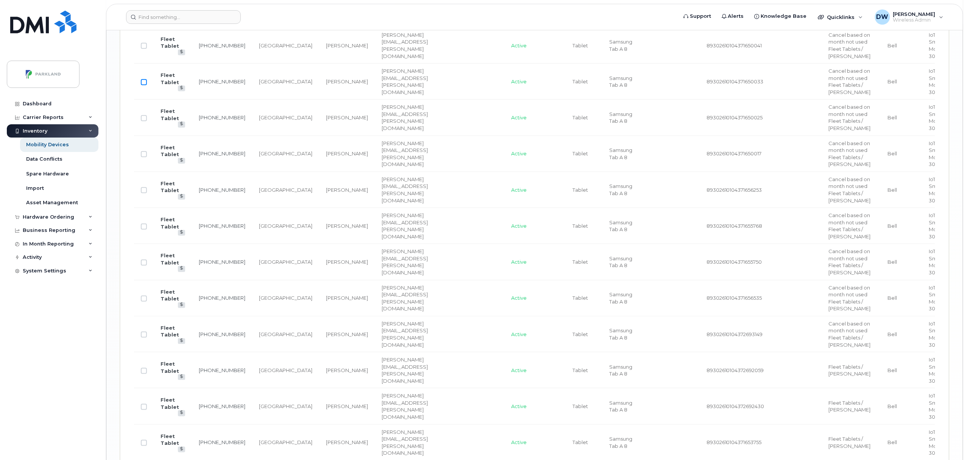
click at [145, 85] on input "Row Unselected" at bounding box center [144, 82] width 6 height 6
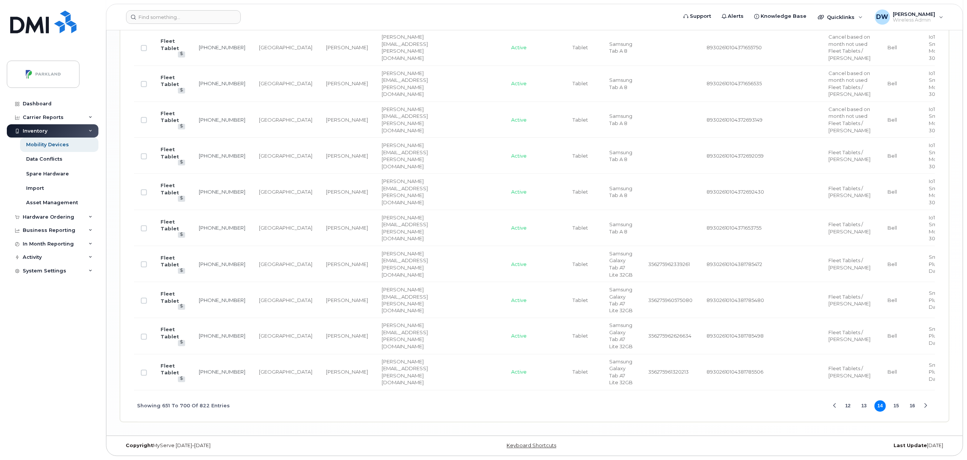
scroll to position [1919, 0]
click at [145, 262] on input "Row Unselected" at bounding box center [144, 264] width 6 height 6
click at [144, 334] on input "Row Unselected" at bounding box center [144, 337] width 6 height 6
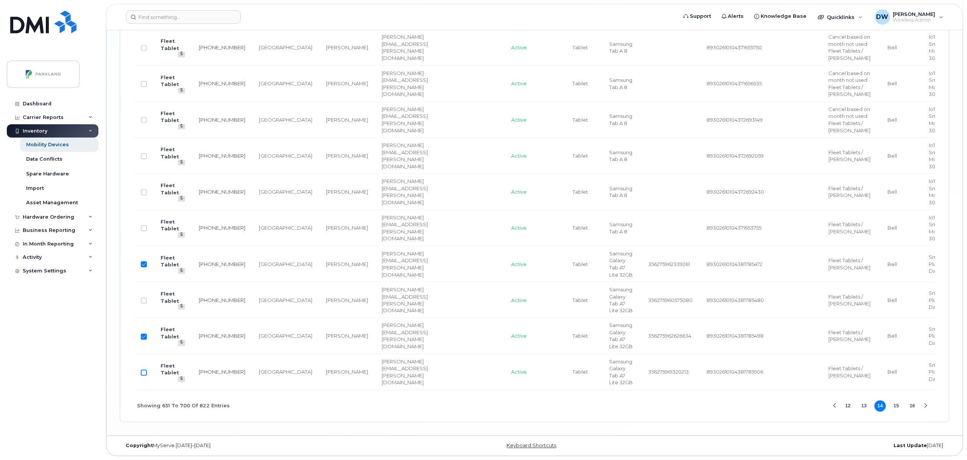
click at [145, 370] on input "Row Unselected" at bounding box center [144, 373] width 6 height 6
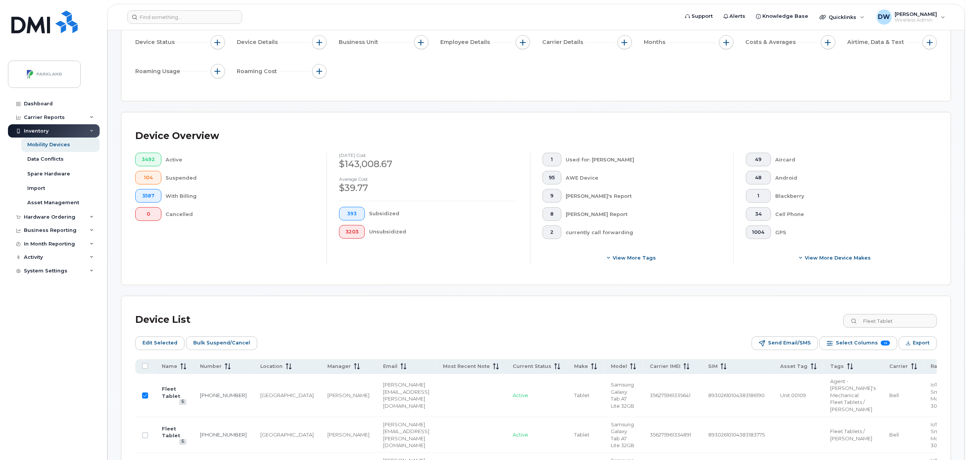
scroll to position [0, 0]
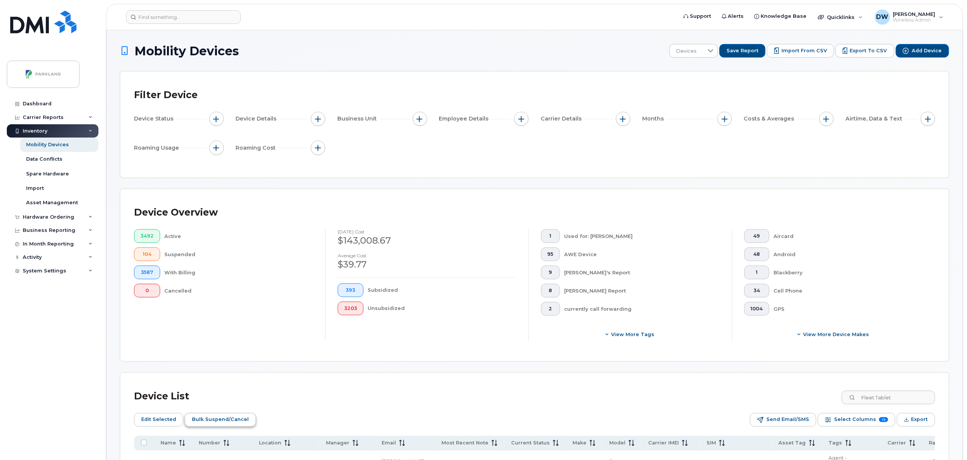
click at [205, 420] on span "Bulk Suspend/Cancel" at bounding box center [220, 419] width 57 height 11
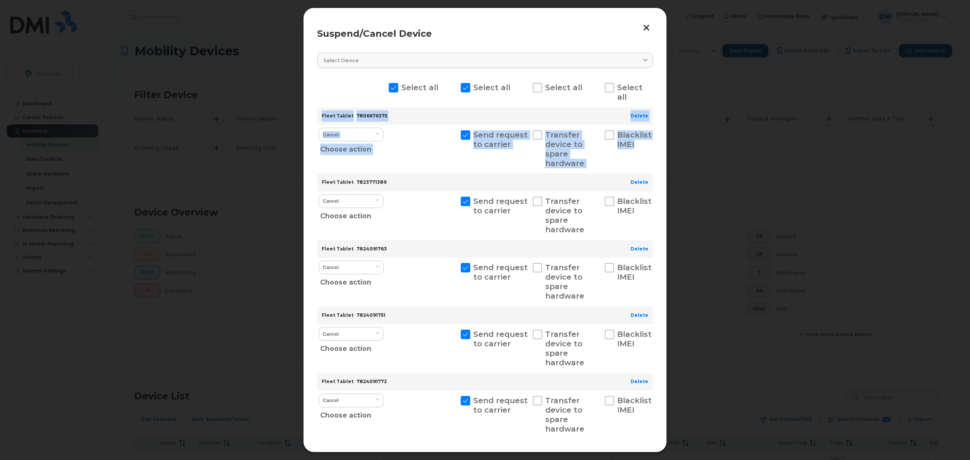
drag, startPoint x: 652, startPoint y: 105, endPoint x: 652, endPoint y: 143, distance: 37.5
click at [652, 143] on div "Suspend/Cancel Device Select device Type first three symbols or more Select all…" at bounding box center [485, 230] width 364 height 445
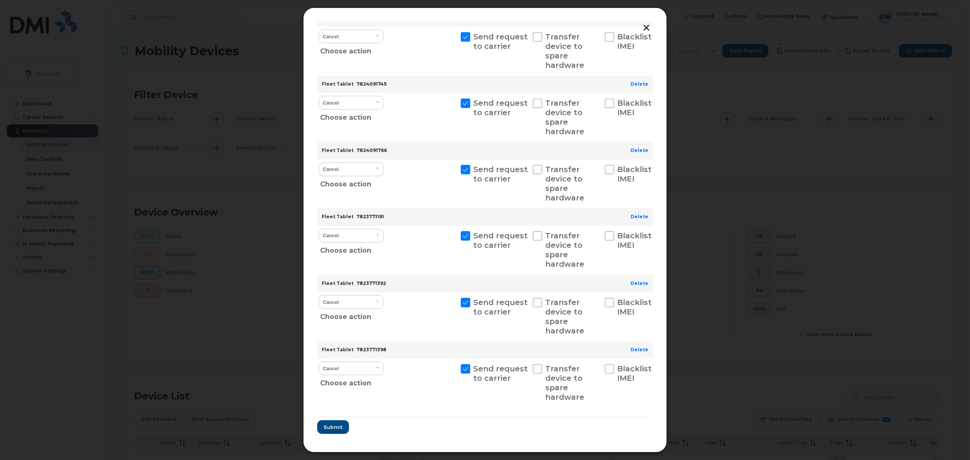
scroll to position [767, 0]
click at [337, 426] on span "Submit" at bounding box center [332, 424] width 19 height 7
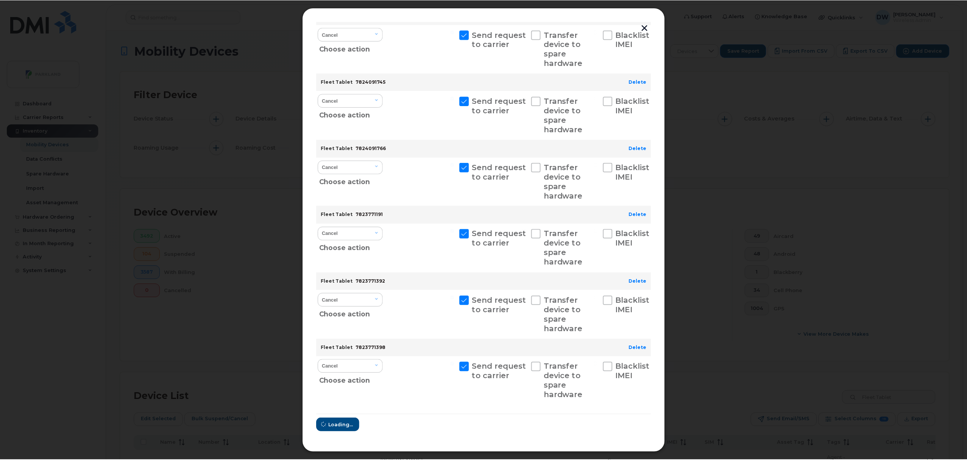
scroll to position [0, 0]
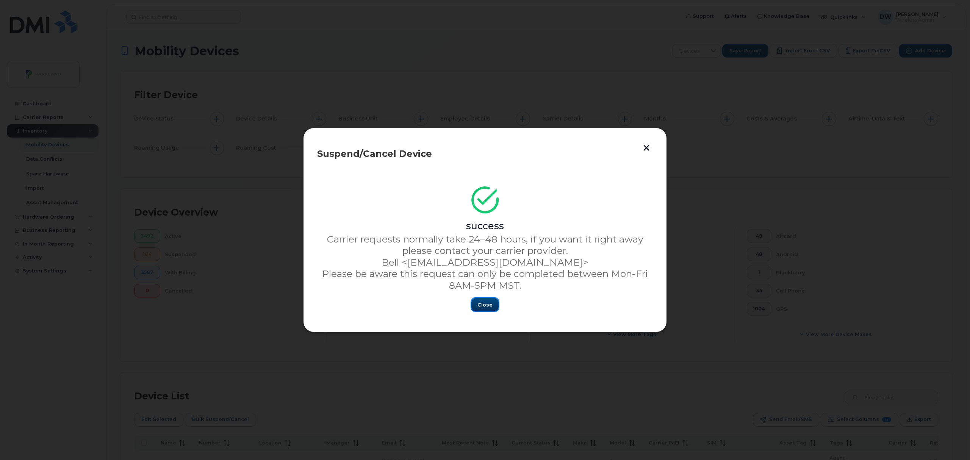
click at [480, 303] on span "Close" at bounding box center [484, 304] width 15 height 7
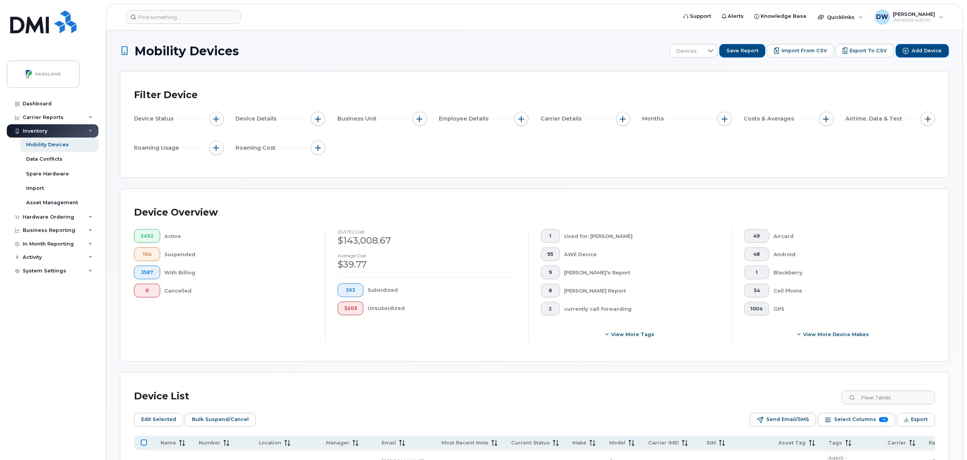
click at [145, 443] on input "All items unselected" at bounding box center [144, 442] width 6 height 6
click at [145, 443] on input "All items selected" at bounding box center [144, 442] width 6 height 6
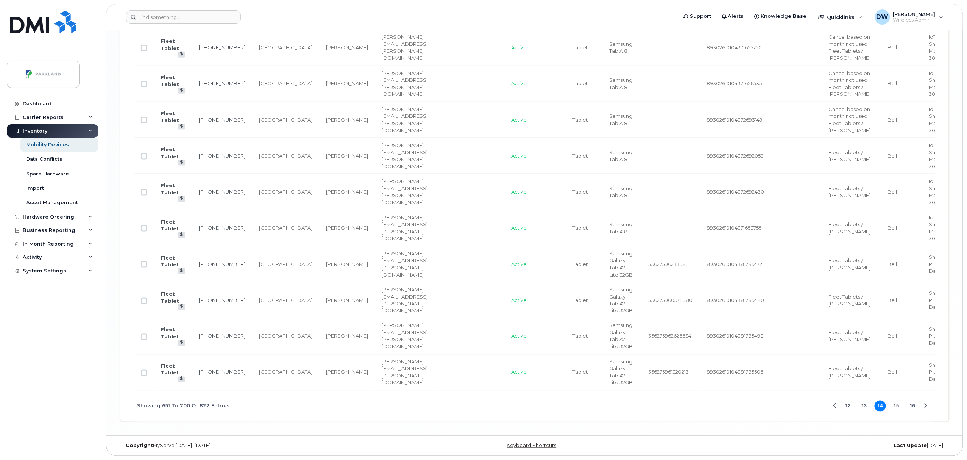
scroll to position [2344, 0]
click at [898, 403] on button "15" at bounding box center [896, 405] width 11 height 11
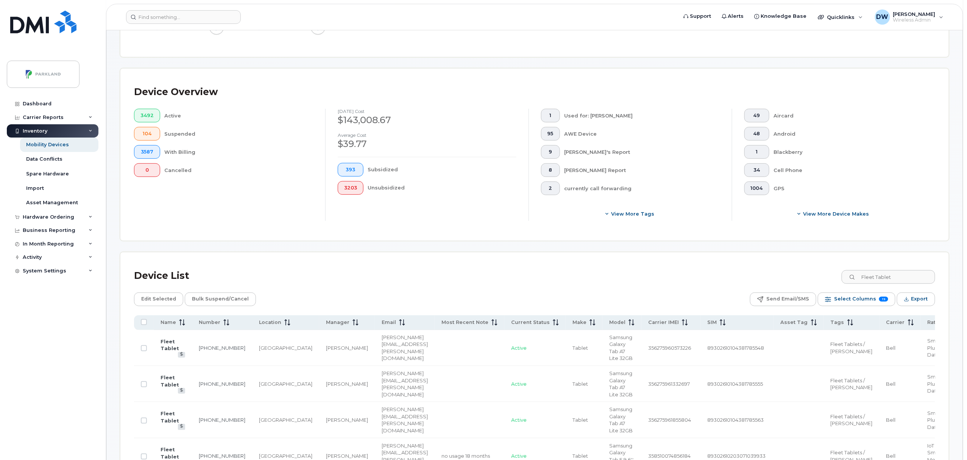
scroll to position [116, 0]
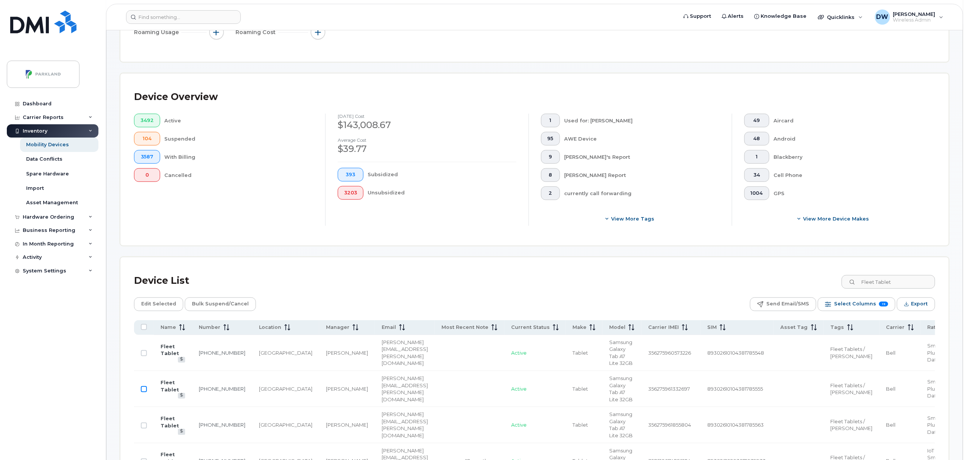
click at [143, 389] on input "Row Unselected" at bounding box center [144, 389] width 6 height 6
click at [259, 391] on span "[GEOGRAPHIC_DATA]" at bounding box center [285, 389] width 53 height 6
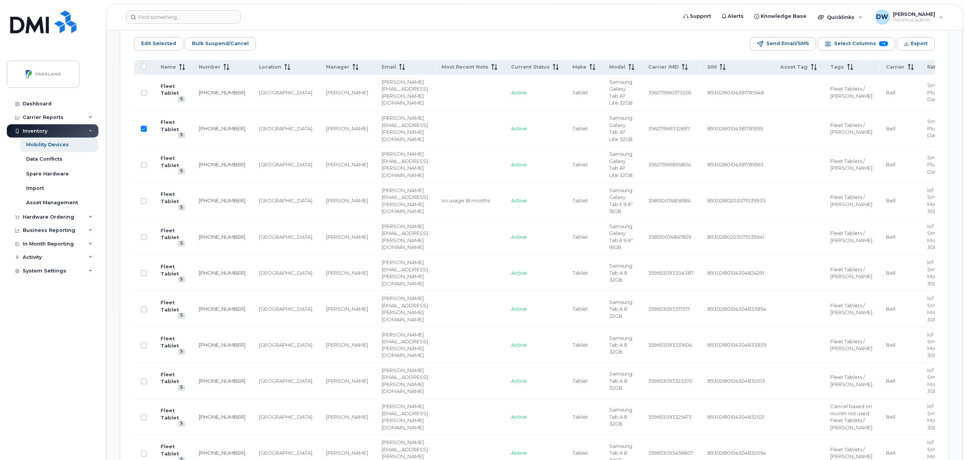
scroll to position [378, 0]
click at [144, 200] on input "Row Unselected" at bounding box center [144, 199] width 6 height 6
click at [144, 236] on input "Row Unselected" at bounding box center [144, 235] width 6 height 6
click at [144, 382] on input "Row Unselected" at bounding box center [144, 379] width 6 height 6
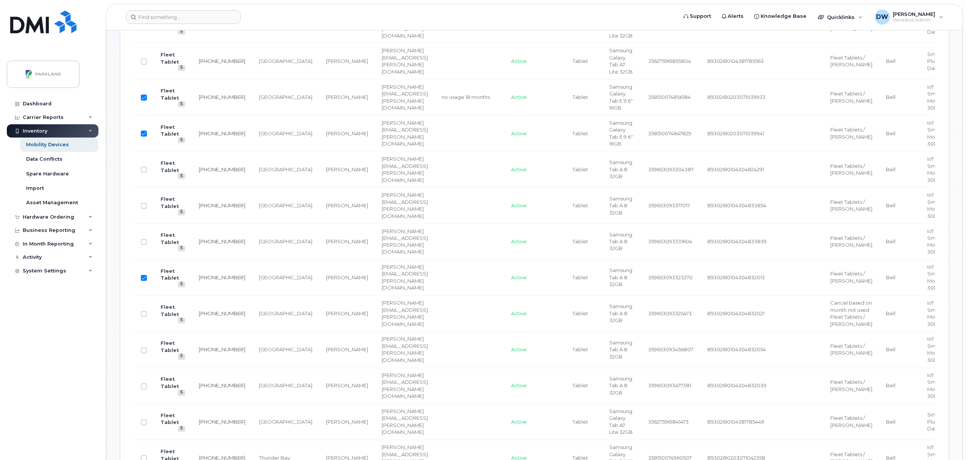
scroll to position [499, 0]
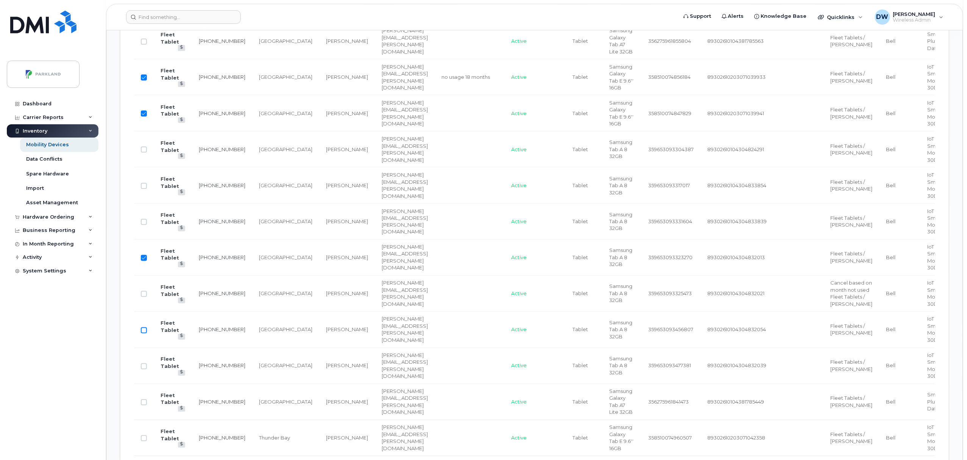
click at [143, 333] on input "Row Unselected" at bounding box center [144, 330] width 6 height 6
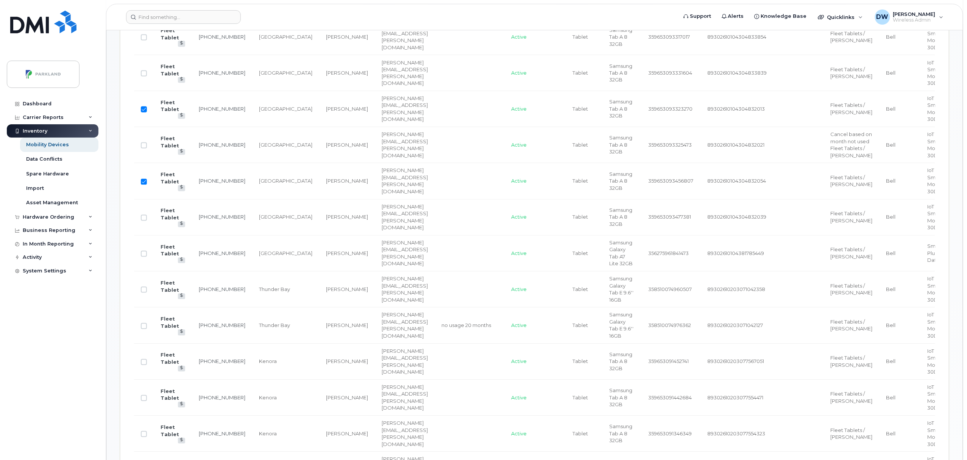
scroll to position [661, 0]
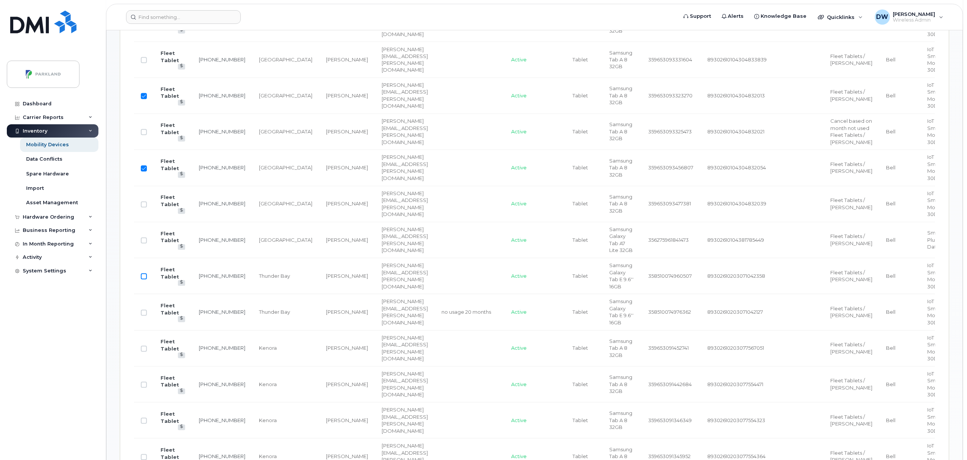
click at [142, 280] on input "Row Unselected" at bounding box center [144, 276] width 6 height 6
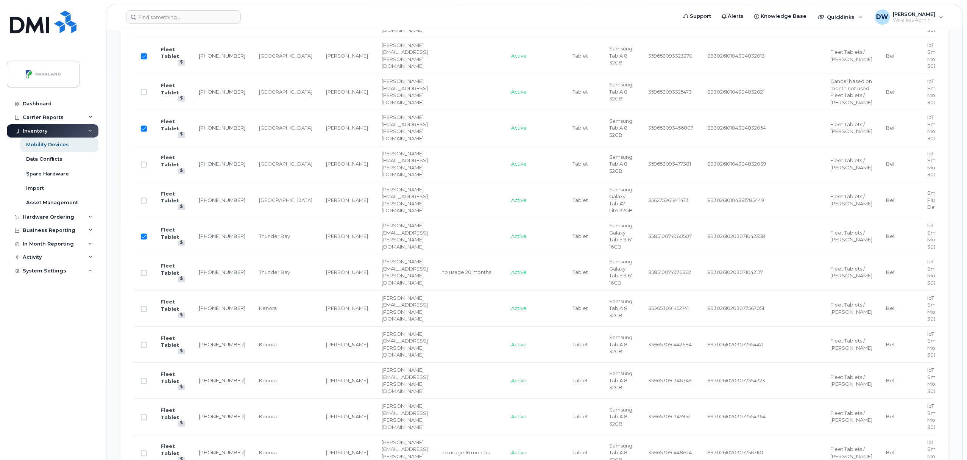
scroll to position [702, 0]
click at [145, 275] on input "Row Unselected" at bounding box center [144, 272] width 6 height 6
click at [144, 311] on input "Row Unselected" at bounding box center [144, 308] width 6 height 6
click at [143, 382] on input "Row Unselected" at bounding box center [144, 379] width 6 height 6
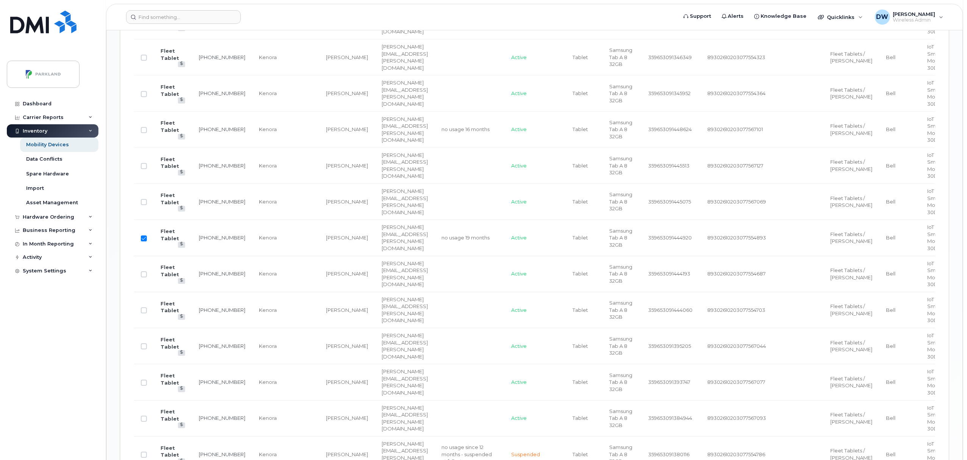
scroll to position [1025, 0]
click at [145, 349] on input "Row Unselected" at bounding box center [144, 346] width 6 height 6
click at [144, 385] on input "Row Unselected" at bounding box center [144, 382] width 6 height 6
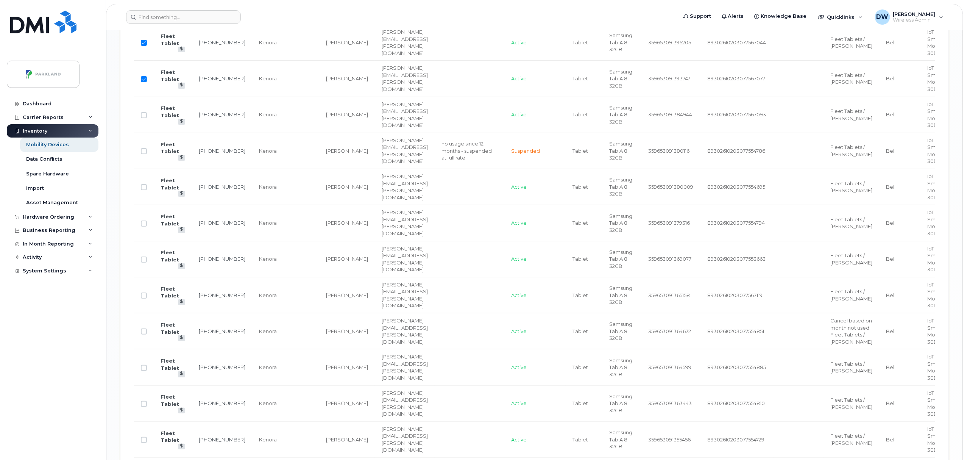
scroll to position [1348, 0]
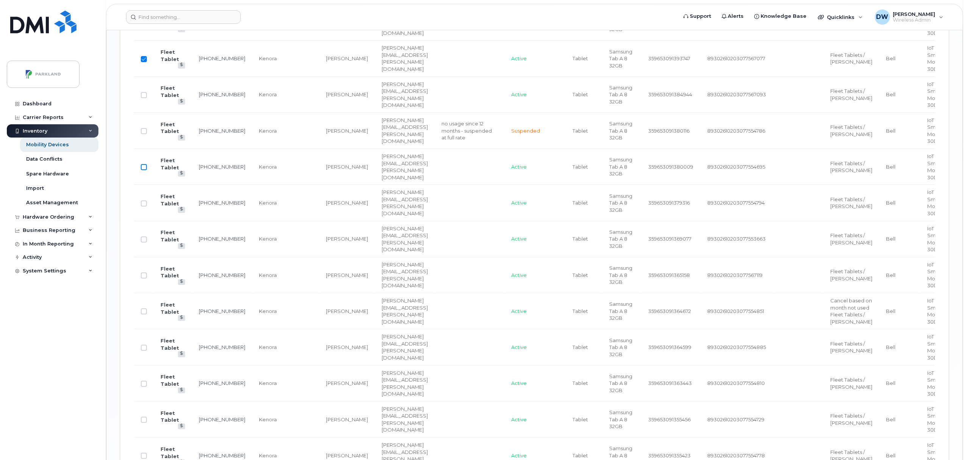
click at [146, 170] on input "Row Unselected" at bounding box center [144, 167] width 6 height 6
click at [142, 278] on input "Row Unselected" at bounding box center [144, 275] width 6 height 6
click at [143, 314] on input "Row Unselected" at bounding box center [144, 311] width 6 height 6
click at [144, 351] on input "Row Unselected" at bounding box center [144, 348] width 6 height 6
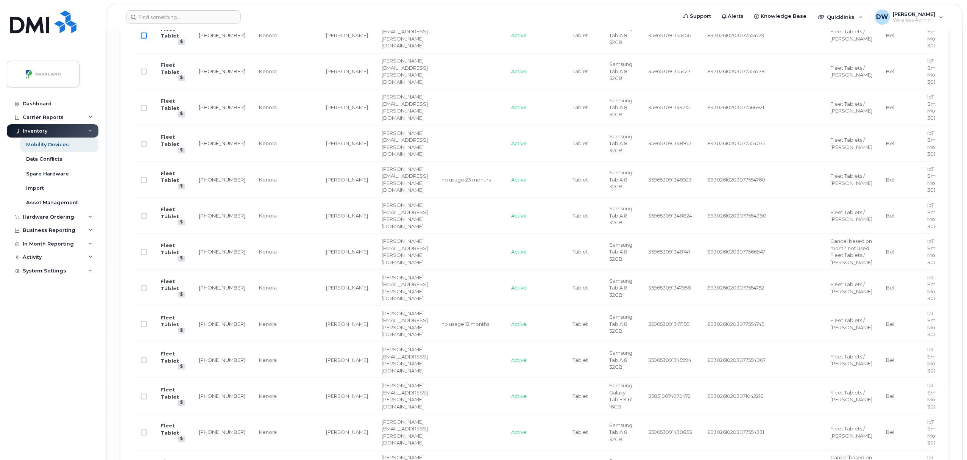
click at [145, 39] on input "Row Unselected" at bounding box center [144, 36] width 6 height 6
click at [144, 111] on input "Row Unselected" at bounding box center [144, 108] width 6 height 6
click at [143, 147] on input "Row Unselected" at bounding box center [144, 144] width 6 height 6
click at [143, 183] on input "Row Unselected" at bounding box center [144, 180] width 6 height 6
click at [264, 234] on td "Kenora" at bounding box center [285, 216] width 67 height 36
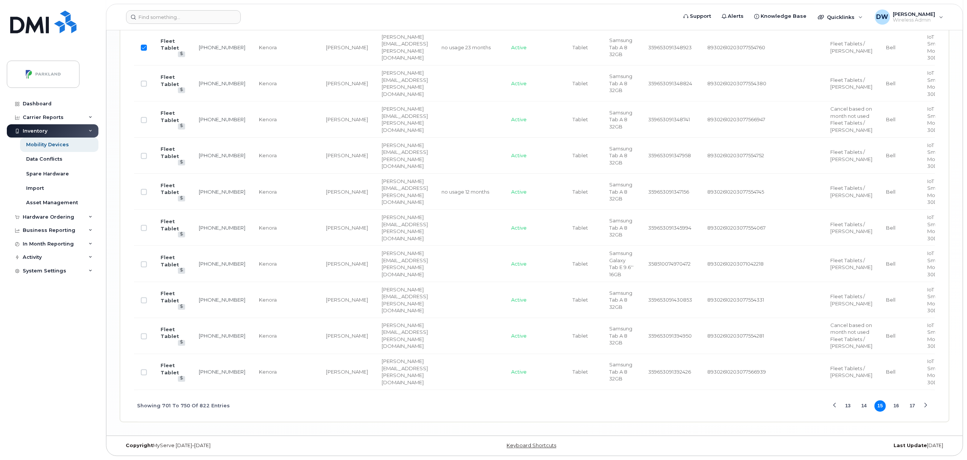
scroll to position [1893, 0]
click at [144, 195] on input "Row Unselected" at bounding box center [144, 192] width 6 height 6
click at [144, 231] on input "Row Unselected" at bounding box center [144, 228] width 6 height 6
click at [146, 333] on input "Row Unselected" at bounding box center [144, 336] width 6 height 6
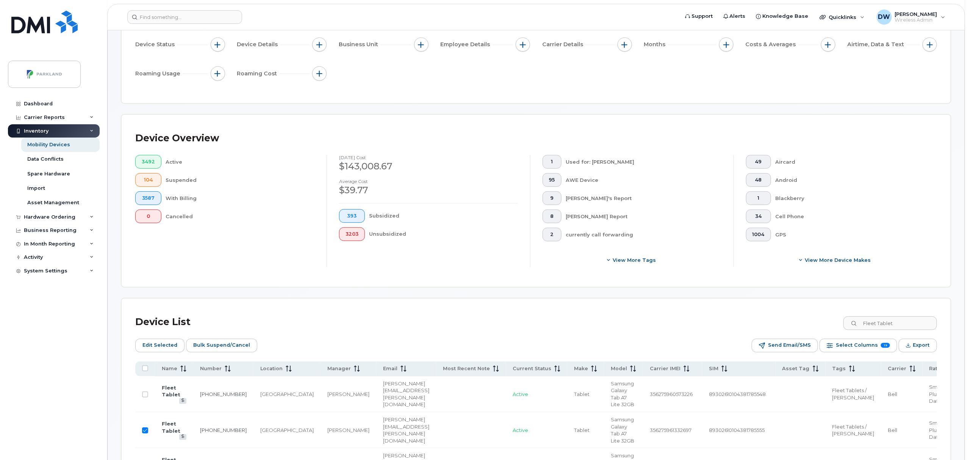
scroll to position [19, 0]
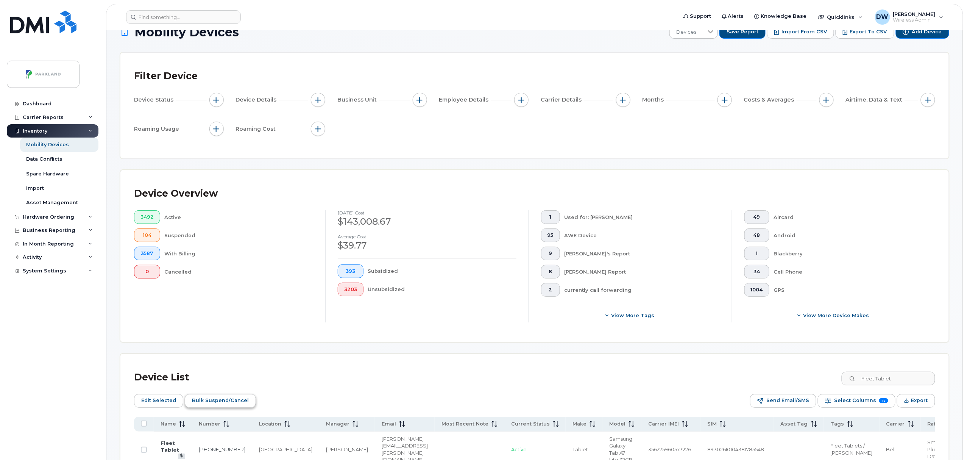
click at [222, 399] on span "Bulk Suspend/Cancel" at bounding box center [220, 400] width 57 height 11
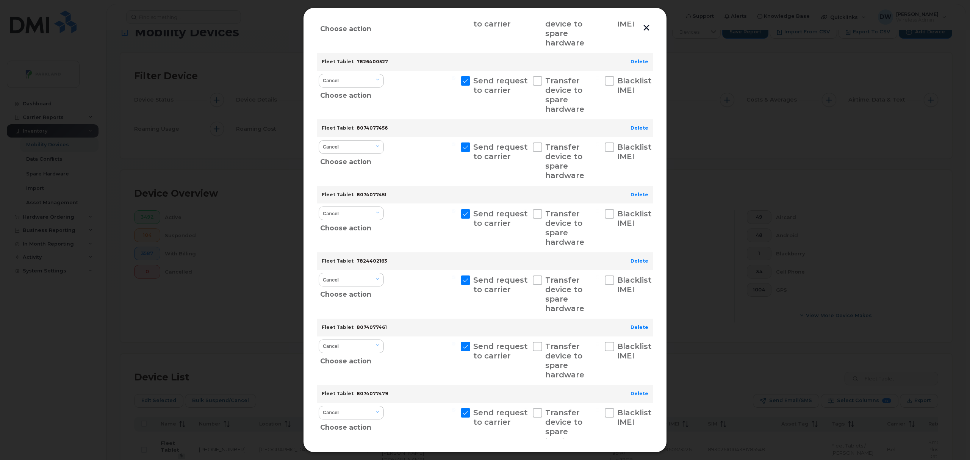
scroll to position [1165, 0]
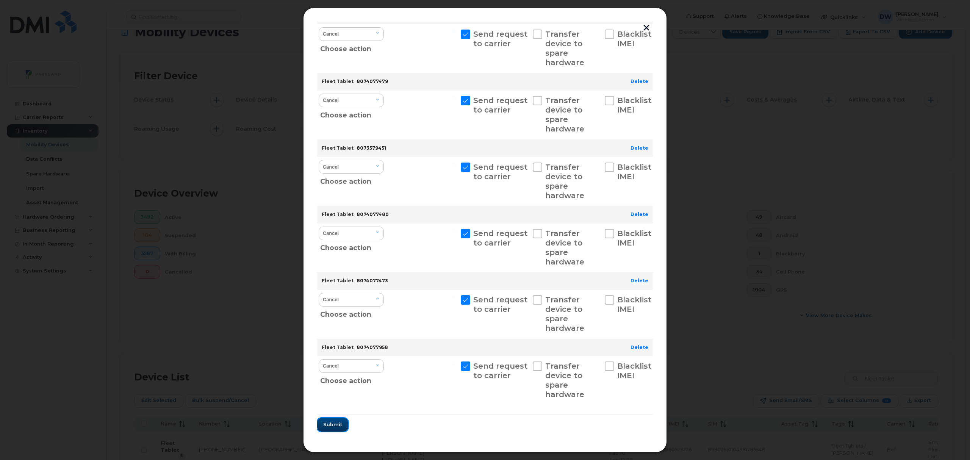
click at [332, 424] on span "Submit" at bounding box center [332, 424] width 19 height 7
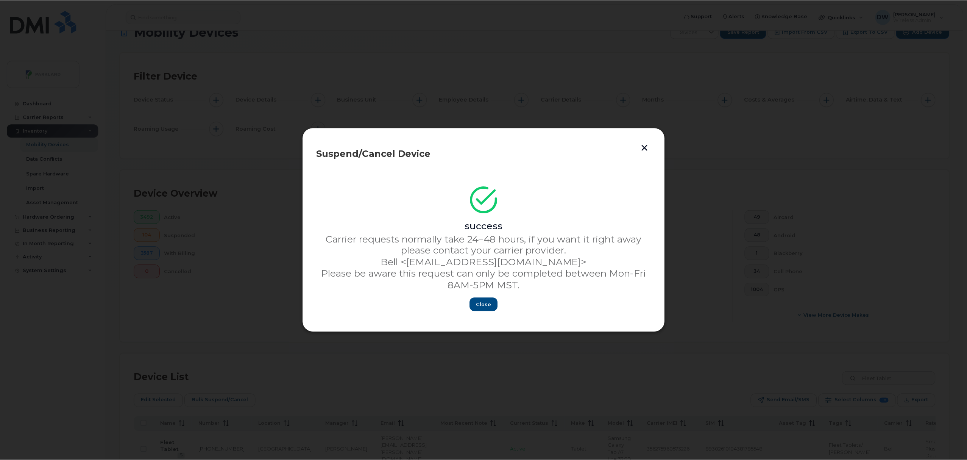
scroll to position [0, 0]
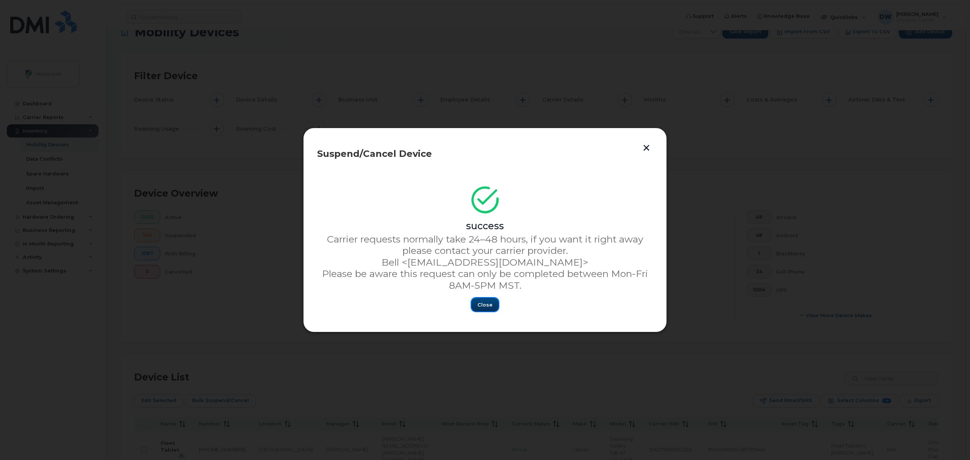
click at [482, 306] on span "Close" at bounding box center [484, 304] width 15 height 7
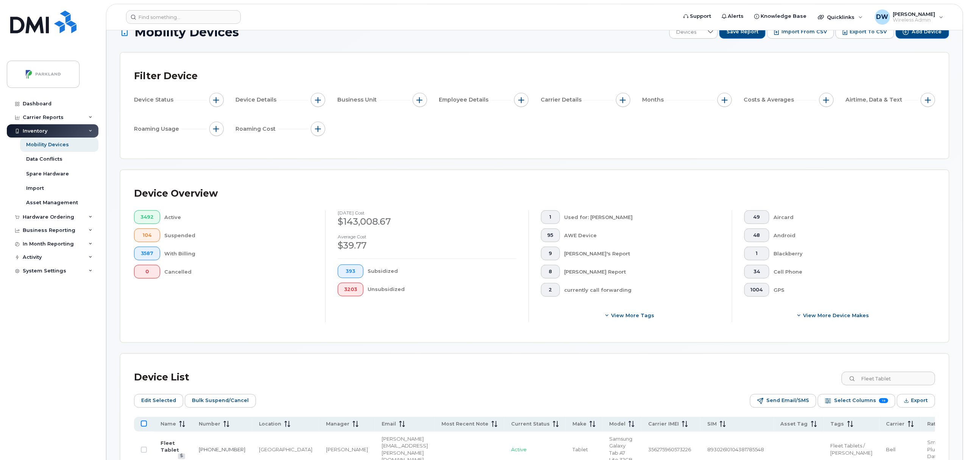
click at [143, 425] on input "All items unselected" at bounding box center [144, 423] width 6 height 6
click at [145, 424] on input "All items selected" at bounding box center [144, 423] width 6 height 6
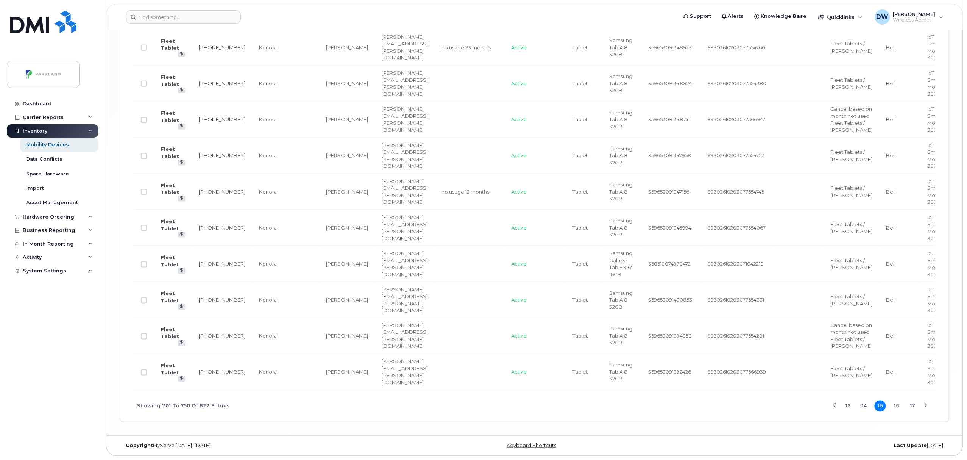
scroll to position [2042, 0]
click at [897, 403] on button "16" at bounding box center [896, 405] width 11 height 11
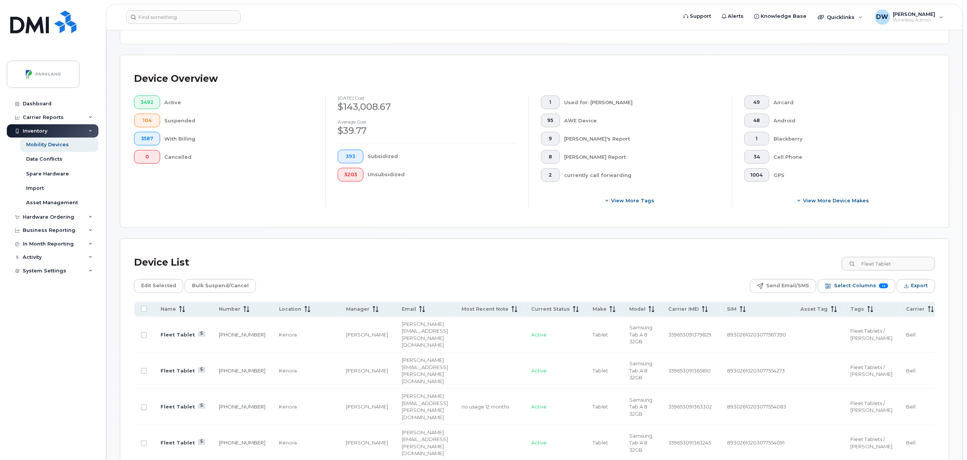
scroll to position [150, 0]
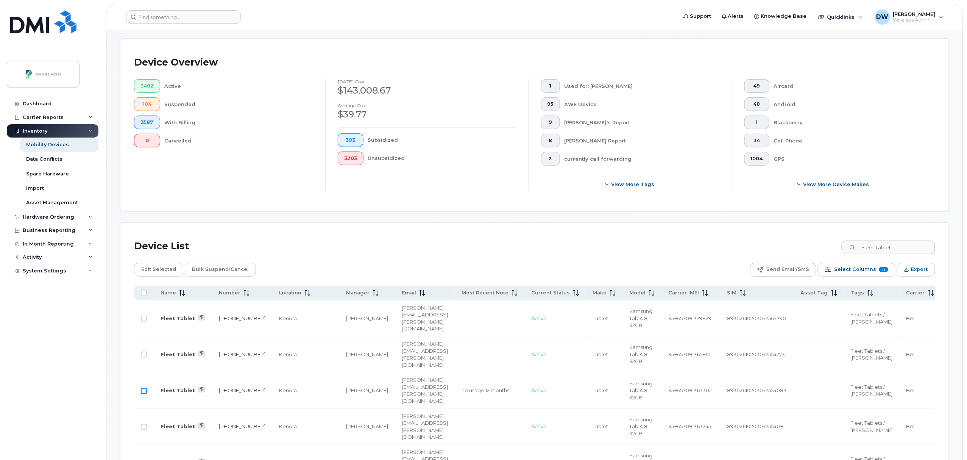
click at [145, 392] on input "Row Unselected" at bounding box center [144, 391] width 6 height 6
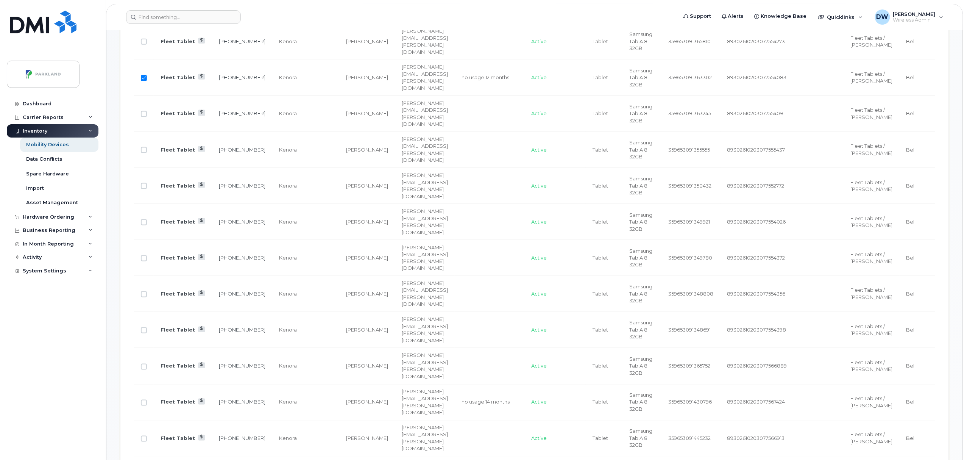
scroll to position [473, 0]
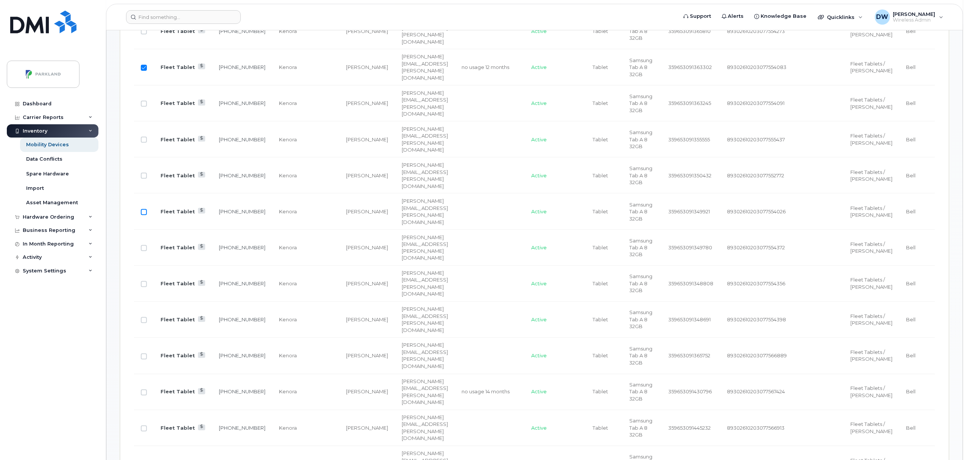
click at [145, 211] on input "Row Unselected" at bounding box center [144, 212] width 6 height 6
click at [144, 250] on input "Row Unselected" at bounding box center [144, 248] width 6 height 6
click at [142, 285] on input "Row Unselected" at bounding box center [144, 284] width 6 height 6
click at [145, 392] on input "Row Unselected" at bounding box center [144, 392] width 6 height 6
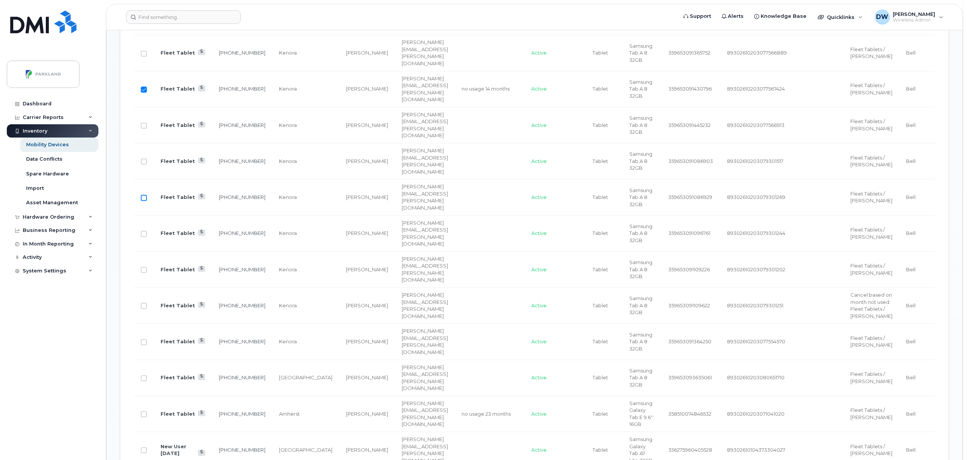
click at [143, 199] on input "Row Unselected" at bounding box center [144, 198] width 6 height 6
click at [142, 345] on input "Row Unselected" at bounding box center [144, 342] width 6 height 6
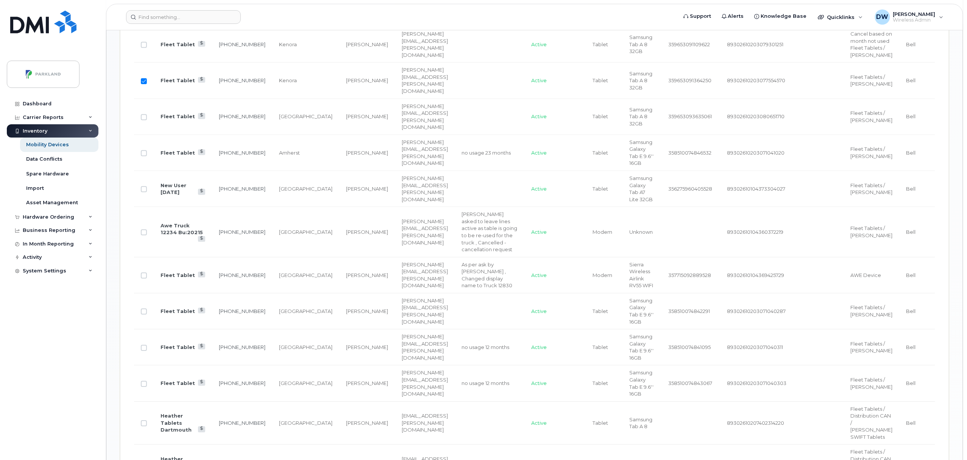
scroll to position [1039, 0]
click at [144, 313] on input "Row Unselected" at bounding box center [144, 310] width 6 height 6
click at [145, 349] on input "Row Unselected" at bounding box center [144, 346] width 6 height 6
click at [144, 385] on input "Row Unselected" at bounding box center [144, 382] width 6 height 6
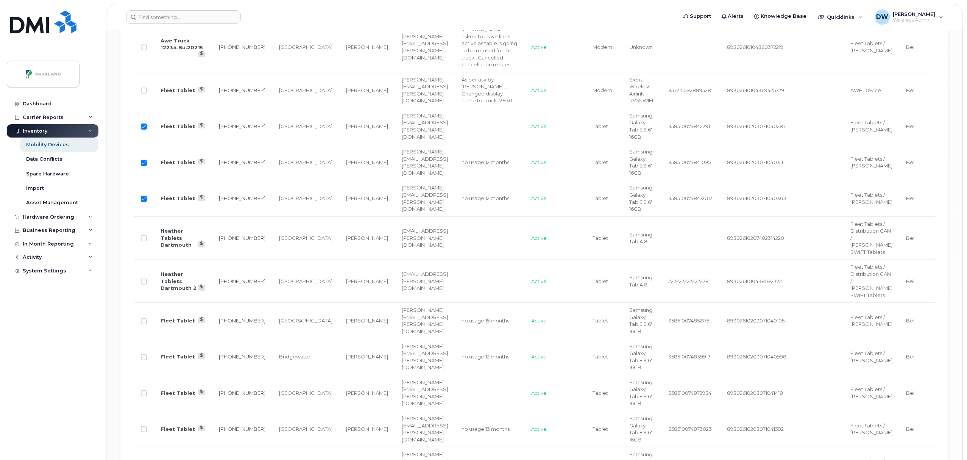
scroll to position [1241, 0]
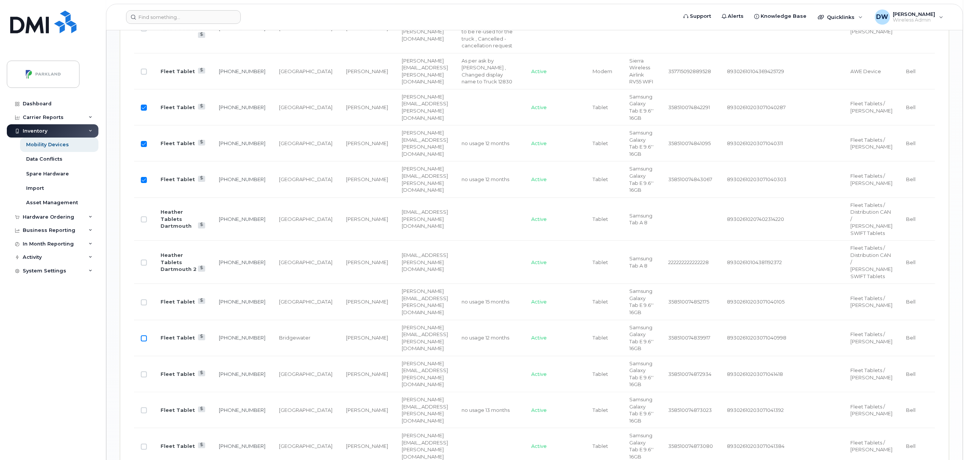
click at [146, 341] on input "Row Unselected" at bounding box center [144, 338] width 6 height 6
click at [146, 341] on input "Row Selected" at bounding box center [144, 338] width 6 height 6
click at [144, 305] on input "Row Unselected" at bounding box center [144, 302] width 6 height 6
click at [144, 341] on input "Row Unselected" at bounding box center [144, 338] width 6 height 6
click at [145, 377] on input "Row Unselected" at bounding box center [144, 374] width 6 height 6
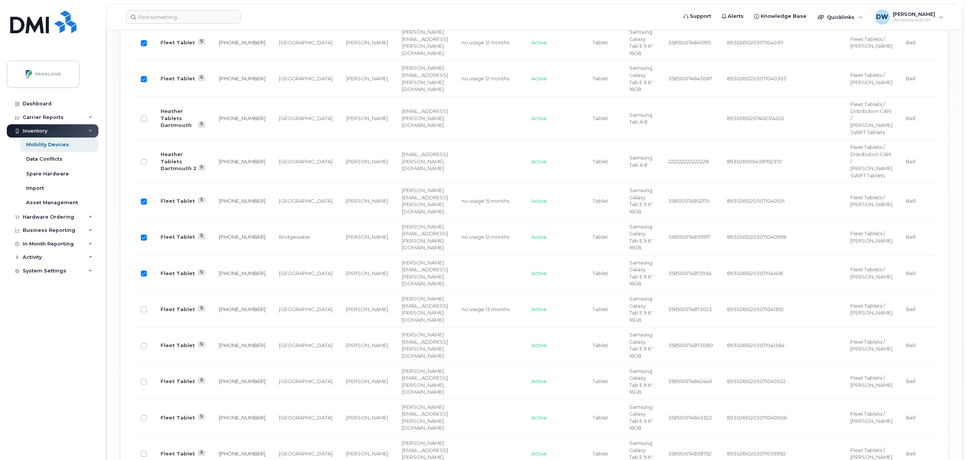
scroll to position [1362, 0]
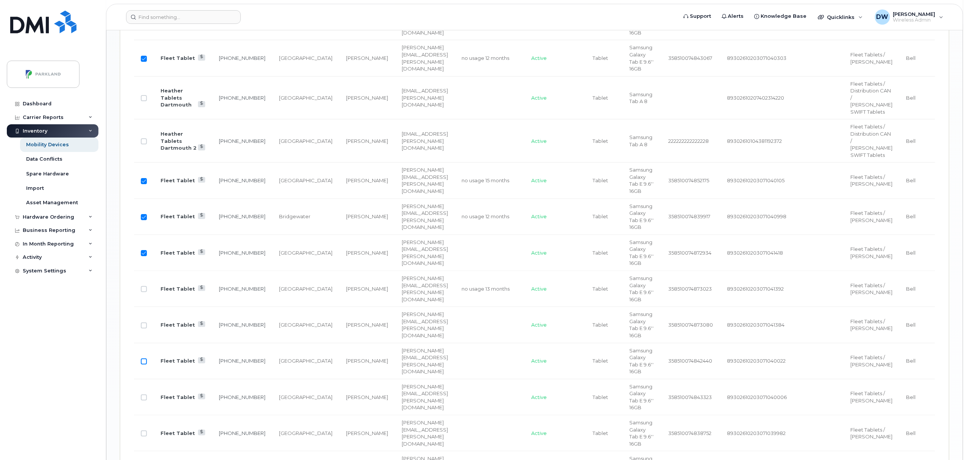
click at [145, 364] on input "Row Unselected" at bounding box center [144, 361] width 6 height 6
drag, startPoint x: 145, startPoint y: 394, endPoint x: 145, endPoint y: 381, distance: 13.3
click at [145, 328] on input "Row Unselected" at bounding box center [144, 325] width 6 height 6
click at [145, 292] on input "Row Unselected" at bounding box center [144, 289] width 6 height 6
click at [272, 379] on td "[GEOGRAPHIC_DATA]" at bounding box center [305, 361] width 67 height 36
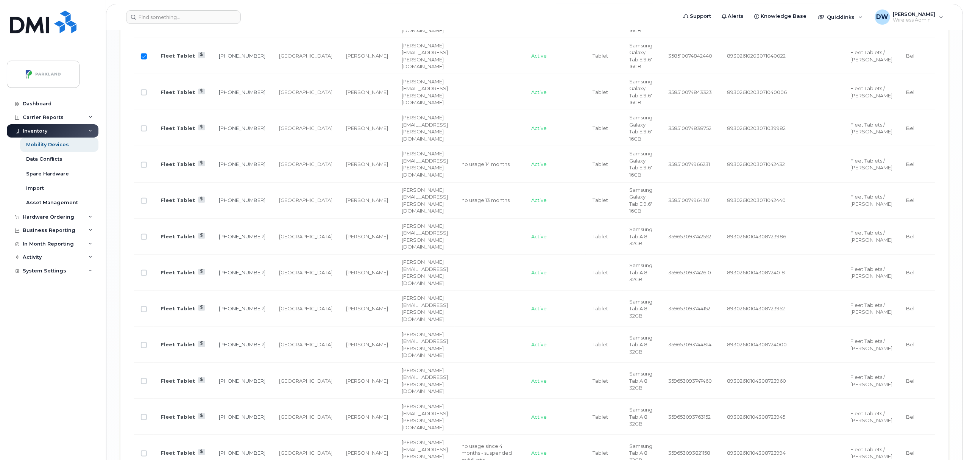
scroll to position [1685, 0]
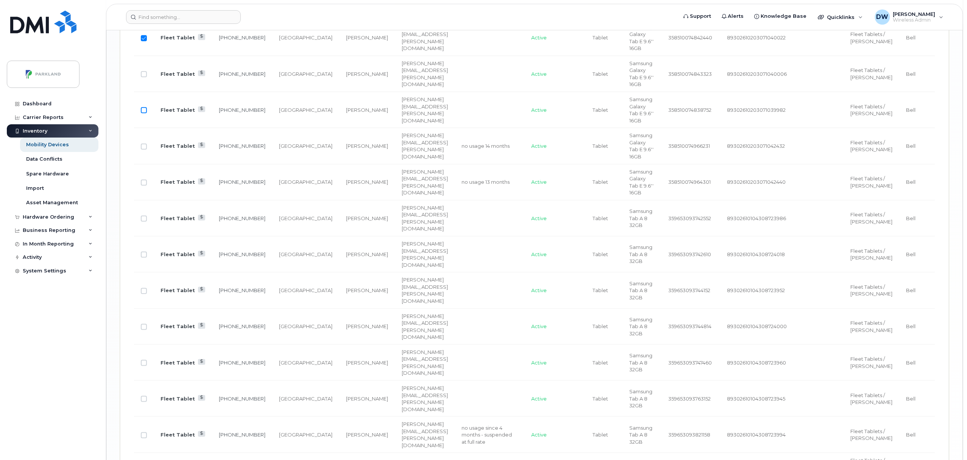
click at [142, 113] on input "Row Unselected" at bounding box center [144, 110] width 6 height 6
click at [145, 150] on input "Row Unselected" at bounding box center [144, 147] width 6 height 6
click at [146, 186] on input "Row Unselected" at bounding box center [144, 183] width 6 height 6
click at [144, 222] on input "Row Unselected" at bounding box center [144, 219] width 6 height 6
click at [144, 258] on input "Row Unselected" at bounding box center [144, 255] width 6 height 6
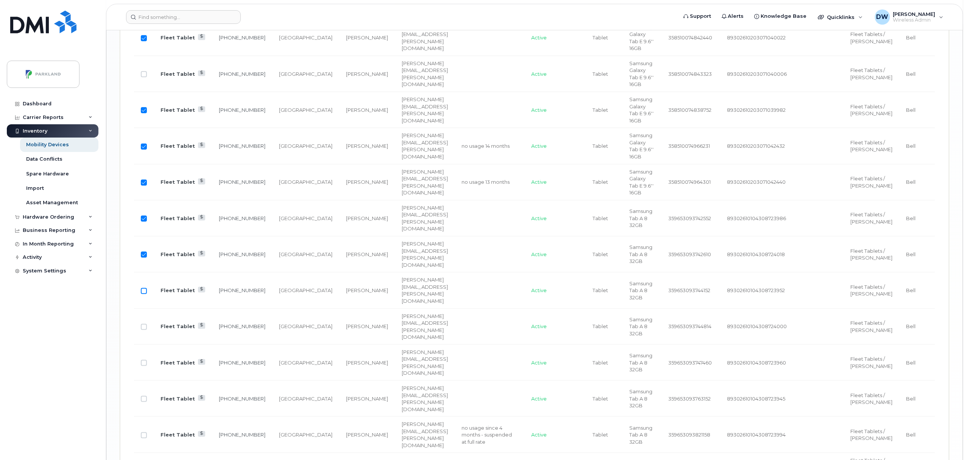
click at [145, 294] on input "Row Unselected" at bounding box center [144, 291] width 6 height 6
click at [145, 330] on input "Row Unselected" at bounding box center [144, 327] width 6 height 6
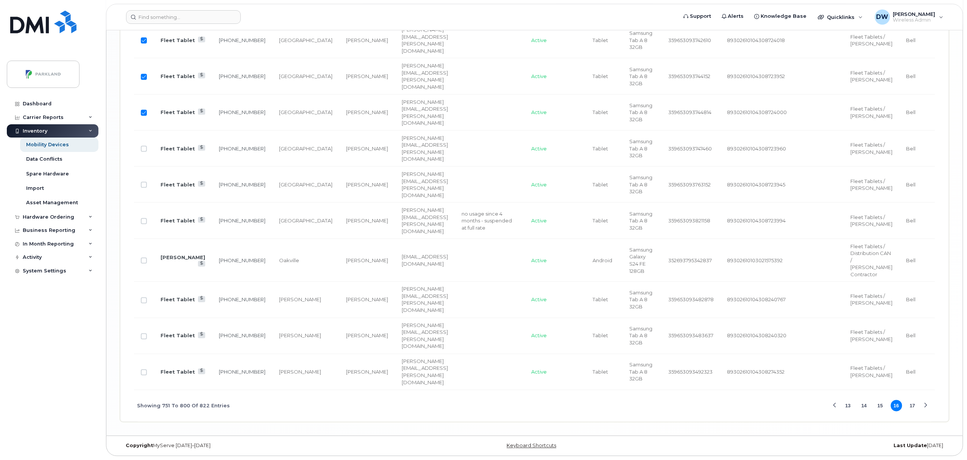
scroll to position [1908, 0]
click at [145, 224] on input "Row Unselected" at bounding box center [144, 221] width 6 height 6
click at [142, 303] on input "Row Unselected" at bounding box center [144, 300] width 6 height 6
click at [143, 339] on input "Row Unselected" at bounding box center [144, 336] width 6 height 6
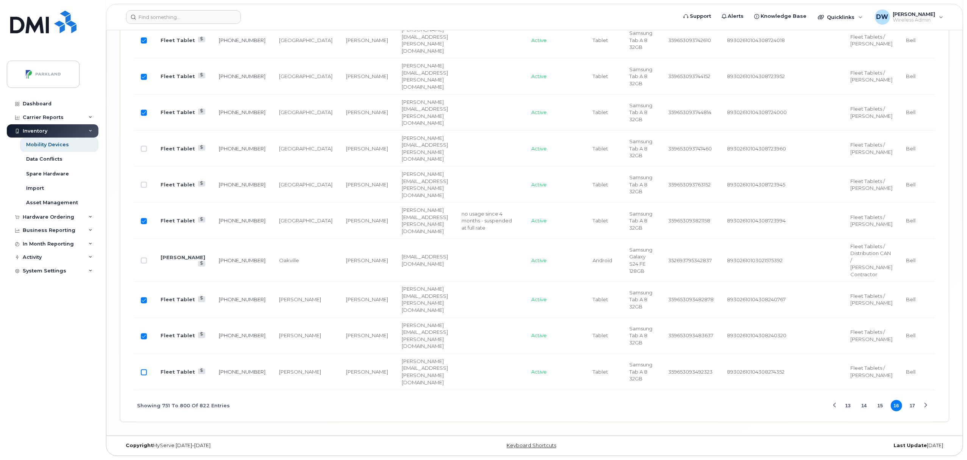
click at [144, 369] on input "Row Unselected" at bounding box center [144, 372] width 6 height 6
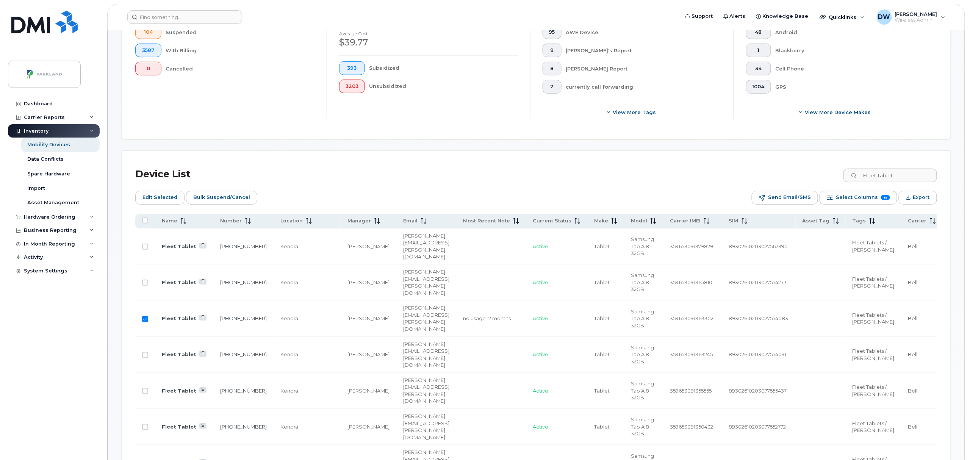
scroll to position [53, 0]
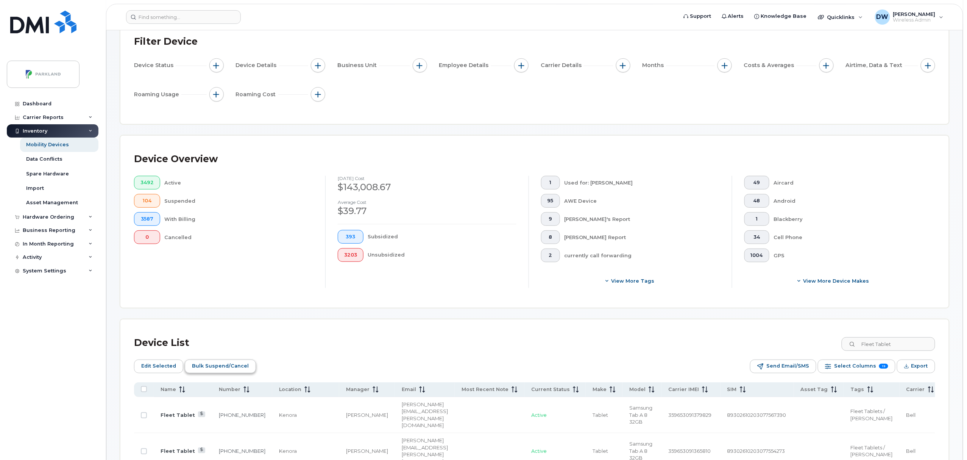
click at [222, 363] on span "Bulk Suspend/Cancel" at bounding box center [220, 365] width 57 height 11
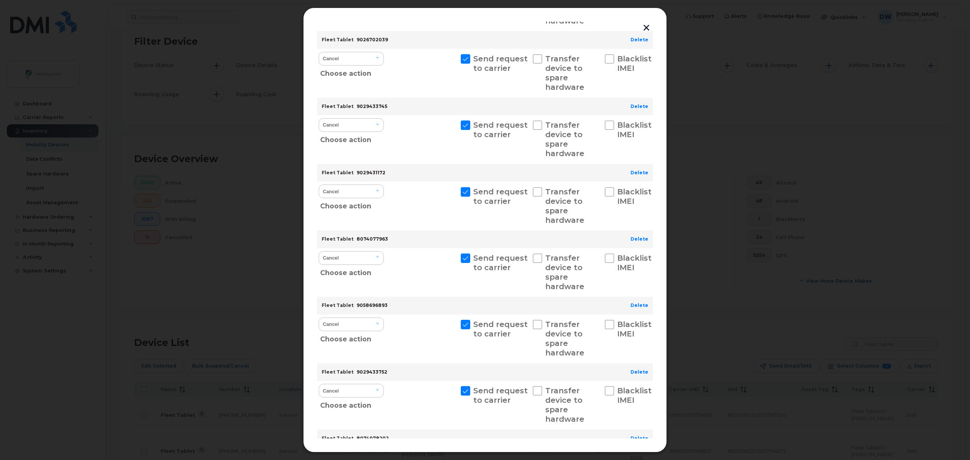
scroll to position [1497, 0]
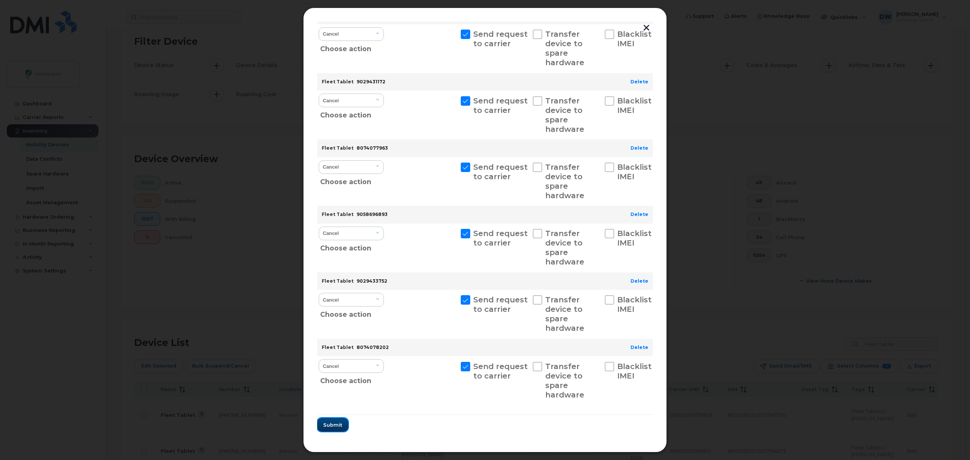
click at [331, 422] on span "Submit" at bounding box center [332, 424] width 19 height 7
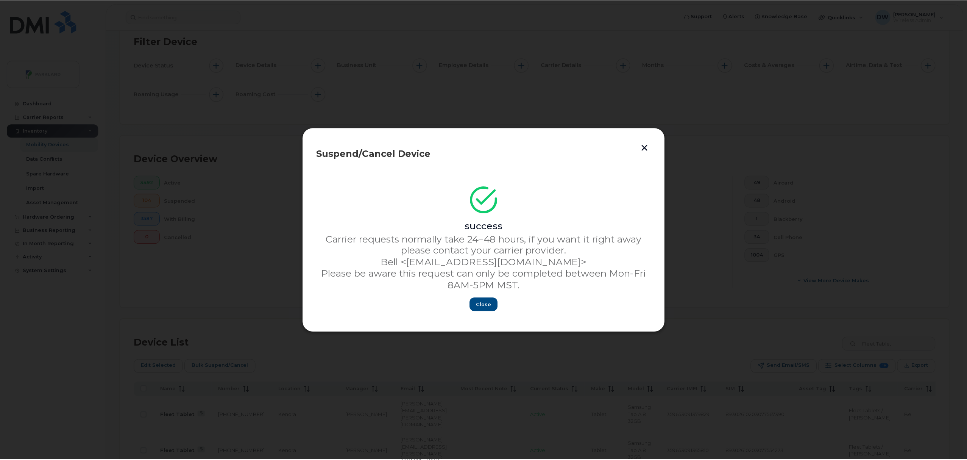
scroll to position [0, 0]
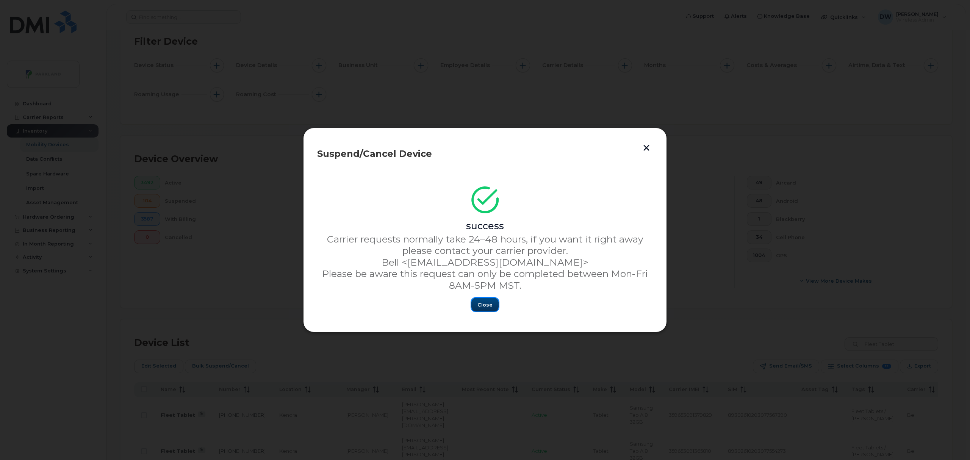
click at [484, 303] on span "Close" at bounding box center [484, 304] width 15 height 7
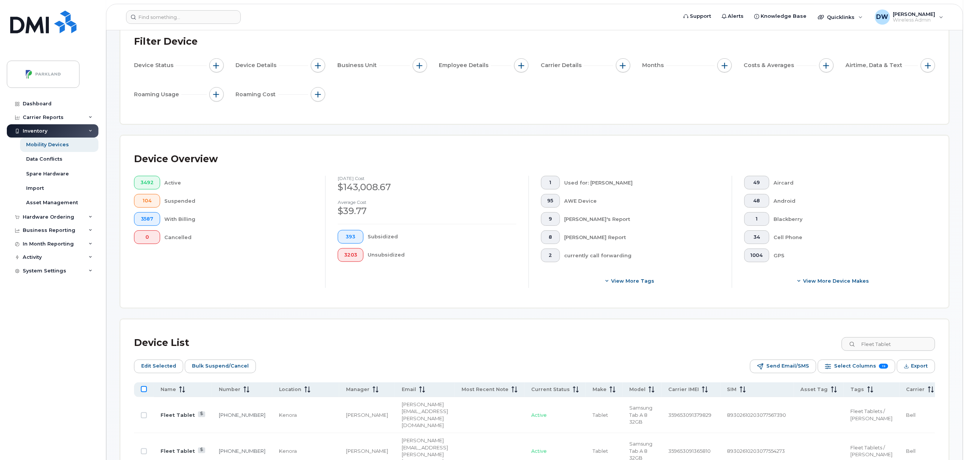
click at [143, 388] on input "All items unselected" at bounding box center [144, 389] width 6 height 6
click at [144, 388] on input "All items selected" at bounding box center [144, 389] width 6 height 6
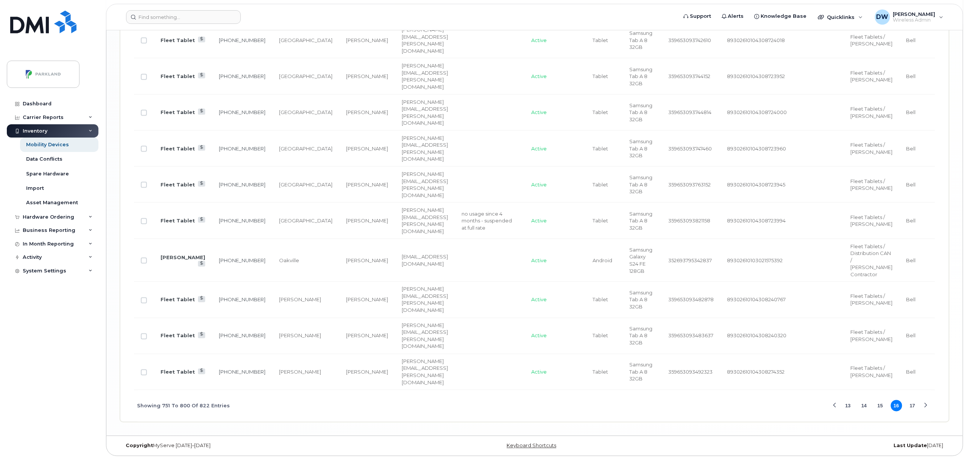
scroll to position [1979, 0]
click at [912, 405] on button "17" at bounding box center [912, 405] width 11 height 11
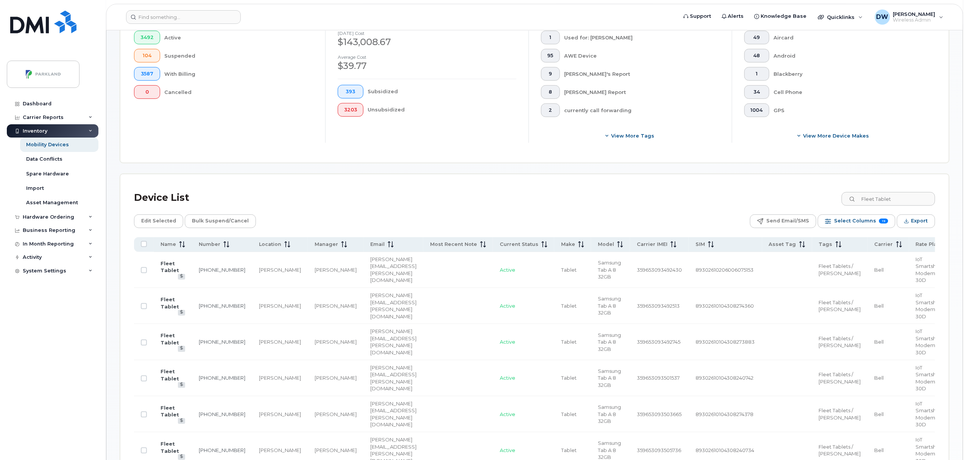
scroll to position [182, 0]
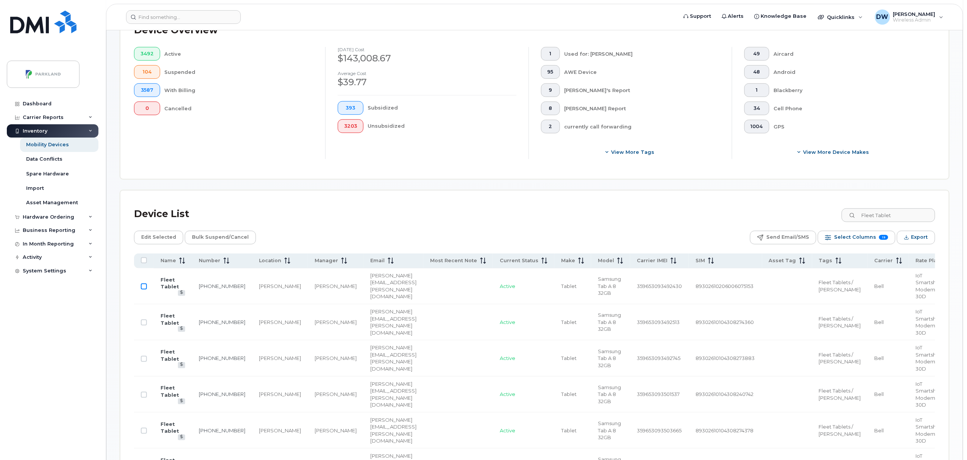
click at [145, 288] on input "Row Unselected" at bounding box center [144, 286] width 6 height 6
click at [142, 323] on input "Row Unselected" at bounding box center [144, 322] width 6 height 6
click at [142, 358] on input "Row Unselected" at bounding box center [144, 359] width 6 height 6
click at [143, 398] on input "Row Unselected" at bounding box center [144, 395] width 6 height 6
click at [143, 433] on input "Row Unselected" at bounding box center [144, 431] width 6 height 6
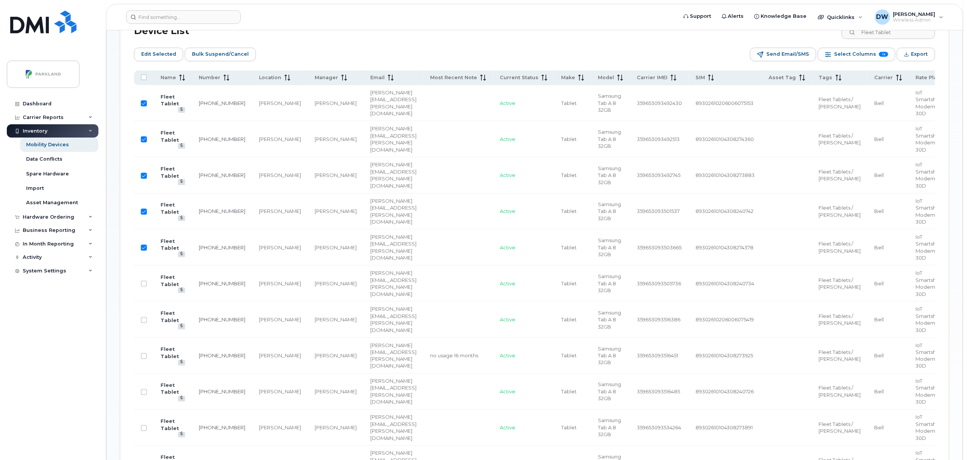
scroll to position [370, 0]
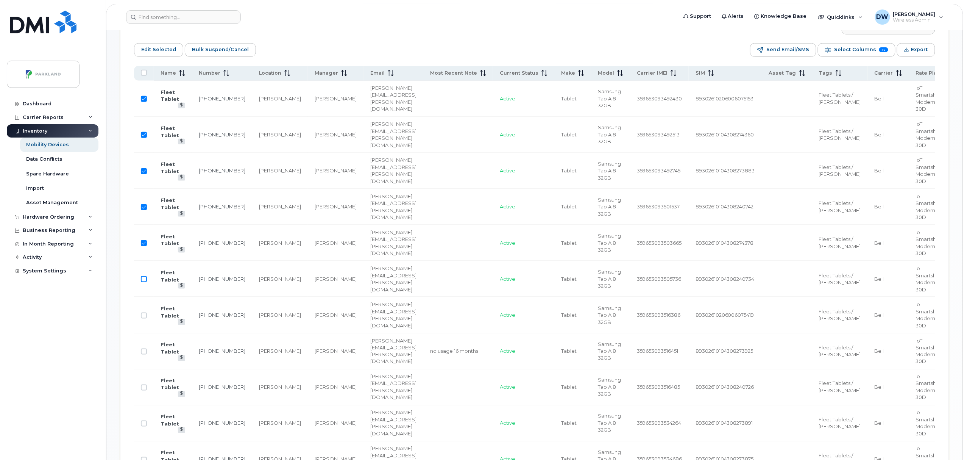
click at [145, 280] on input "Row Unselected" at bounding box center [144, 279] width 6 height 6
click at [143, 317] on input "Row Unselected" at bounding box center [144, 315] width 6 height 6
click at [144, 352] on input "Row Unselected" at bounding box center [144, 351] width 6 height 6
click at [144, 390] on input "Row Unselected" at bounding box center [144, 387] width 6 height 6
click at [144, 426] on input "Row Unselected" at bounding box center [144, 423] width 6 height 6
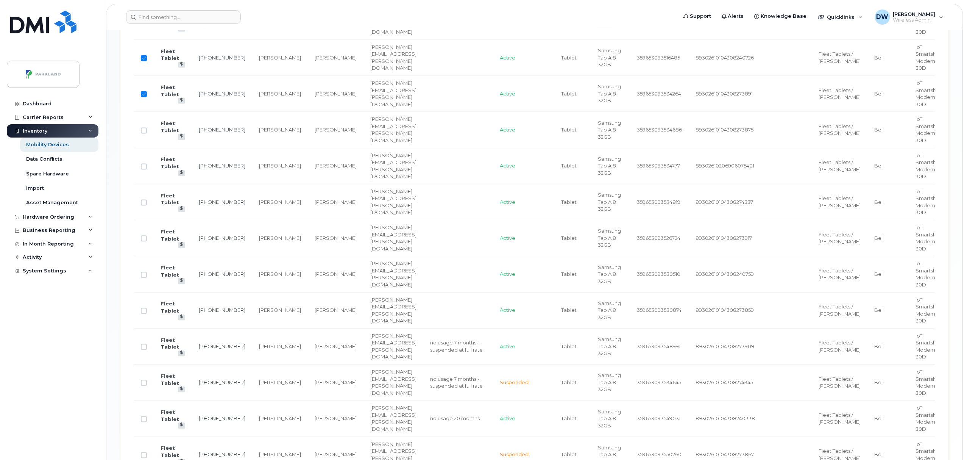
scroll to position [733, 0]
click at [143, 134] on input "Row Unselected" at bounding box center [144, 132] width 6 height 6
click at [144, 170] on input "Row Unselected" at bounding box center [144, 168] width 6 height 6
click at [142, 207] on input "Row Unselected" at bounding box center [144, 204] width 6 height 6
click at [144, 241] on input "Row Unselected" at bounding box center [144, 240] width 6 height 6
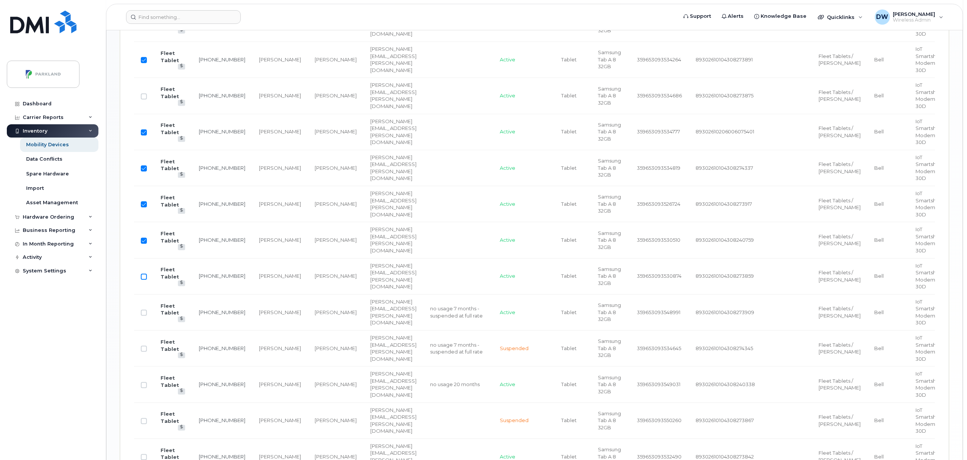
click at [144, 280] on input "Row Unselected" at bounding box center [144, 276] width 6 height 6
click at [143, 350] on input "Row Unselected" at bounding box center [144, 348] width 6 height 6
click at [145, 422] on input "Row Unselected" at bounding box center [144, 421] width 6 height 6
click at [144, 387] on input "Row Unselected" at bounding box center [144, 385] width 6 height 6
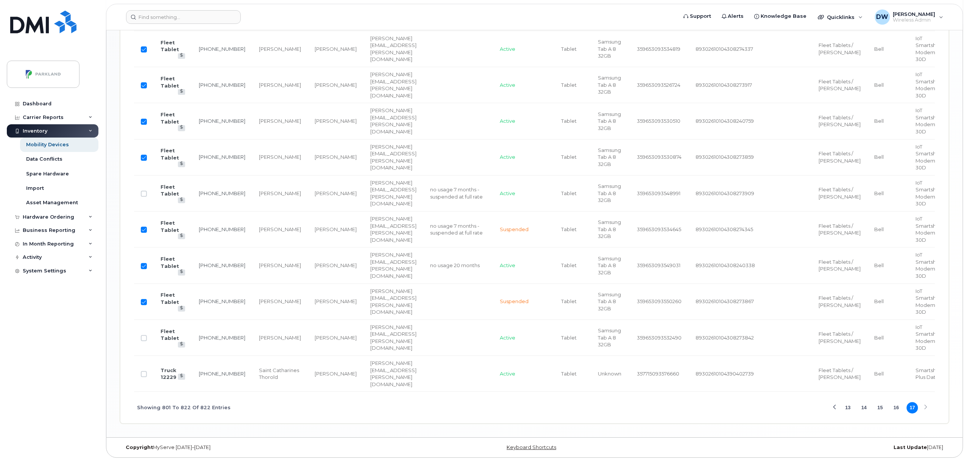
scroll to position [859, 0]
click at [143, 334] on input "Row Unselected" at bounding box center [144, 336] width 6 height 6
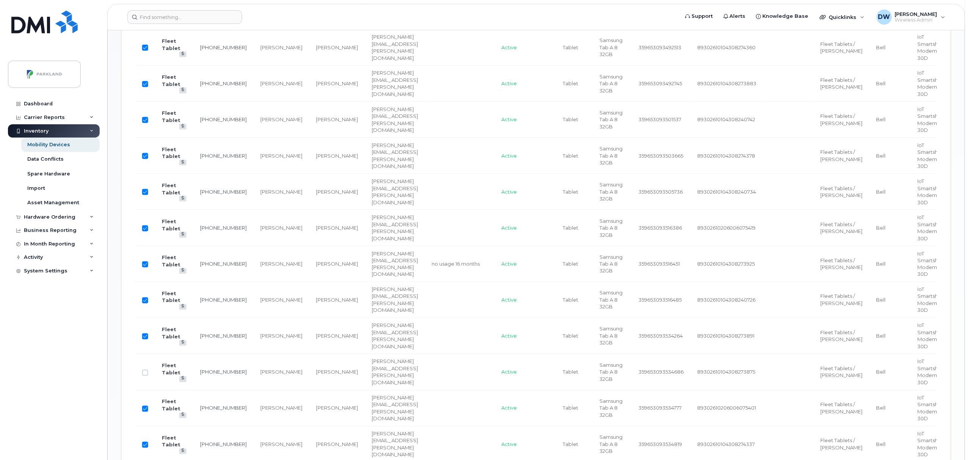
scroll to position [55, 0]
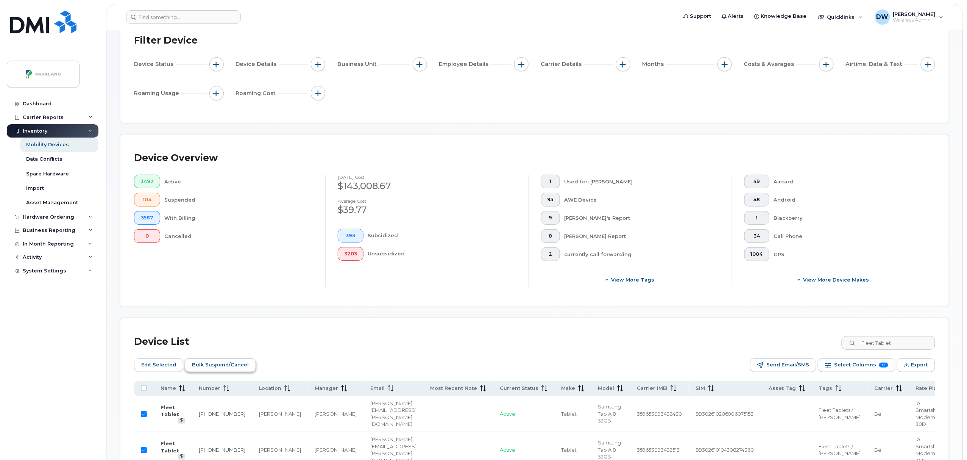
click at [216, 364] on span "Bulk Suspend/Cancel" at bounding box center [220, 364] width 57 height 11
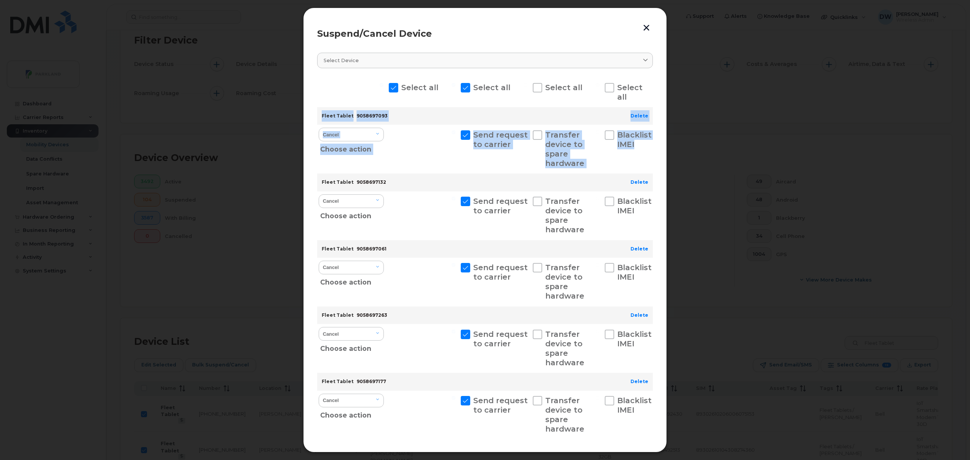
drag, startPoint x: 652, startPoint y: 84, endPoint x: 652, endPoint y: 127, distance: 43.2
click at [652, 127] on div "Suspend/Cancel Device Select device Type first three symbols or more Select all…" at bounding box center [485, 230] width 364 height 445
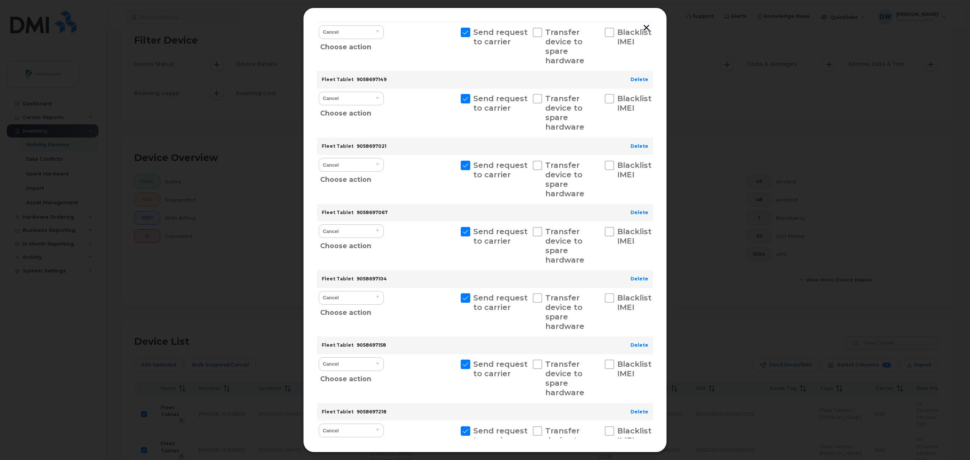
scroll to position [966, 0]
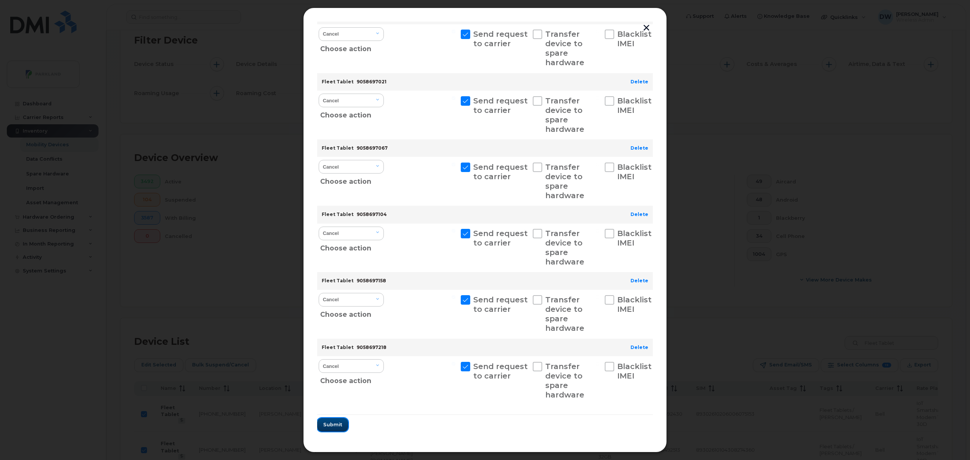
click at [333, 425] on span "Submit" at bounding box center [332, 424] width 19 height 7
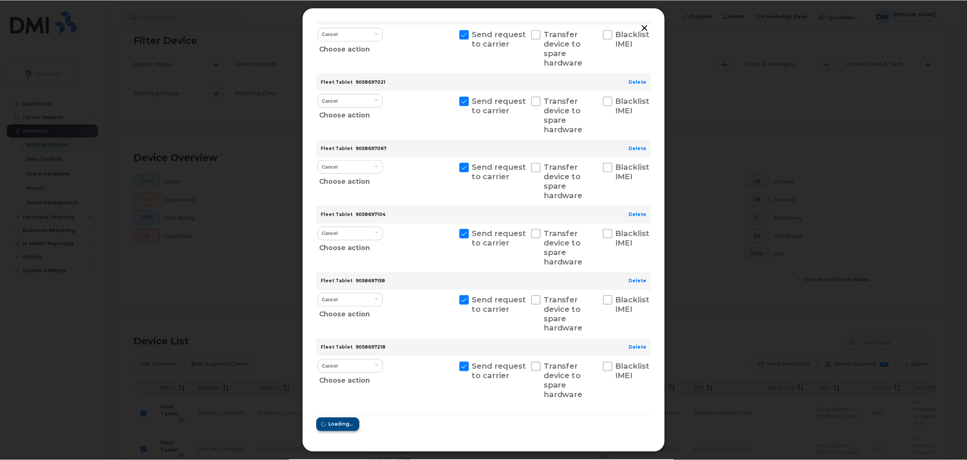
scroll to position [0, 0]
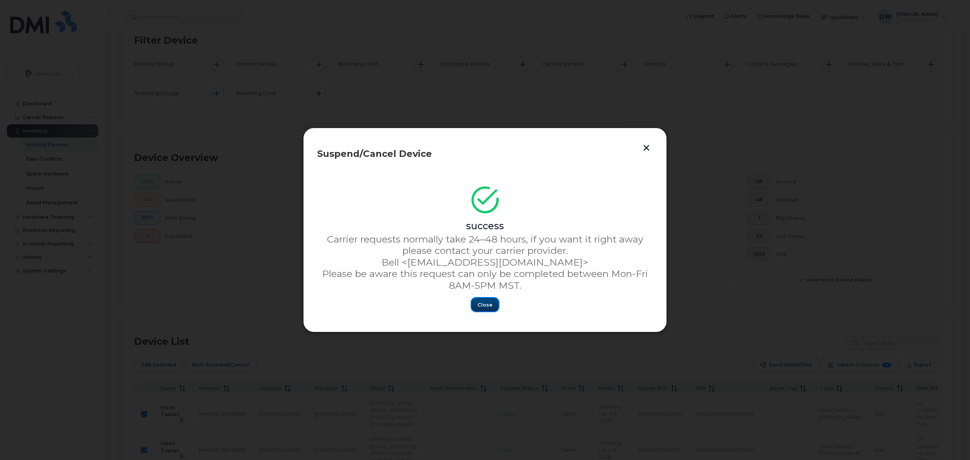
click at [483, 302] on span "Close" at bounding box center [484, 304] width 15 height 7
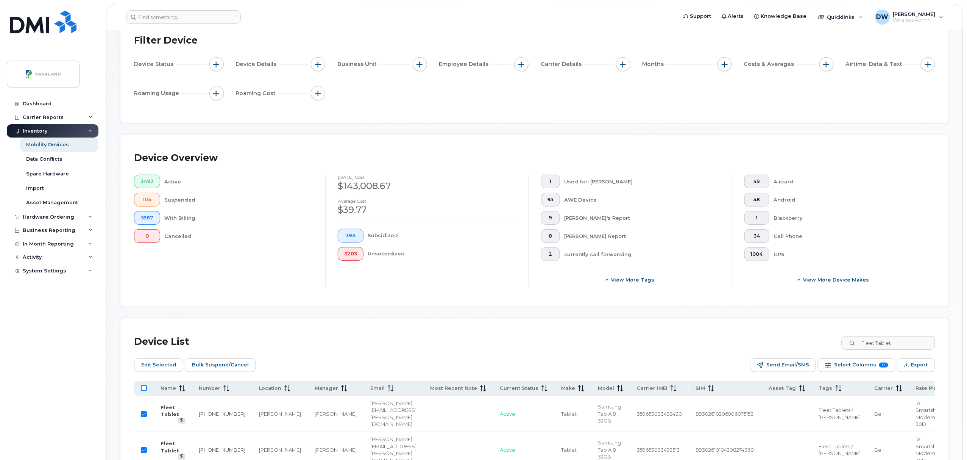
click at [145, 389] on input "All items unselected" at bounding box center [144, 388] width 6 height 6
click at [144, 387] on input "All items selected" at bounding box center [144, 388] width 6 height 6
drag, startPoint x: 904, startPoint y: 344, endPoint x: 867, endPoint y: 344, distance: 37.1
click at [867, 344] on input "Fleet Tablet" at bounding box center [888, 343] width 94 height 14
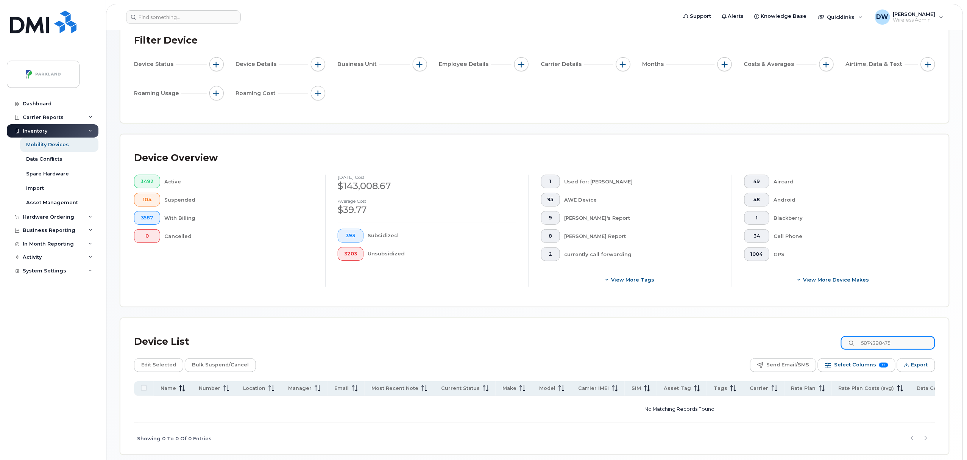
drag, startPoint x: 903, startPoint y: 343, endPoint x: 836, endPoint y: 343, distance: 67.0
click at [836, 343] on div "Device List 5874388475" at bounding box center [534, 342] width 801 height 20
click at [908, 343] on input "7806675034" at bounding box center [888, 343] width 94 height 14
click at [905, 341] on input "7806676186" at bounding box center [888, 343] width 94 height 14
click at [912, 345] on input "7806676251" at bounding box center [888, 343] width 94 height 14
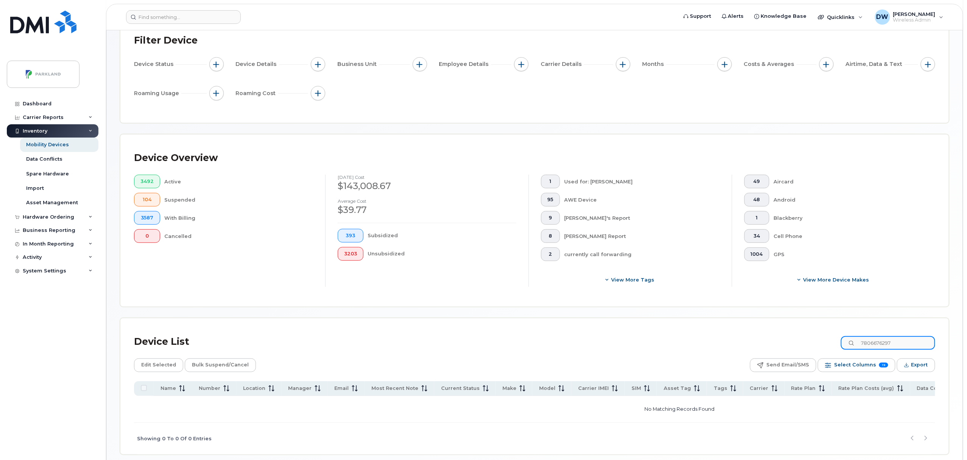
click at [912, 344] on input "7806676297" at bounding box center [888, 343] width 94 height 14
